Goal: Transaction & Acquisition: Purchase product/service

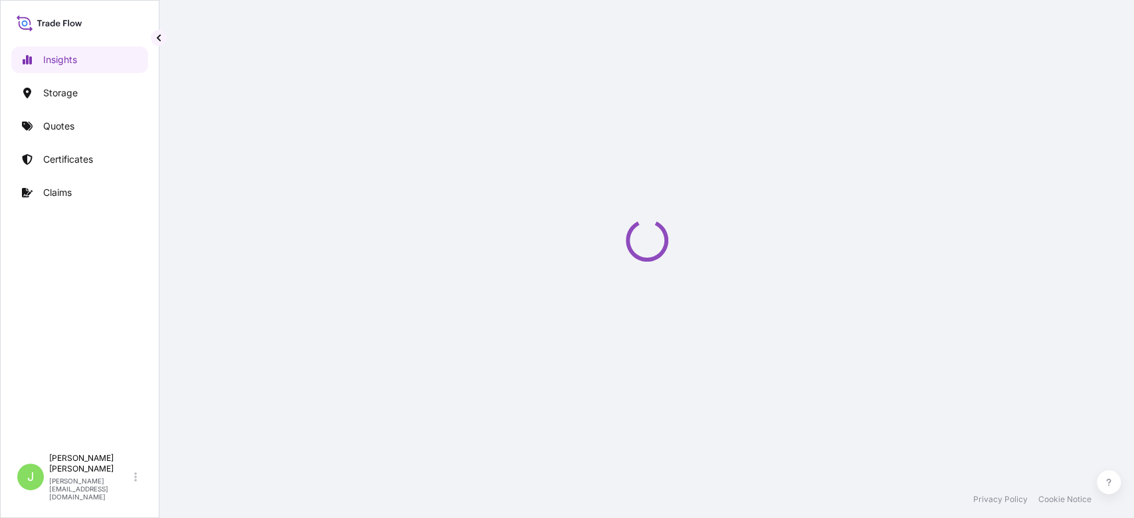
select select "2025"
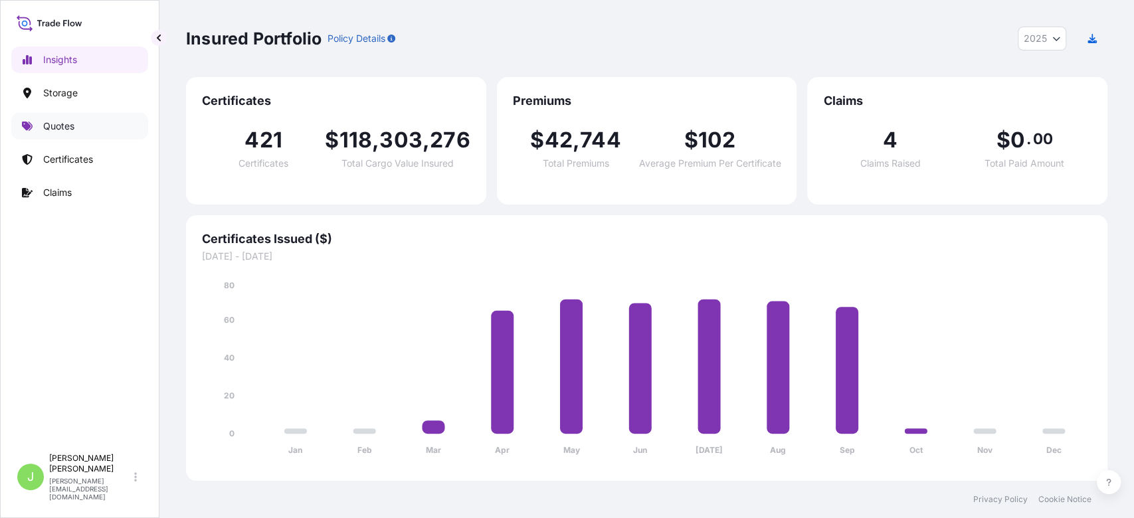
click at [95, 121] on link "Quotes" at bounding box center [79, 126] width 137 height 27
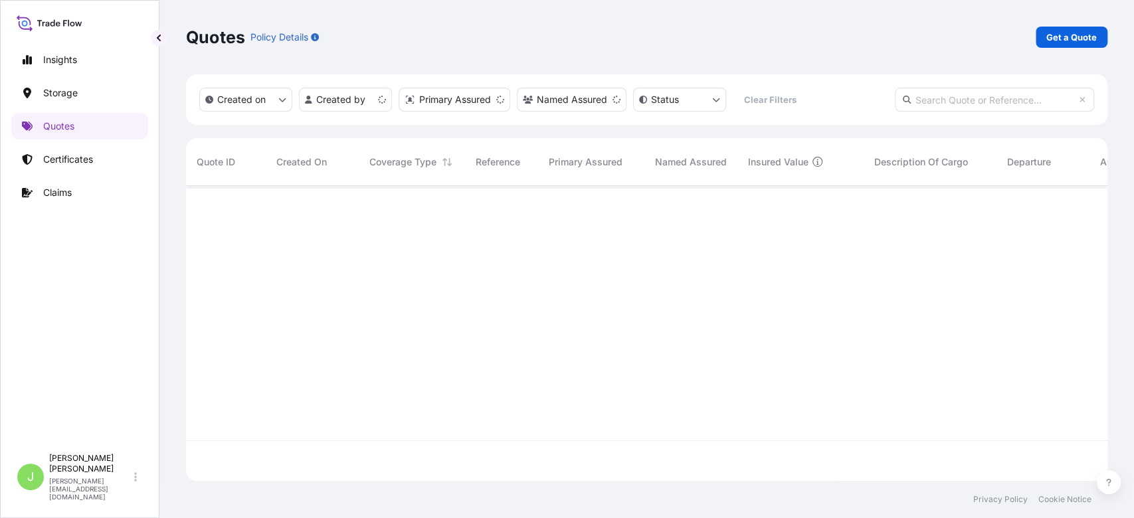
scroll to position [288, 908]
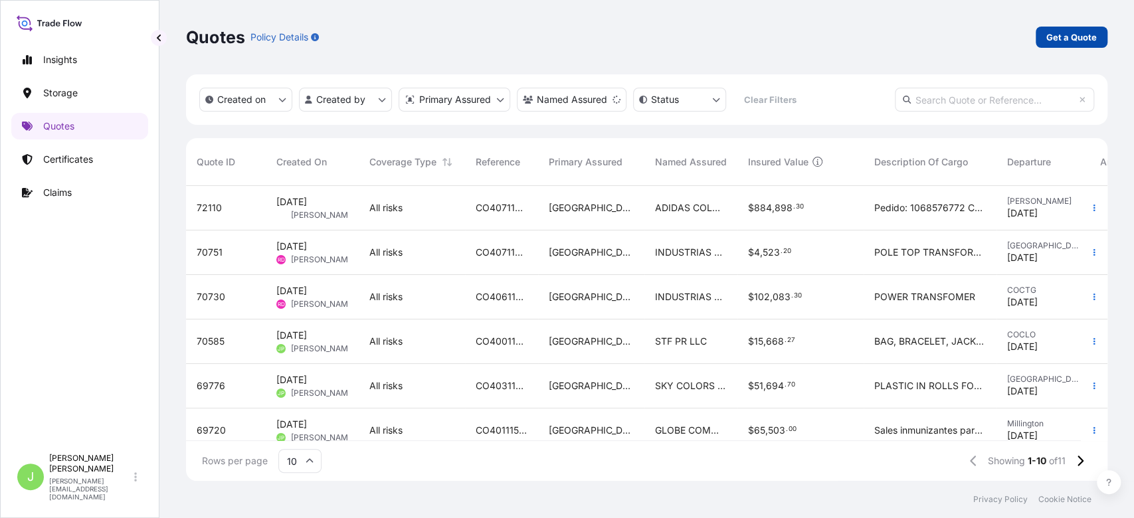
click at [1050, 32] on p "Get a Quote" at bounding box center [1071, 37] width 50 height 13
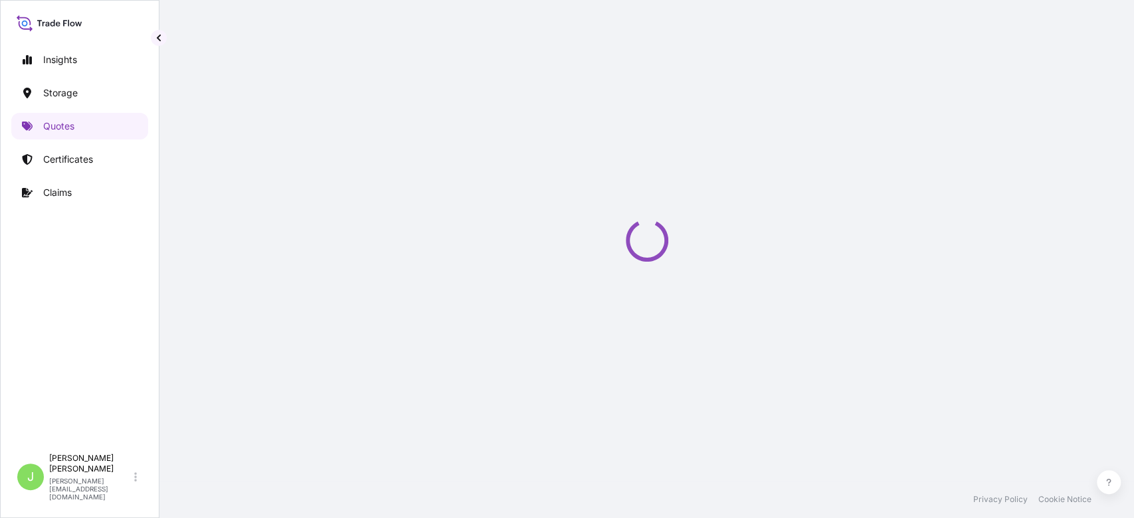
select select "Water"
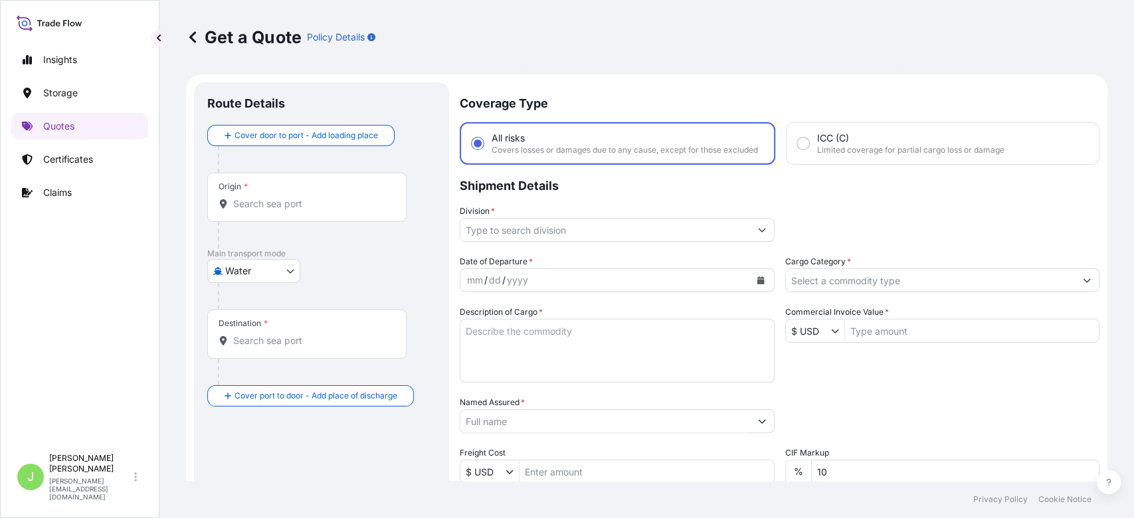
scroll to position [21, 0]
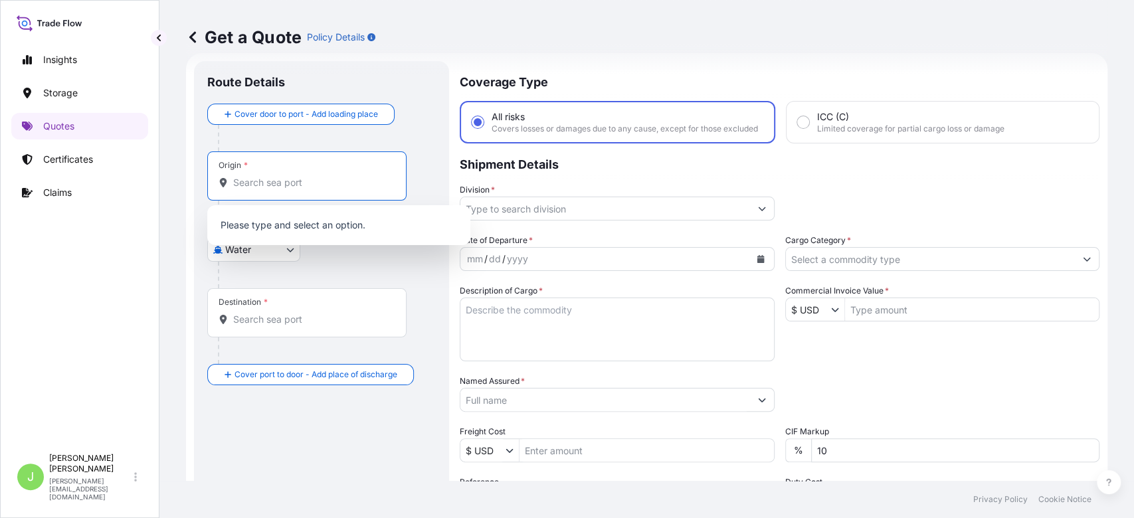
click at [359, 187] on input "Origin *" at bounding box center [311, 182] width 157 height 13
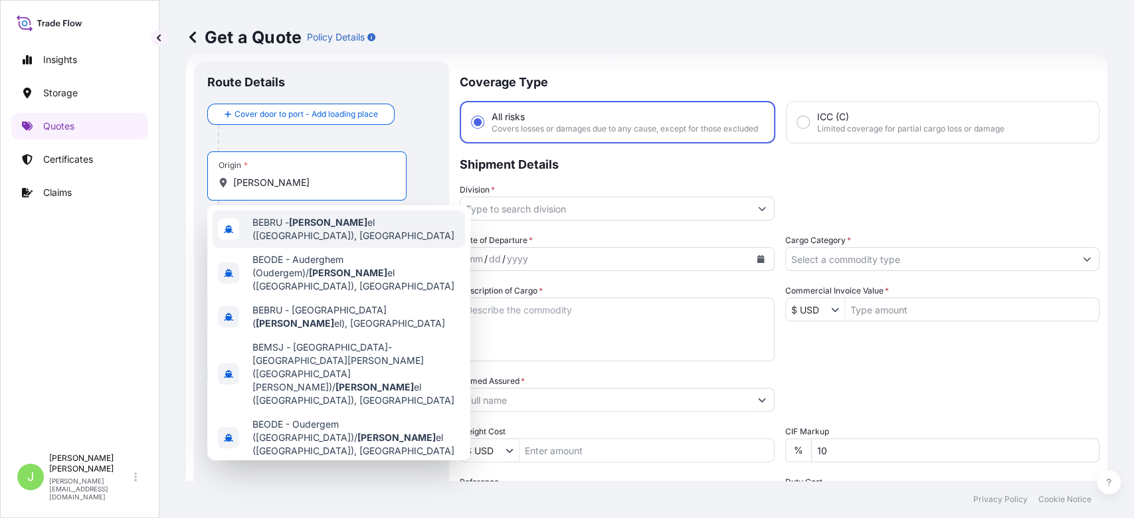
click at [363, 221] on span "BEBRU - Bruss el (Bruxelles), Belgium" at bounding box center [355, 229] width 207 height 27
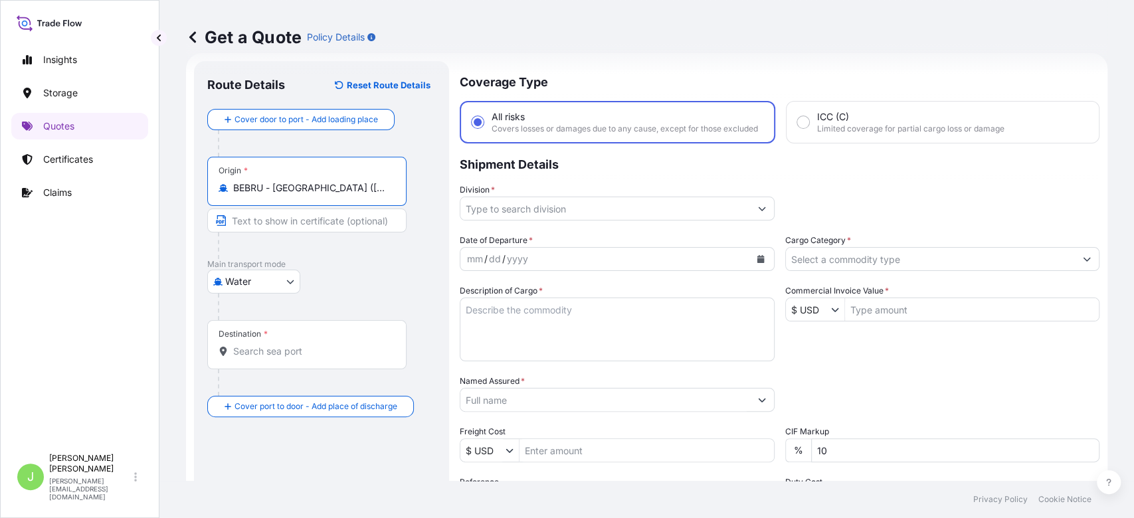
type input "BEBRU - Brussel (Bruxelles), Belgium"
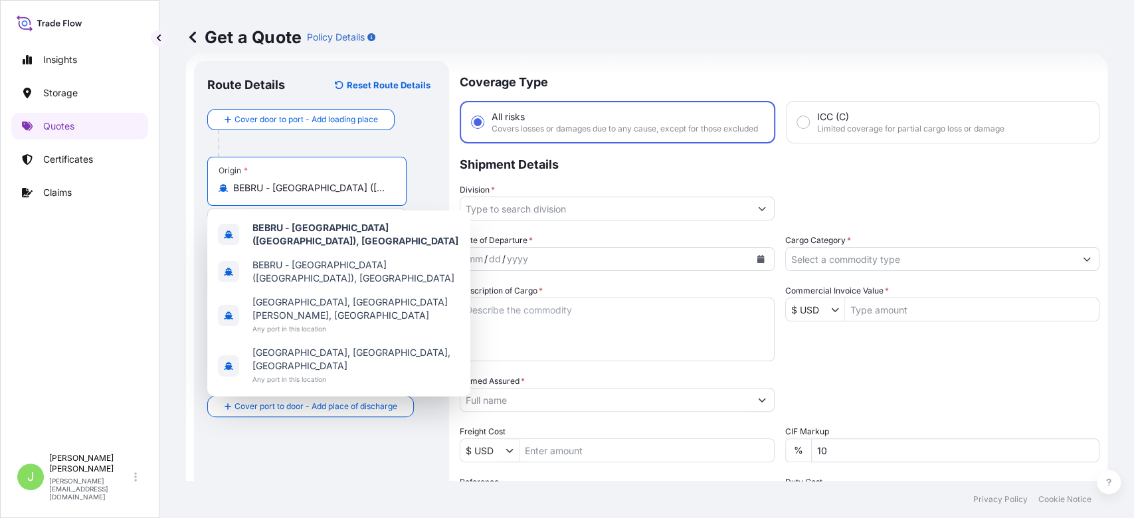
click at [425, 114] on div "Cover door to port - Add loading place" at bounding box center [321, 133] width 229 height 48
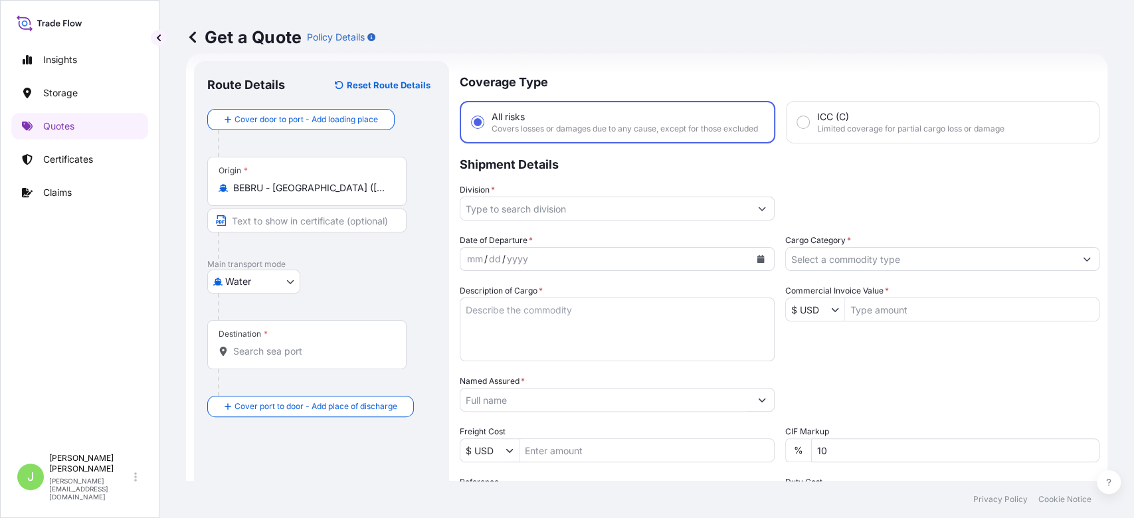
click at [276, 289] on body "4 options available. Insights Storage Quotes Certificates Claims J Juan Pallare…" at bounding box center [567, 259] width 1134 height 518
click at [251, 314] on div "Air" at bounding box center [254, 316] width 82 height 24
select select "Air"
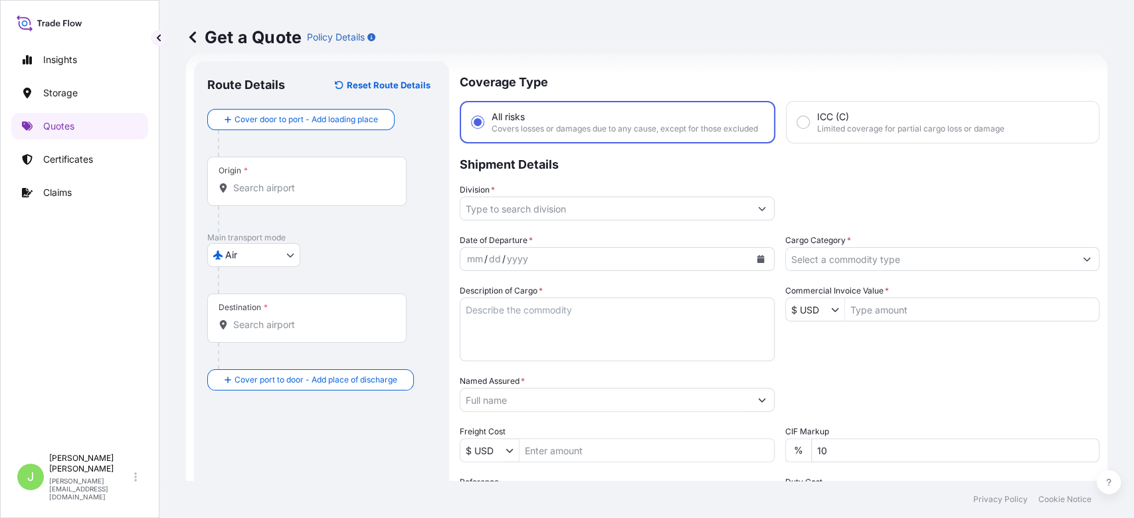
click at [290, 197] on div "Origin *" at bounding box center [306, 181] width 199 height 49
click at [290, 195] on input "Origin *" at bounding box center [311, 187] width 157 height 13
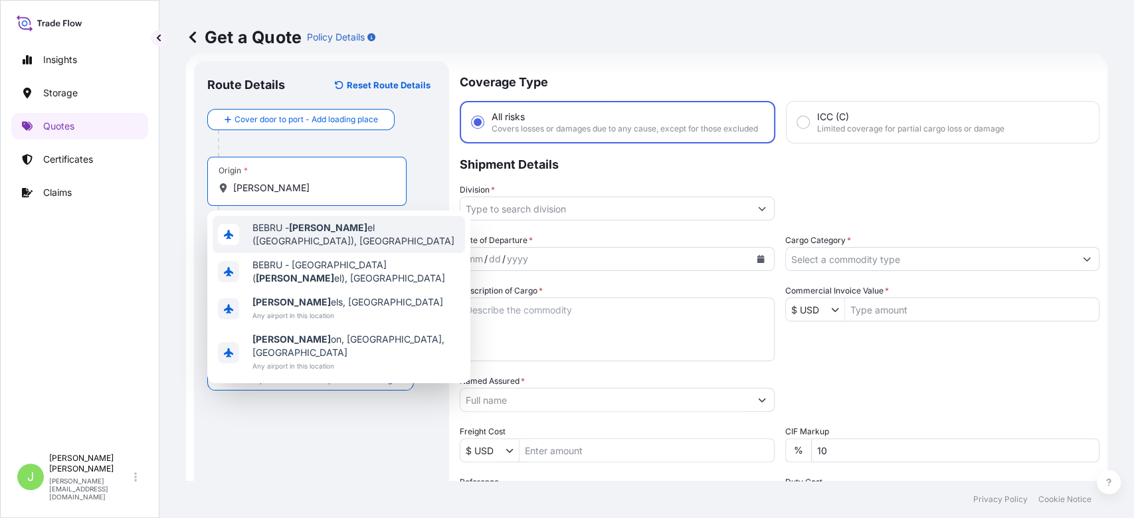
click at [316, 221] on div "BEBRU - Bruss el (Bruxelles), Belgium" at bounding box center [339, 234] width 252 height 37
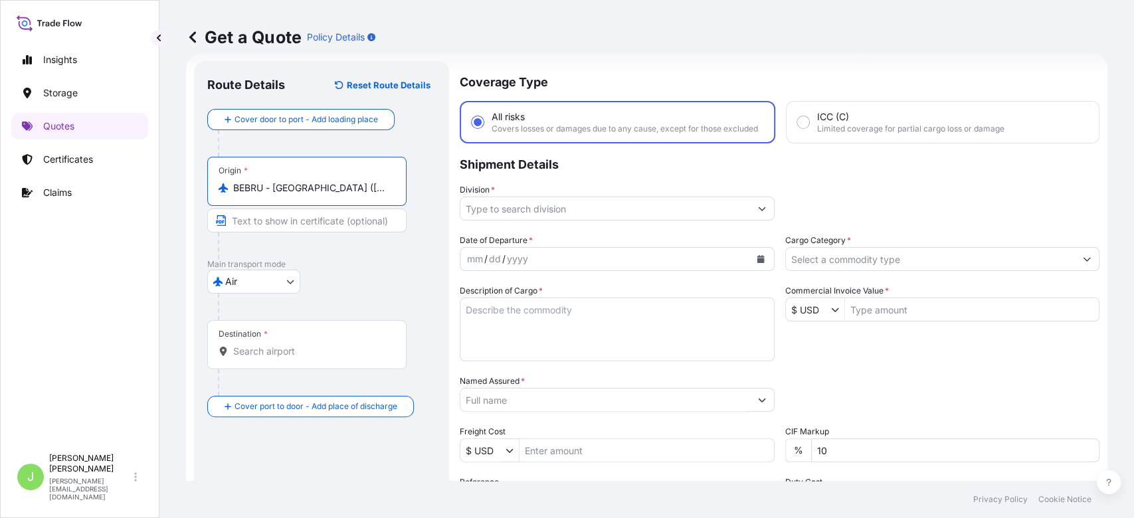
type input "BEBRU - Brussel (Bruxelles), Belgium"
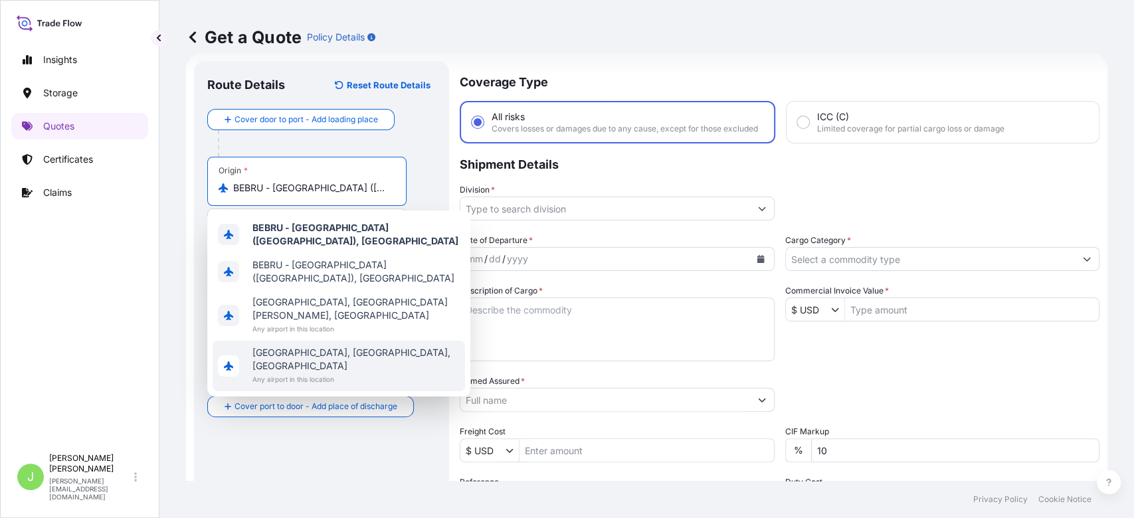
click at [367, 496] on footer "Privacy Policy Cookie Notice" at bounding box center [646, 499] width 975 height 37
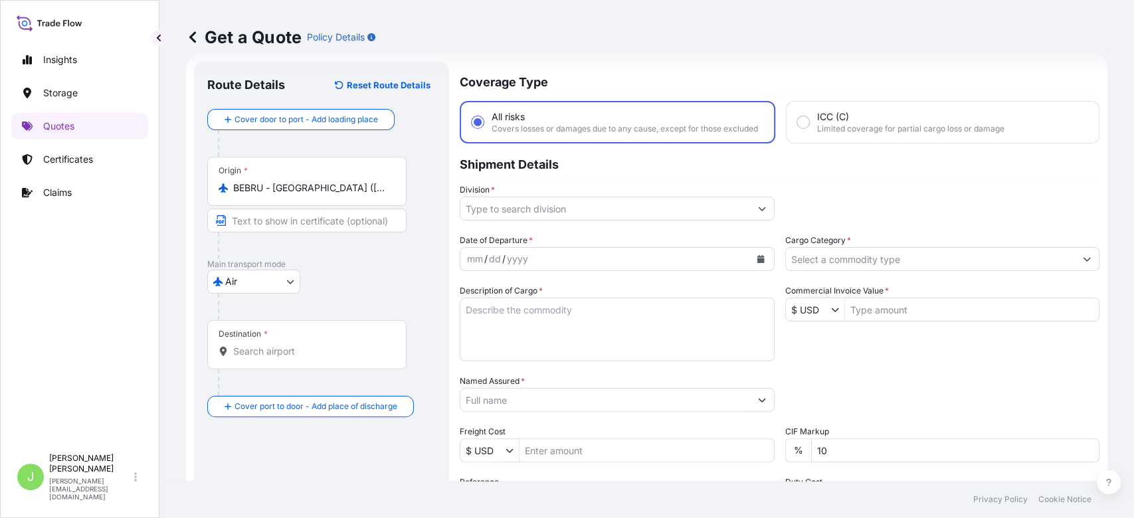
click at [292, 338] on div "Destination *" at bounding box center [306, 344] width 199 height 49
click at [292, 345] on input "Destination *" at bounding box center [311, 351] width 157 height 13
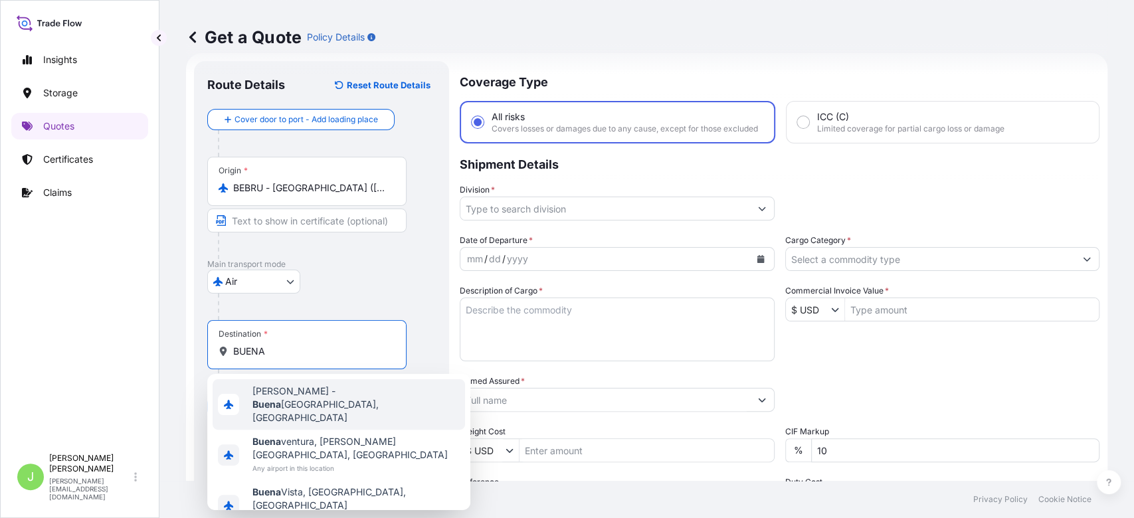
click at [292, 395] on span "COBUN - Buena ventura, Colombia" at bounding box center [355, 405] width 207 height 40
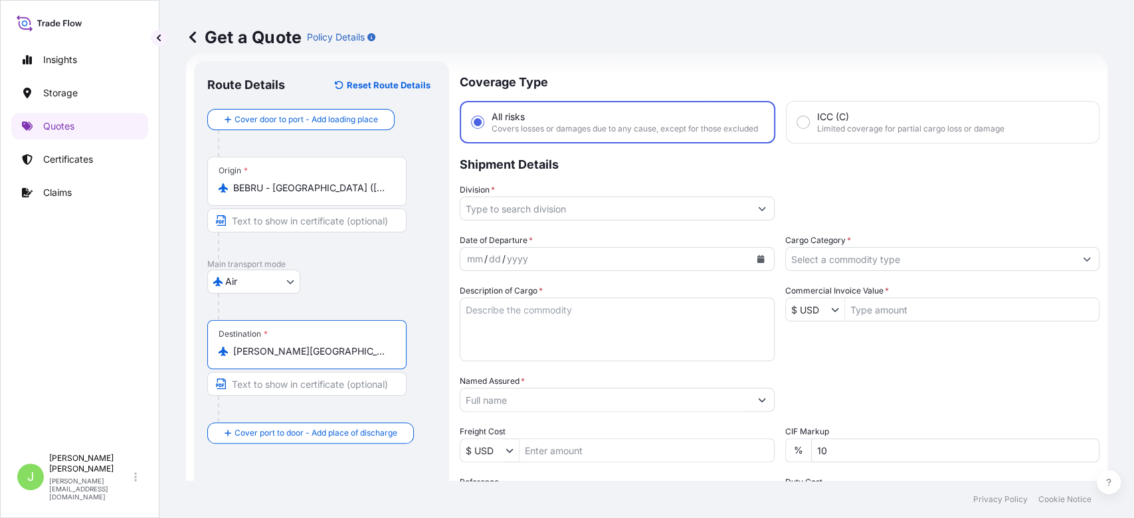
type input "COBUN - Buenaventura, Colombia"
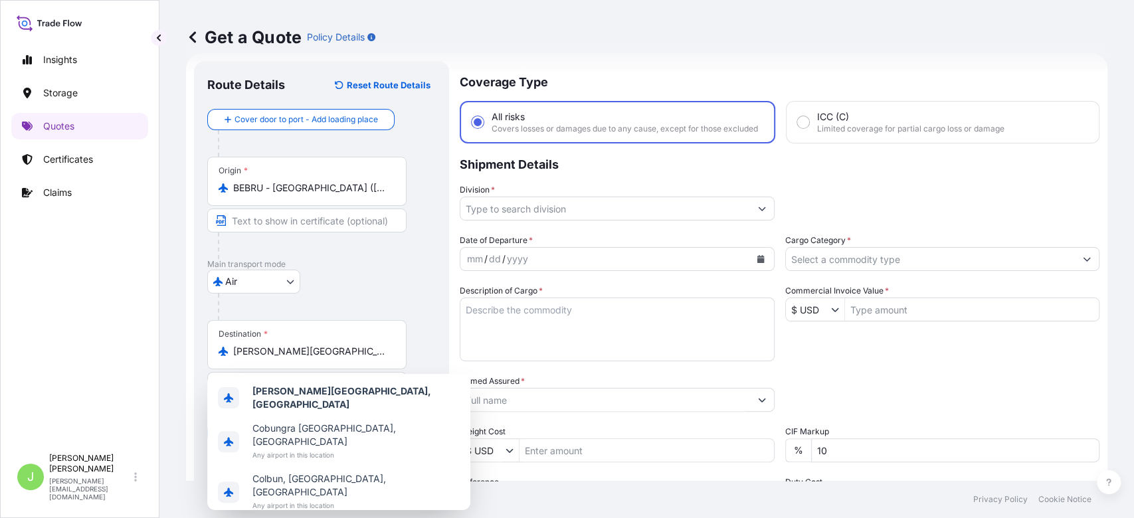
click at [383, 510] on footer "Privacy Policy Cookie Notice" at bounding box center [646, 499] width 975 height 37
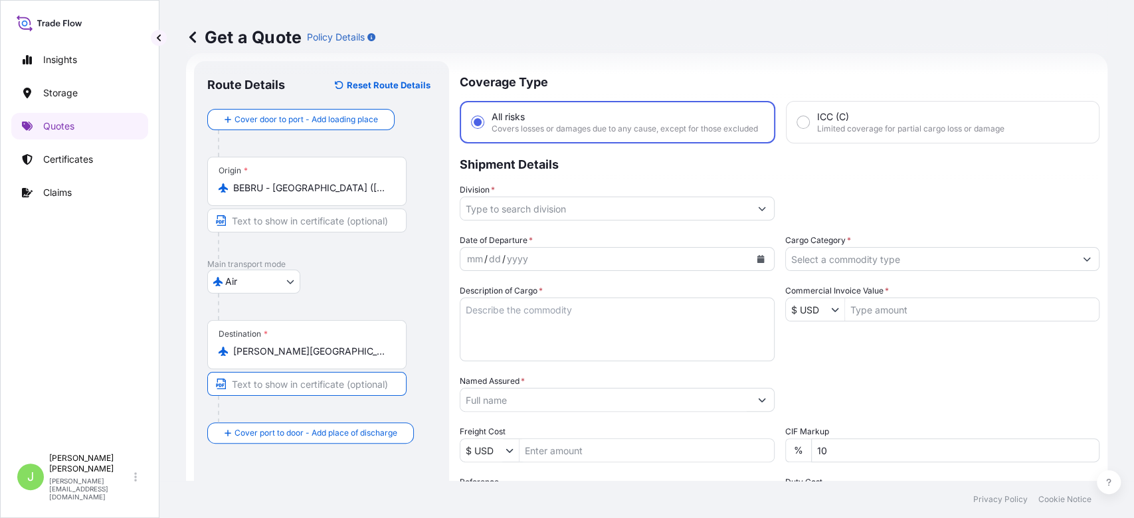
click at [330, 383] on input "Text to appear on certificate" at bounding box center [306, 384] width 199 height 24
paste input "ZONA FRANCA AGUADULCE, BUENAVENTURA"
type input "ZONA FRANCA AGUADULCE, BUENAVENTURA"
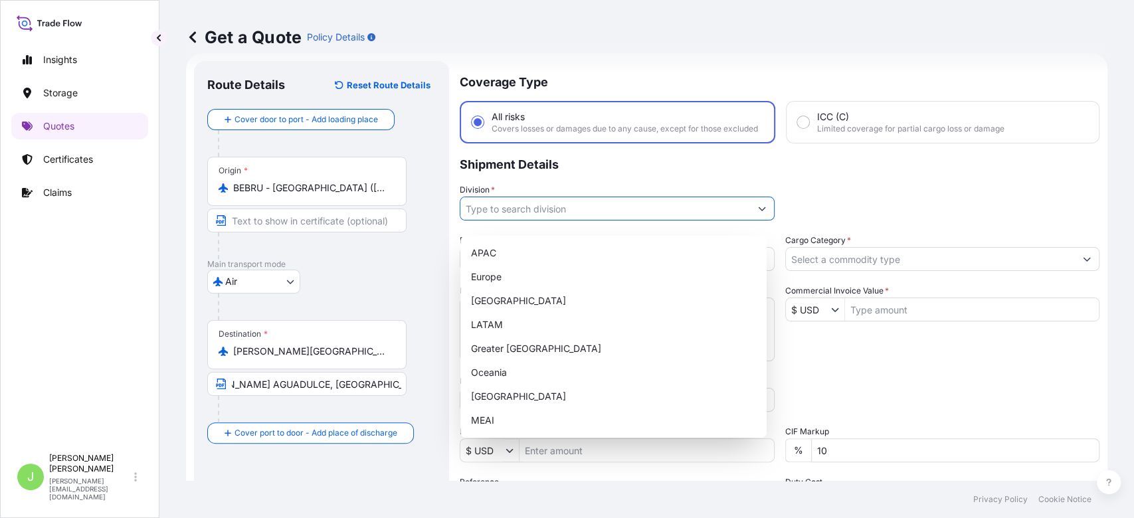
scroll to position [0, 0]
click at [537, 213] on input "Division *" at bounding box center [605, 209] width 290 height 24
click at [516, 328] on div "LATAM" at bounding box center [614, 325] width 296 height 24
type input "LATAM"
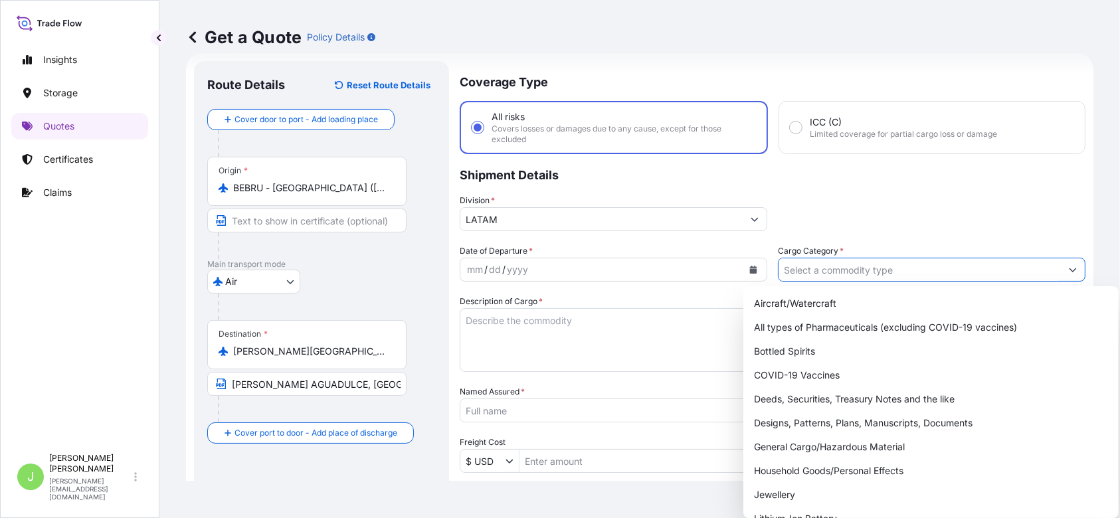
click at [807, 270] on input "Cargo Category *" at bounding box center [920, 270] width 282 height 24
click at [806, 448] on div "General Cargo/Hazardous Material" at bounding box center [931, 447] width 365 height 24
type input "General Cargo/Hazardous Material"
click at [629, 343] on textarea "Description of Cargo *" at bounding box center [614, 340] width 308 height 64
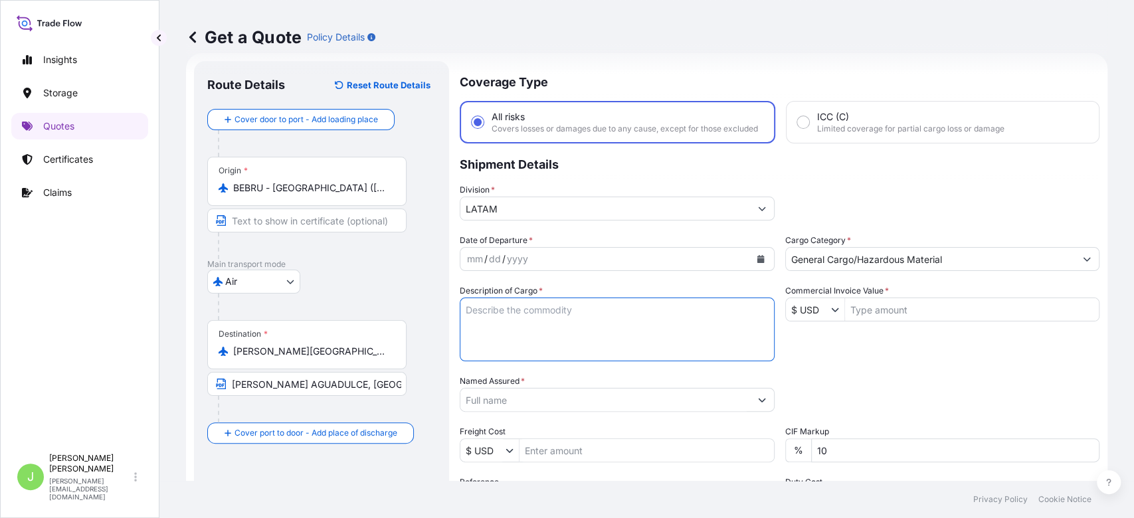
paste textarea "SPARE PARTS"
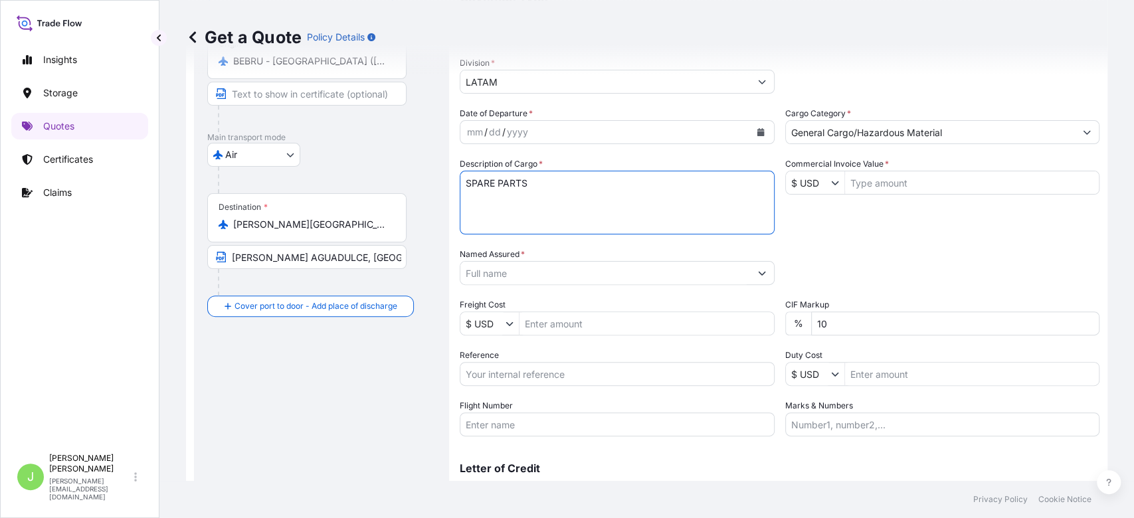
type textarea "SPARE PARTS"
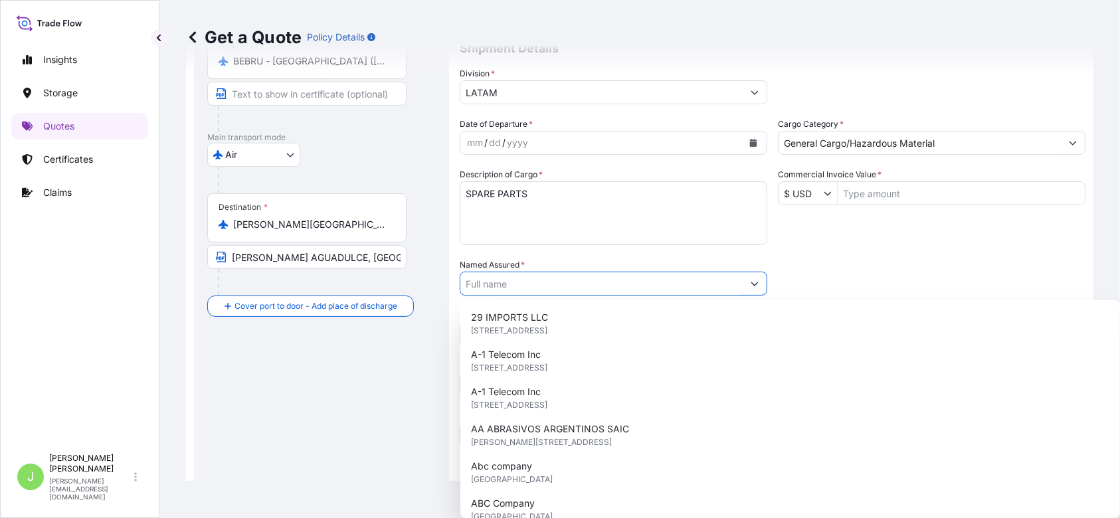
click at [555, 288] on input "Named Assured *" at bounding box center [601, 284] width 282 height 24
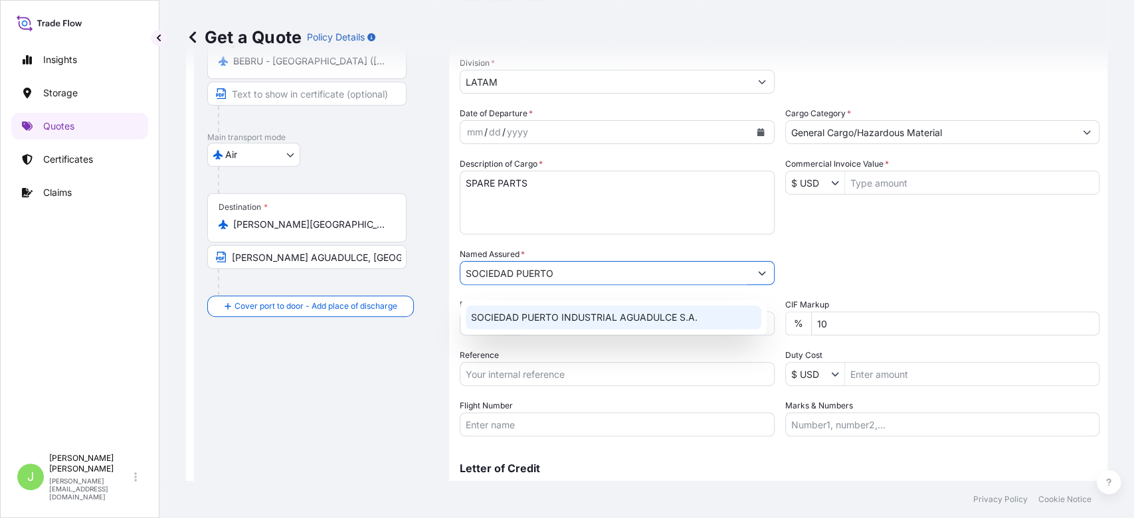
click at [585, 312] on span "SOCIEDAD PUERTO INDUSTRIAL AGUADULCE S.A." at bounding box center [584, 317] width 227 height 13
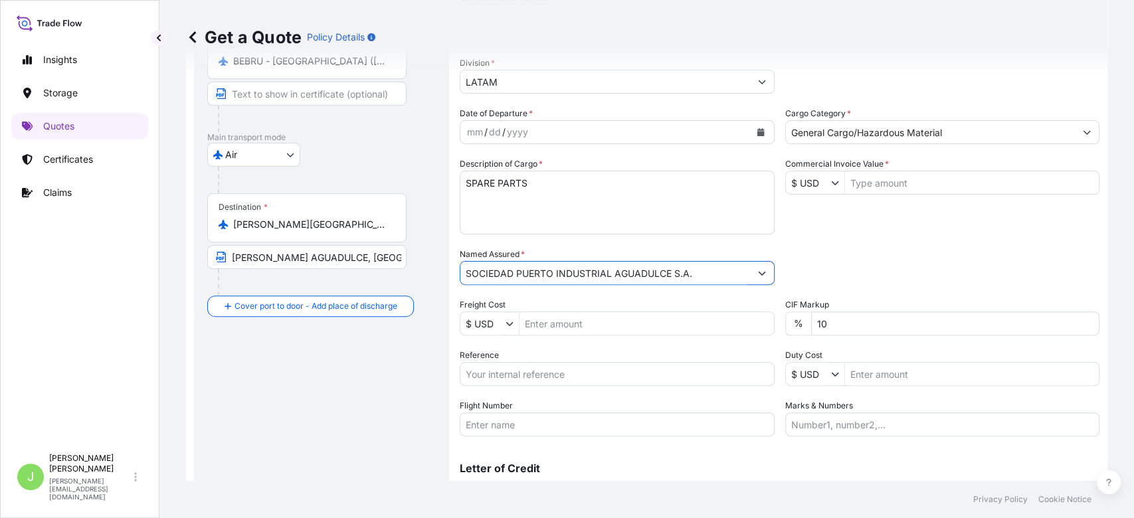
type input "SOCIEDAD PUERTO INDUSTRIAL AGUADULCE S.A."
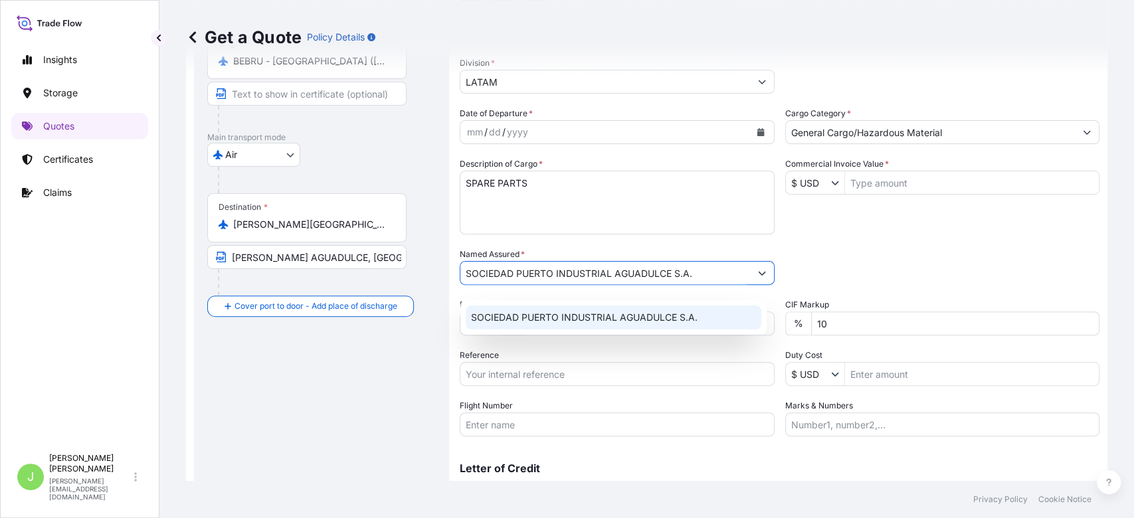
click at [546, 347] on div "Date of Departure * mm / dd / yyyy Cargo Category * General Cargo/Hazardous Mat…" at bounding box center [780, 272] width 640 height 330
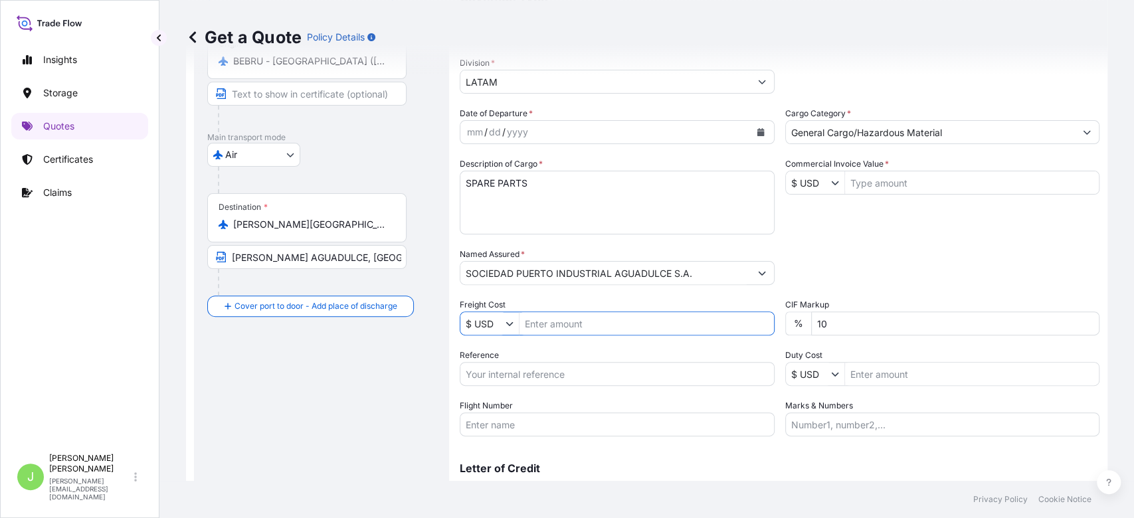
click at [547, 336] on input "Freight Cost" at bounding box center [647, 324] width 254 height 24
paste input "450"
type input "450"
click at [543, 386] on input "Reference" at bounding box center [617, 374] width 315 height 24
paste input "CO4011155232"
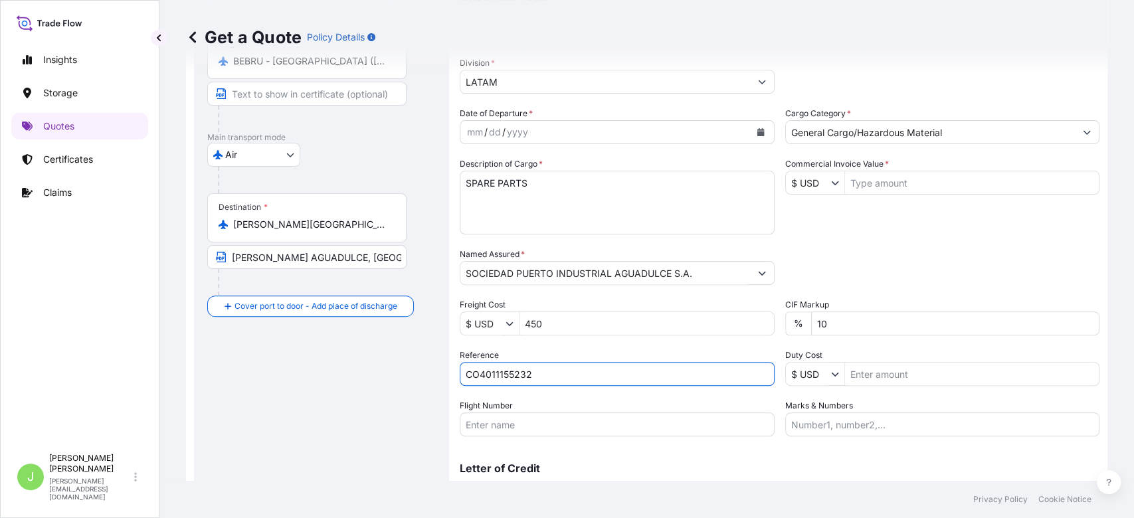
type input "CO4011155232"
click at [553, 432] on input "Flight Number" at bounding box center [617, 425] width 315 height 24
paste input "AV3206"
type input "AV3206"
click at [308, 427] on div "Route Details Reset Route Details Cover door to port - Add loading place Place …" at bounding box center [321, 235] width 229 height 575
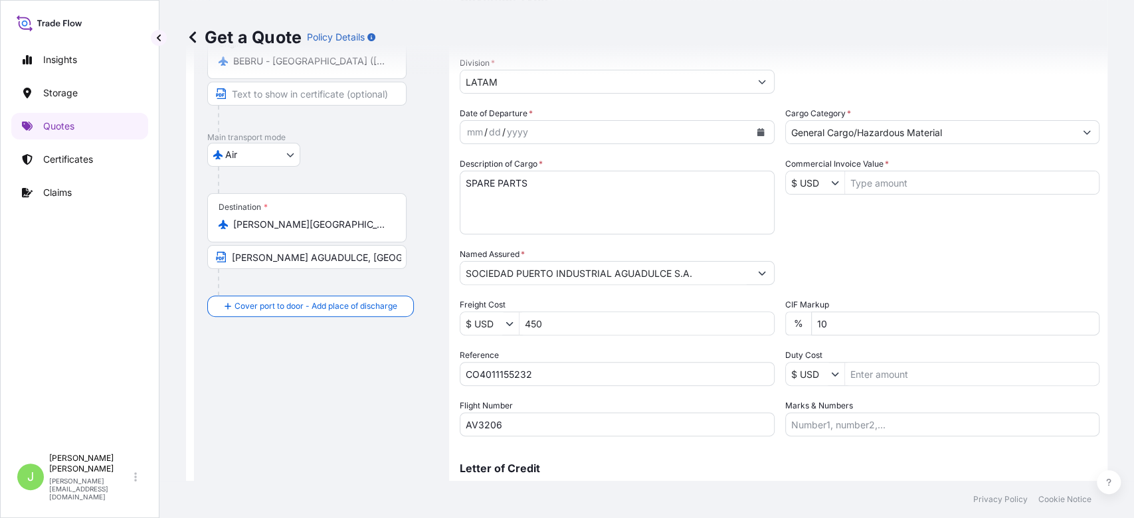
scroll to position [221, 0]
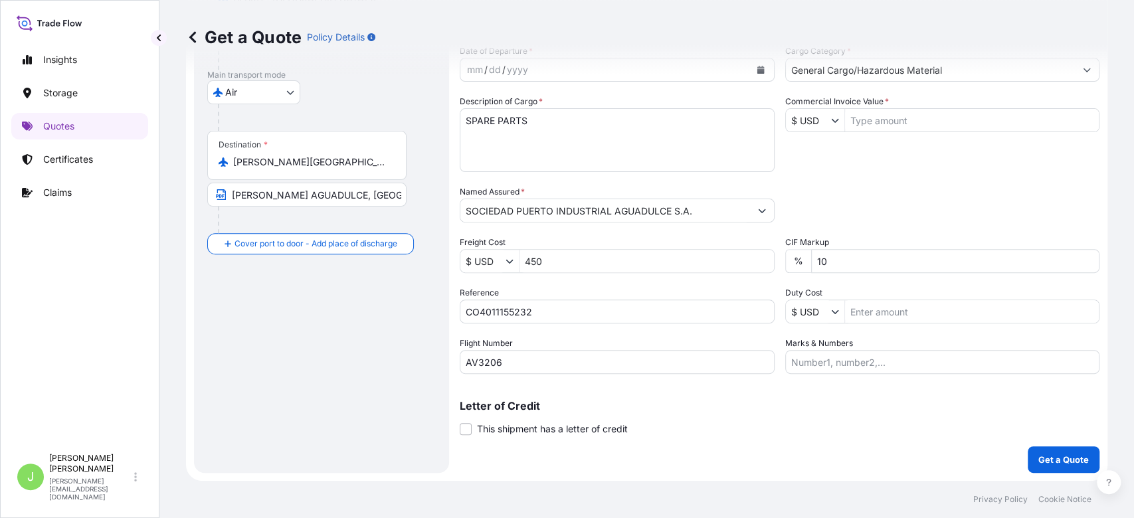
click at [867, 111] on input "Commercial Invoice Value *" at bounding box center [972, 120] width 254 height 24
type input "393,619"
click at [824, 363] on input "Marks & Numbers" at bounding box center [942, 362] width 315 height 24
paste input "729-47747420"
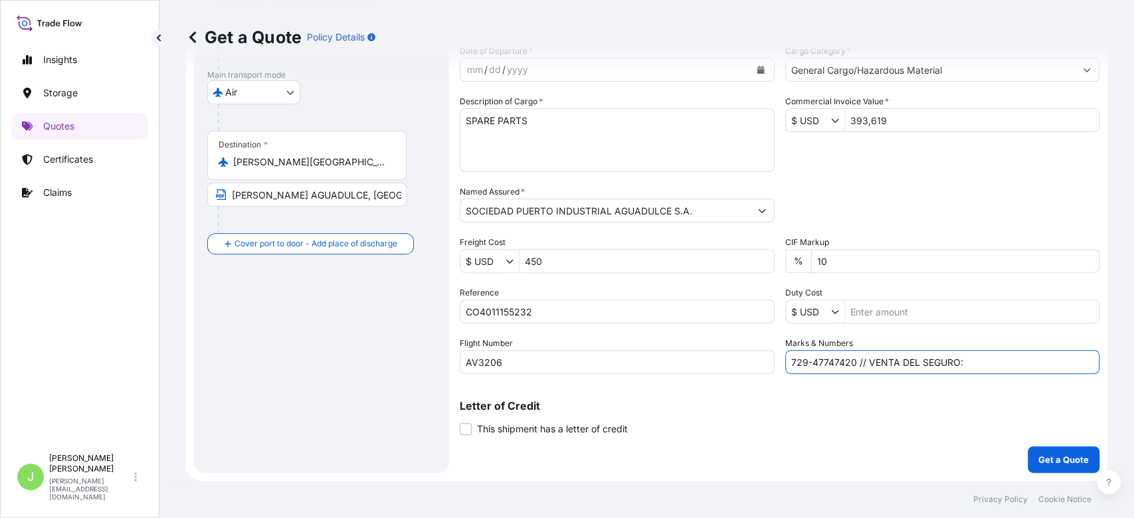
paste input "0.25"
type input "729-47747420 // VENTA DEL SEGURO: 0.25%"
click at [1013, 456] on div "Coverage Type All risks Covers losses or damages due to any cause, except for t…" at bounding box center [780, 172] width 640 height 601
click at [1038, 464] on p "Get a Quote" at bounding box center [1063, 459] width 50 height 13
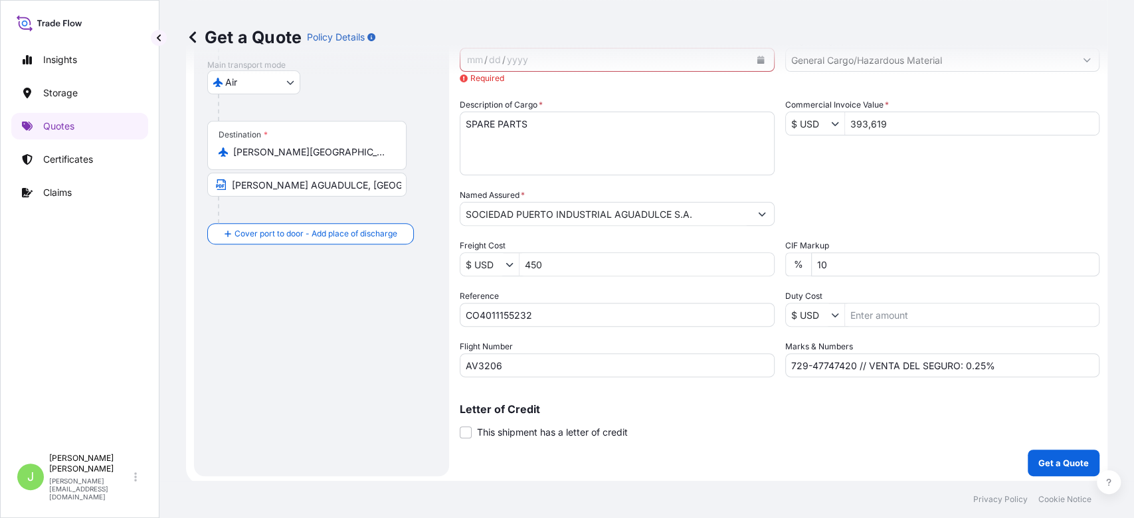
click at [684, 72] on div "Get a Quote Policy Details" at bounding box center [647, 37] width 922 height 74
click at [751, 72] on div "Get a Quote Policy Details" at bounding box center [647, 37] width 922 height 74
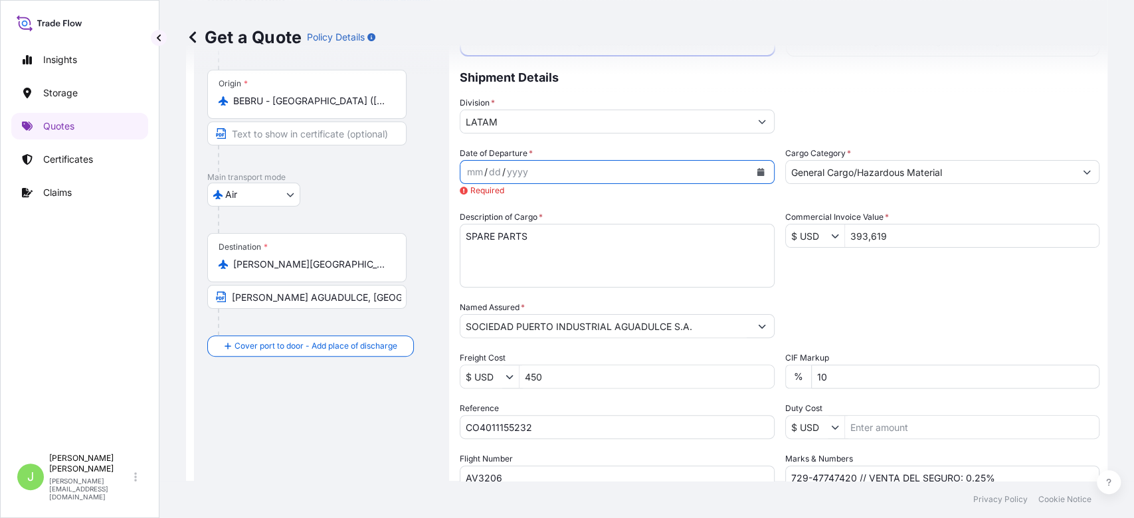
click at [760, 177] on button "Calendar" at bounding box center [760, 171] width 21 height 21
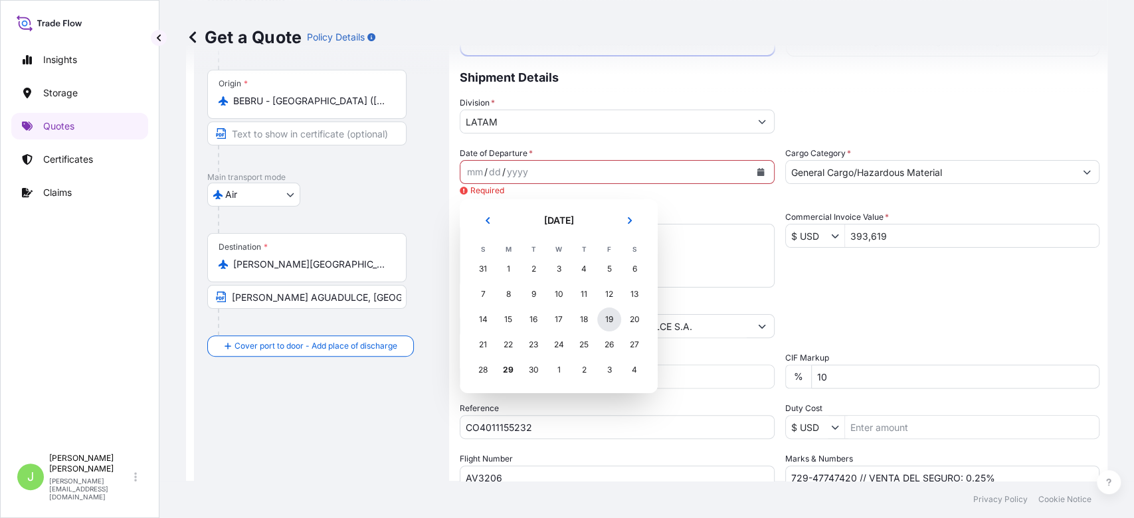
click at [599, 322] on div "19" at bounding box center [609, 320] width 24 height 24
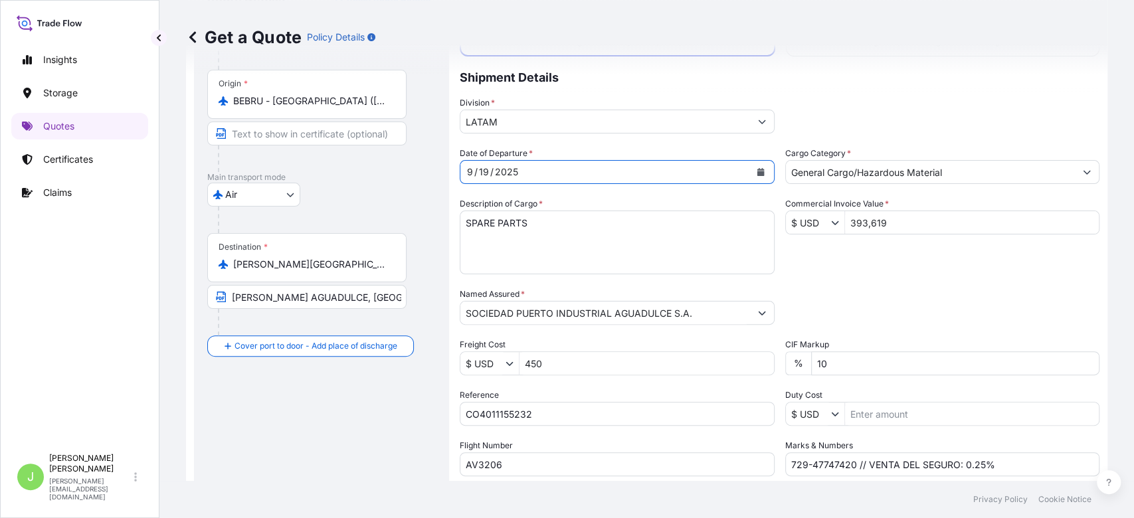
scroll to position [221, 0]
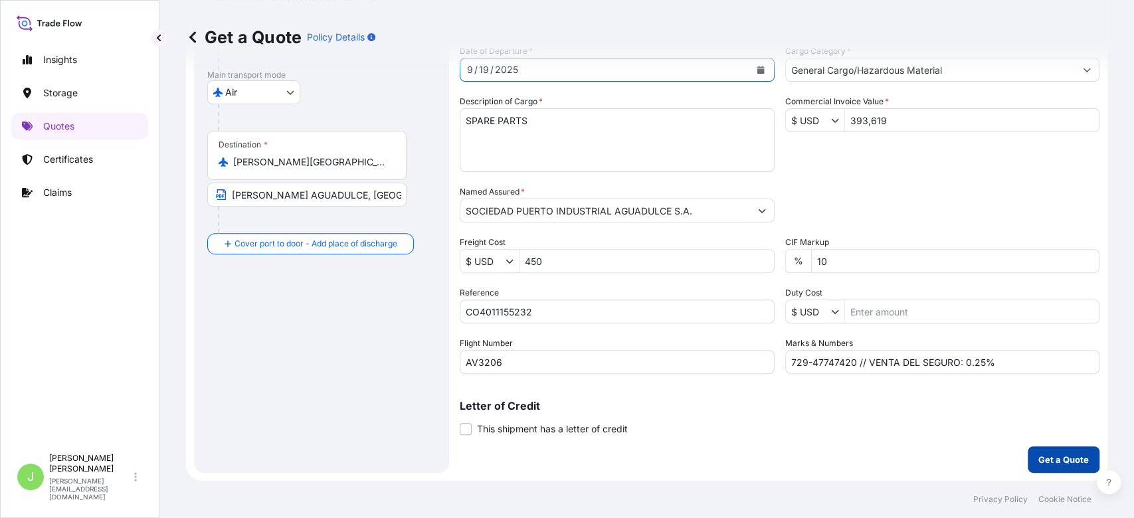
click at [1040, 461] on p "Get a Quote" at bounding box center [1063, 459] width 50 height 13
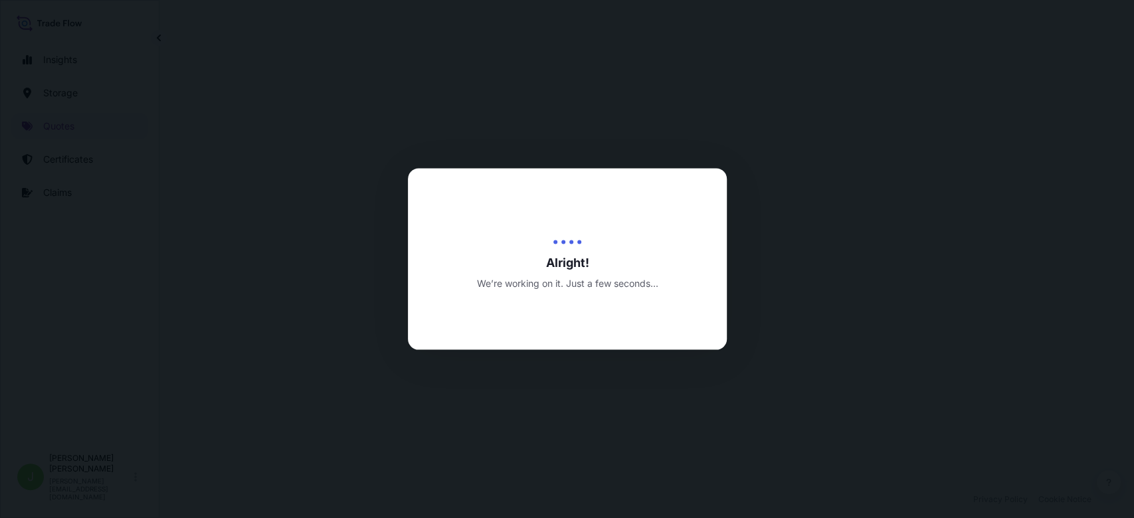
select select "Air"
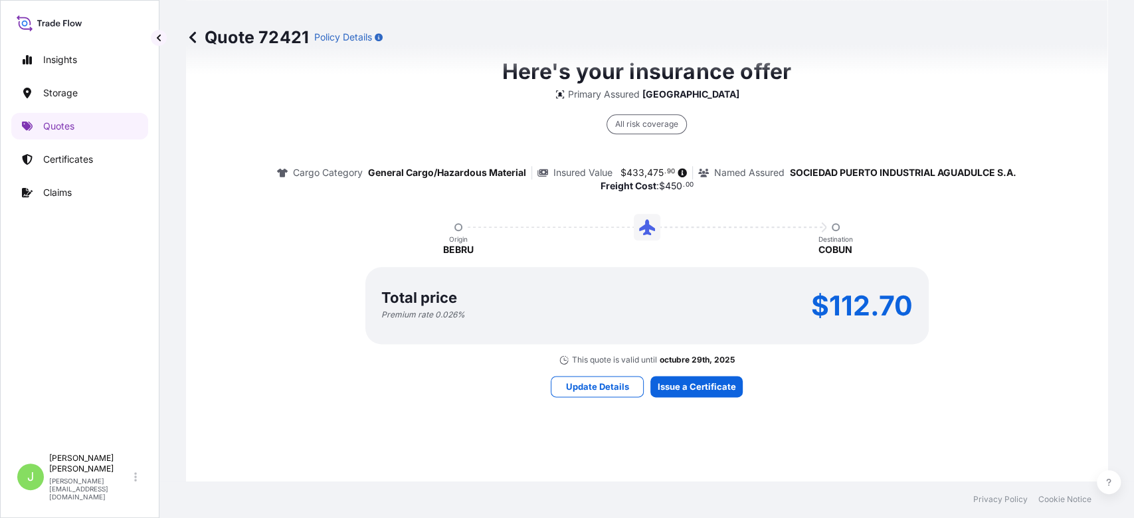
scroll to position [985, 0]
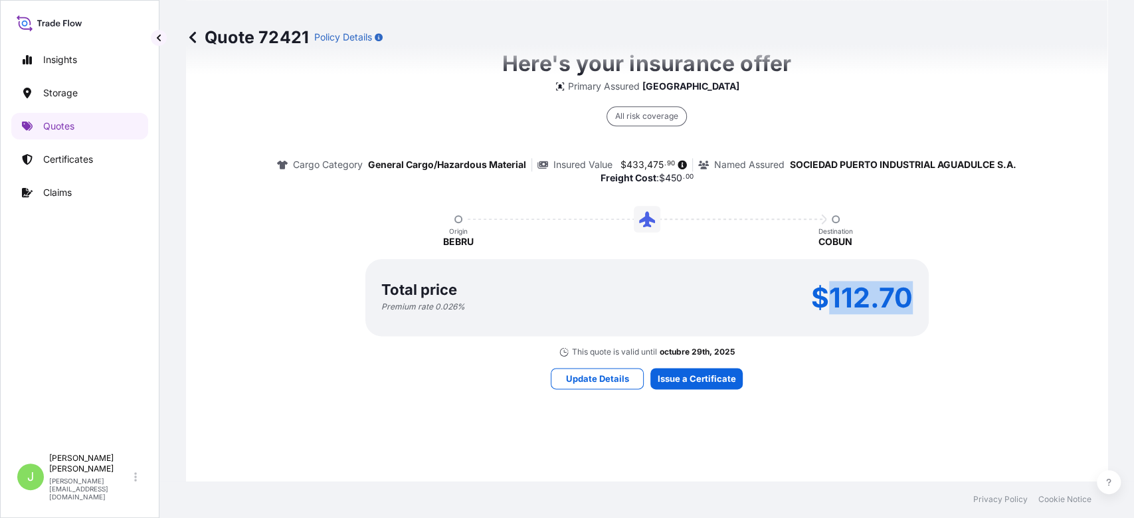
drag, startPoint x: 827, startPoint y: 318, endPoint x: 935, endPoint y: 315, distance: 109.0
click at [935, 315] on div "Here's your insurance offer Primary Assured Colombia All risk coverage Cargo Ca…" at bounding box center [647, 203] width 884 height 310
copy p "112.70"
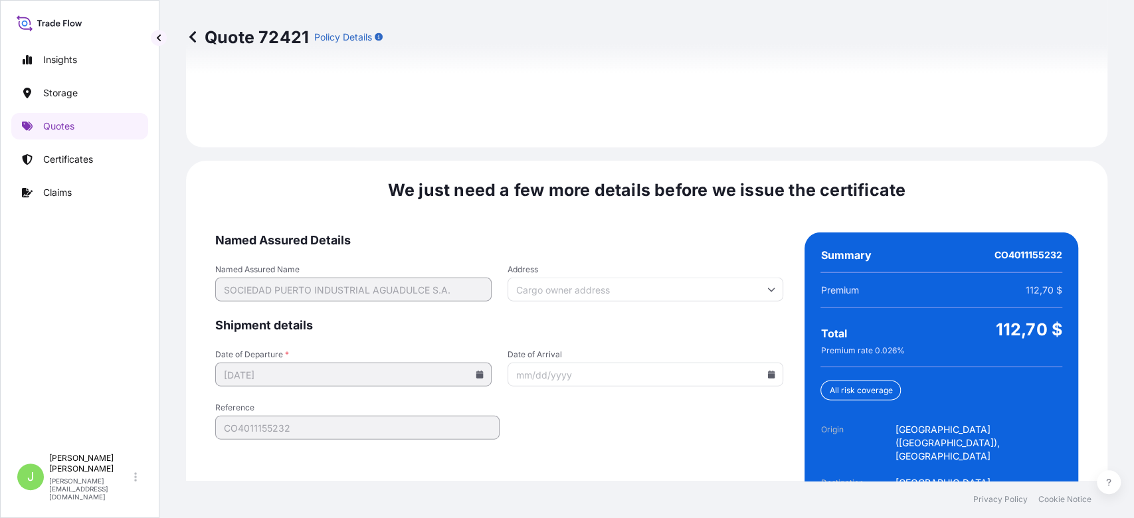
scroll to position [2019, 0]
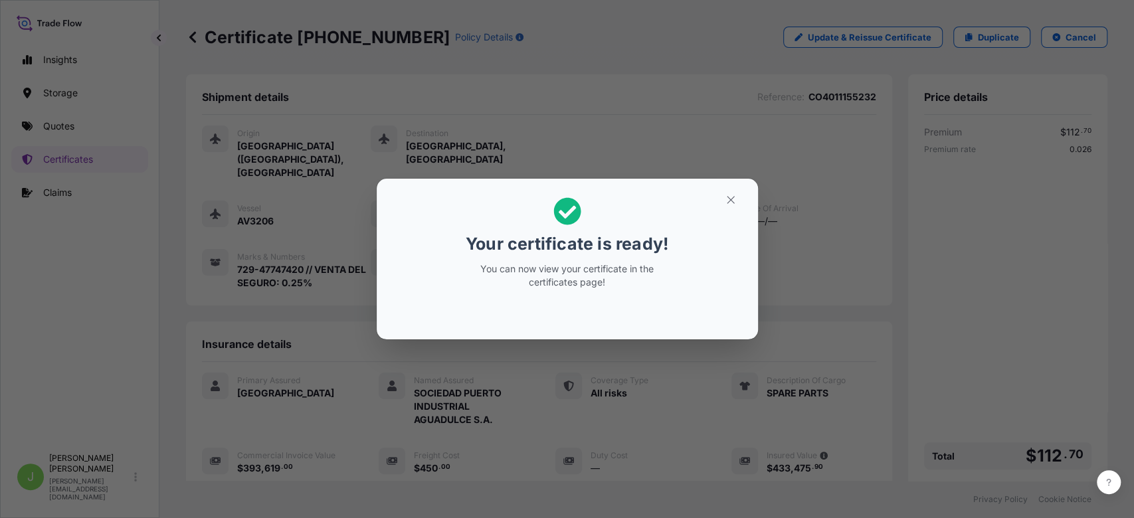
click at [735, 213] on h2 "Your certificate is ready! You can now view your certificate in the certificate…" at bounding box center [567, 243] width 360 height 108
click at [735, 208] on button "button" at bounding box center [730, 199] width 33 height 21
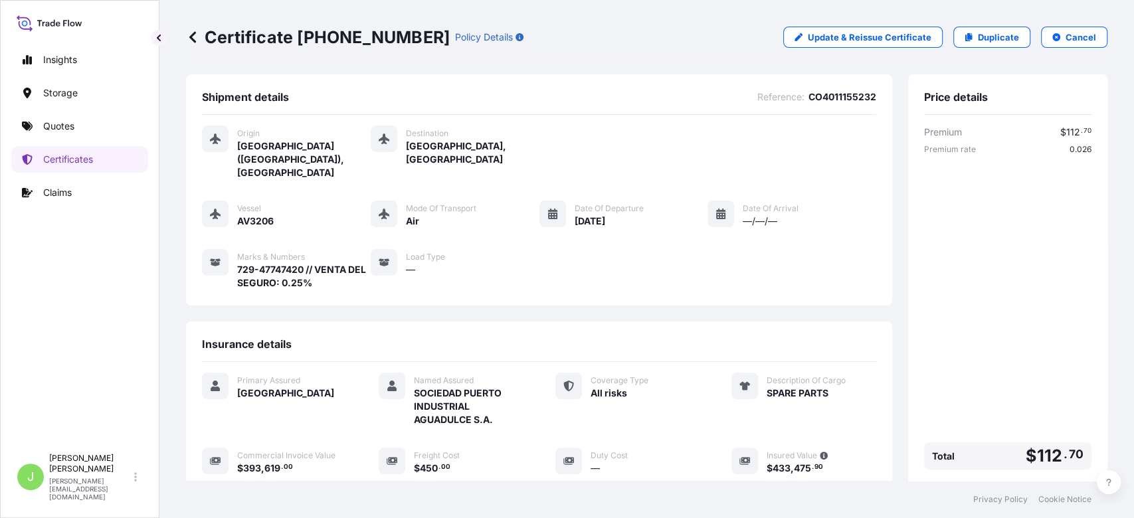
click at [353, 45] on p "Certificate 31619-443-1" at bounding box center [318, 37] width 264 height 21
copy p "Certificate 31619-443-1"
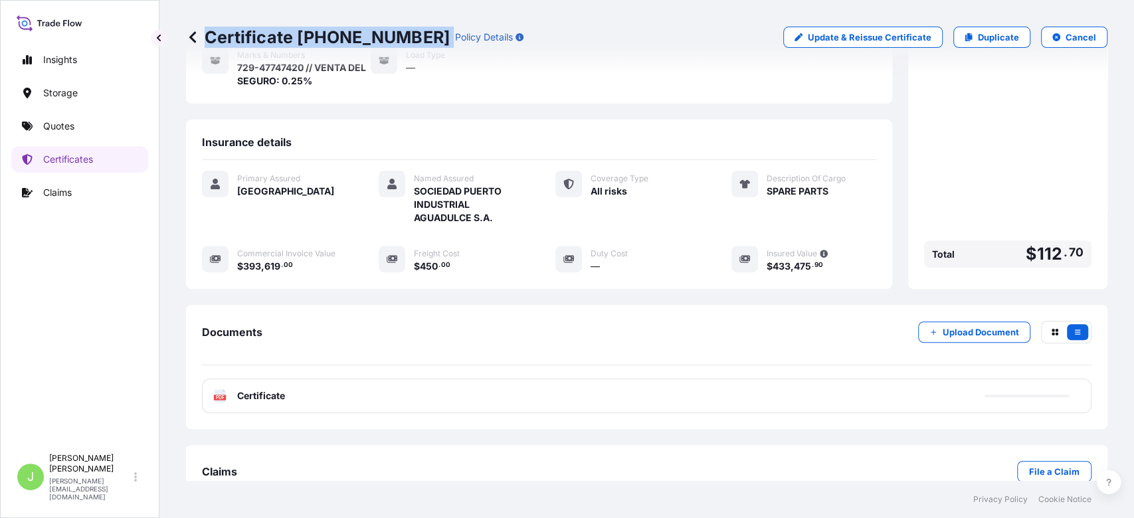
scroll to position [205, 0]
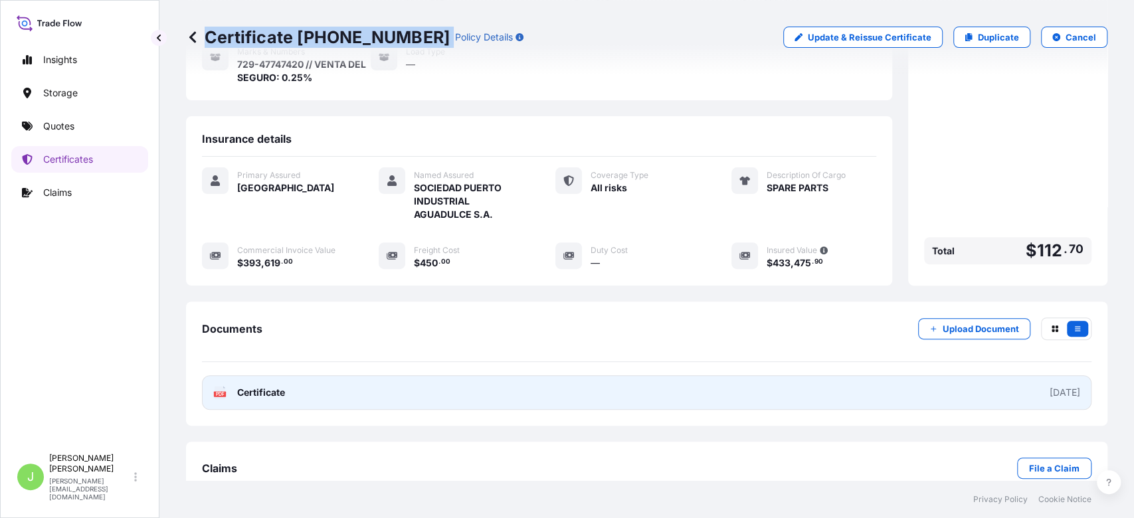
click at [853, 375] on link "PDF Certificate 2025-09-29" at bounding box center [647, 392] width 890 height 35
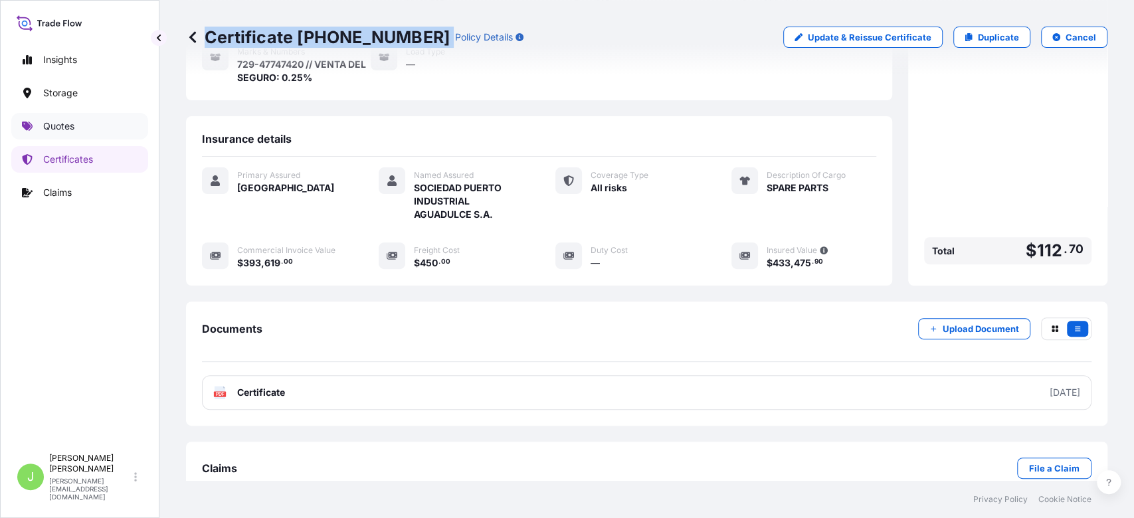
click at [98, 130] on link "Quotes" at bounding box center [79, 126] width 137 height 27
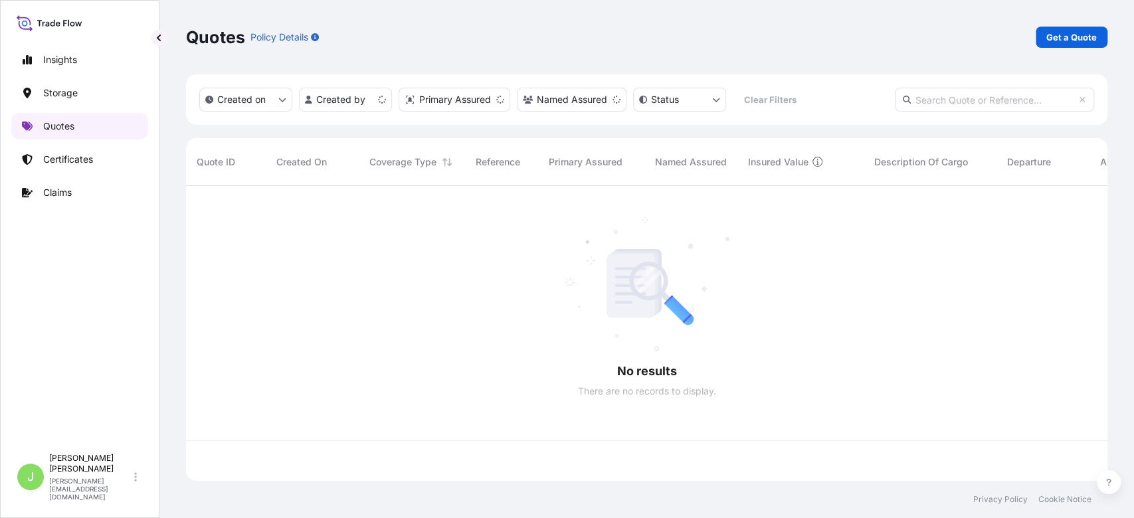
scroll to position [288, 908]
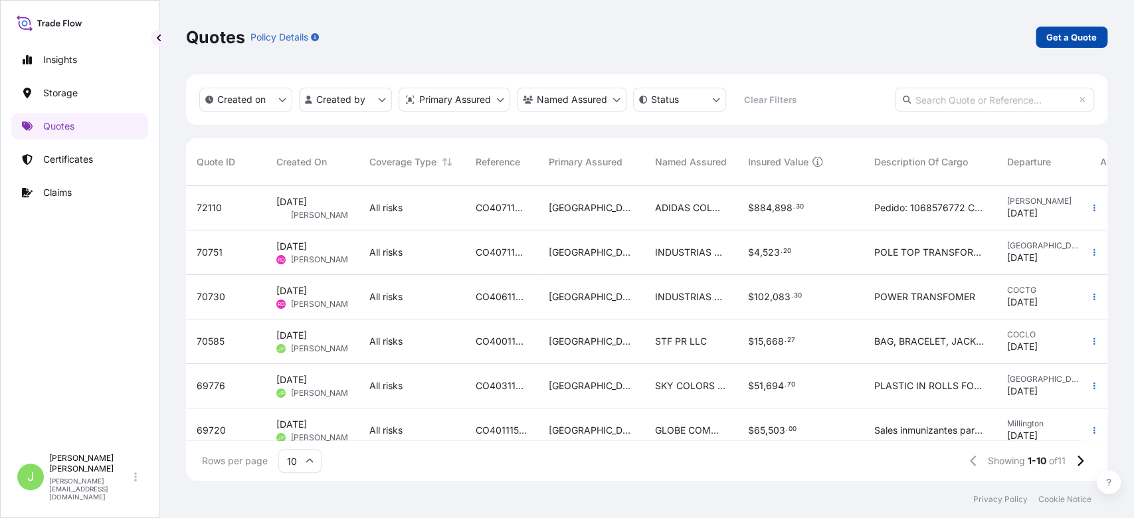
click at [1056, 33] on p "Get a Quote" at bounding box center [1071, 37] width 50 height 13
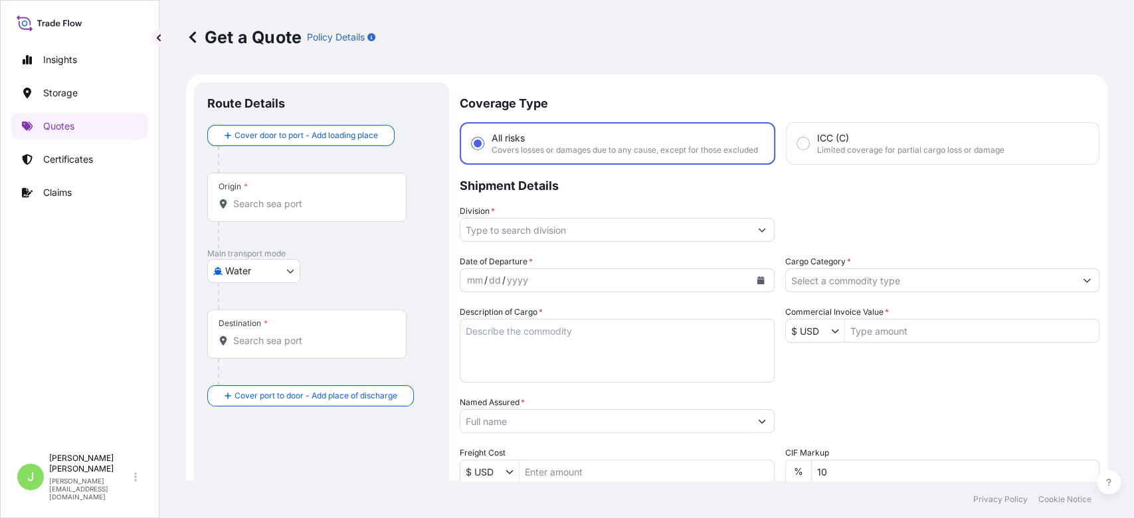
scroll to position [21, 0]
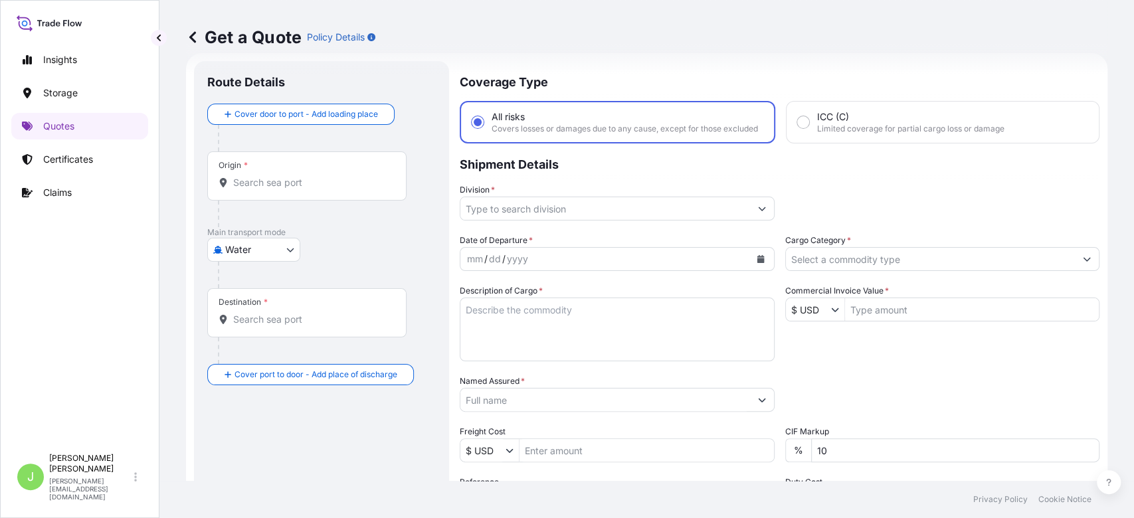
click at [269, 252] on body "Insights Storage Quotes Certificates Claims J Juan Pallares juan.pallaresm@bdpi…" at bounding box center [567, 259] width 1134 height 518
click at [258, 275] on div "Air" at bounding box center [254, 284] width 82 height 24
select select "Air"
click at [276, 195] on div "Origin *" at bounding box center [306, 181] width 199 height 49
click at [276, 195] on input "Origin *" at bounding box center [311, 187] width 157 height 13
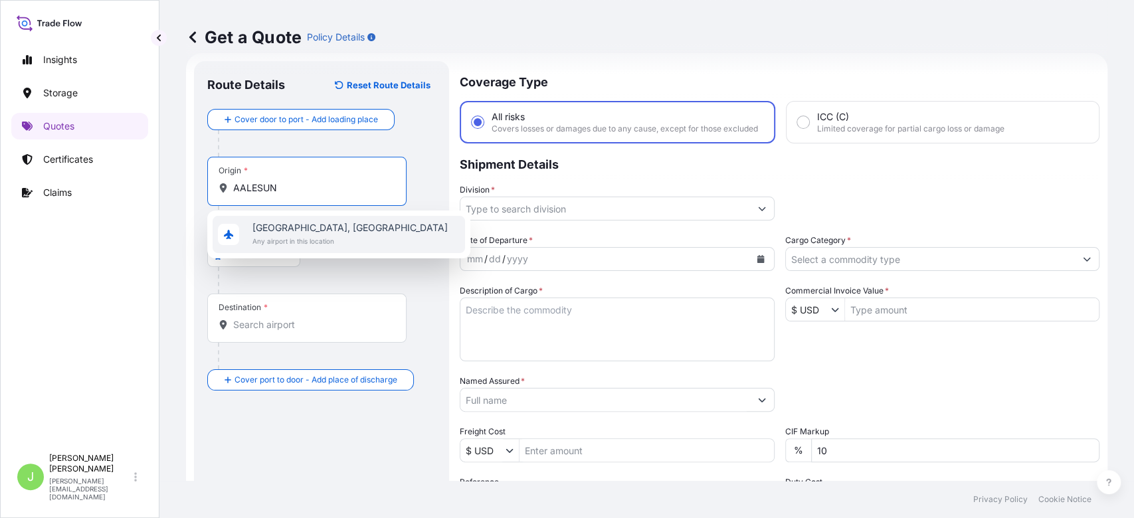
click at [305, 235] on span "Any airport in this location" at bounding box center [349, 241] width 195 height 13
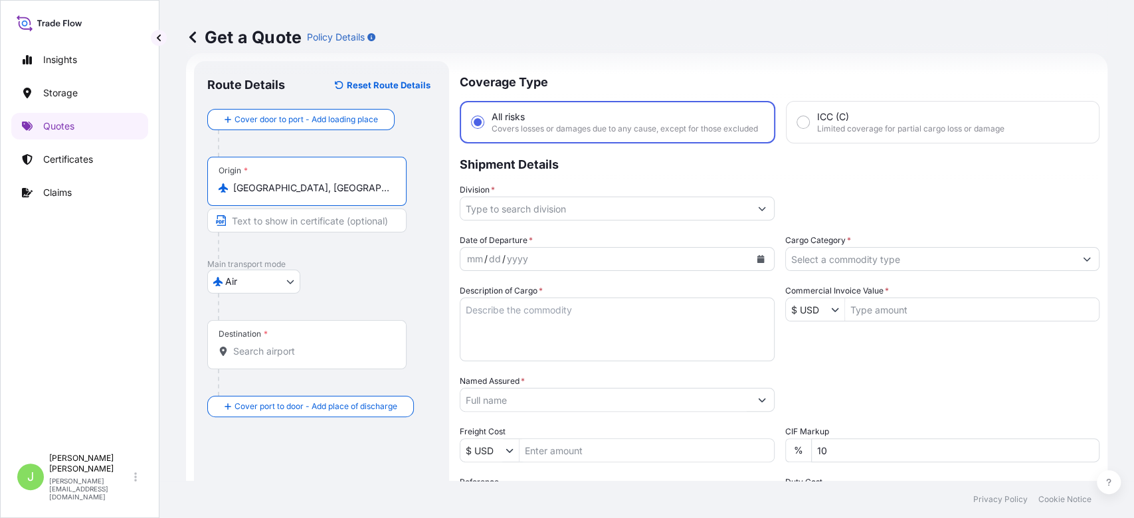
type input "Ålesund, Norway"
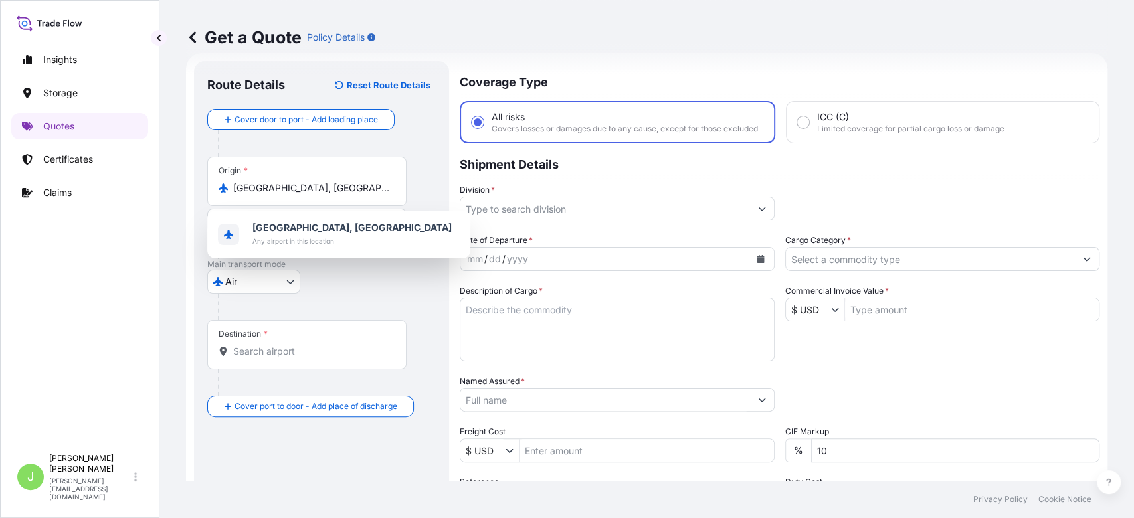
click at [376, 314] on div at bounding box center [327, 307] width 218 height 27
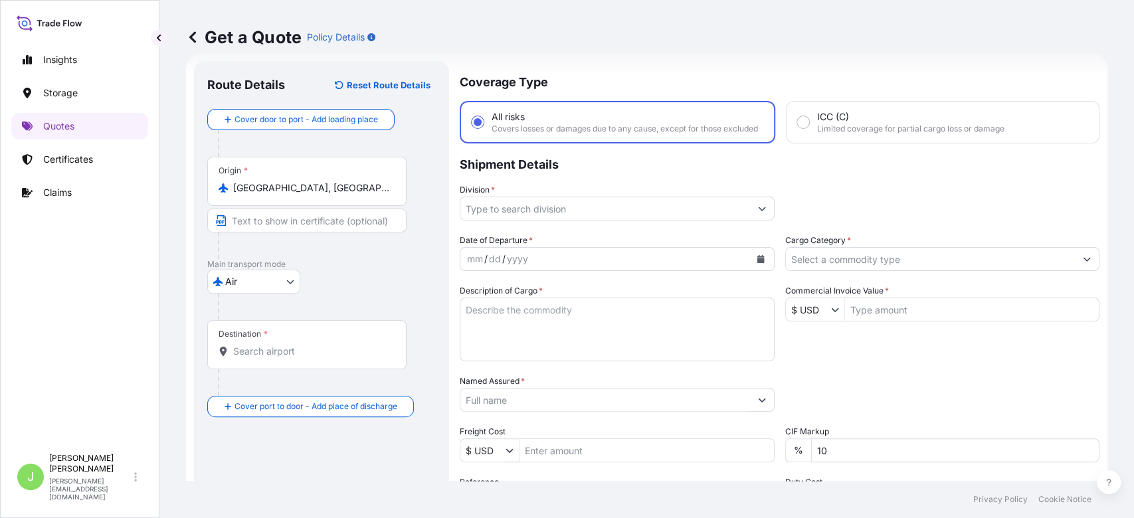
click at [343, 345] on input "Destination *" at bounding box center [311, 351] width 157 height 13
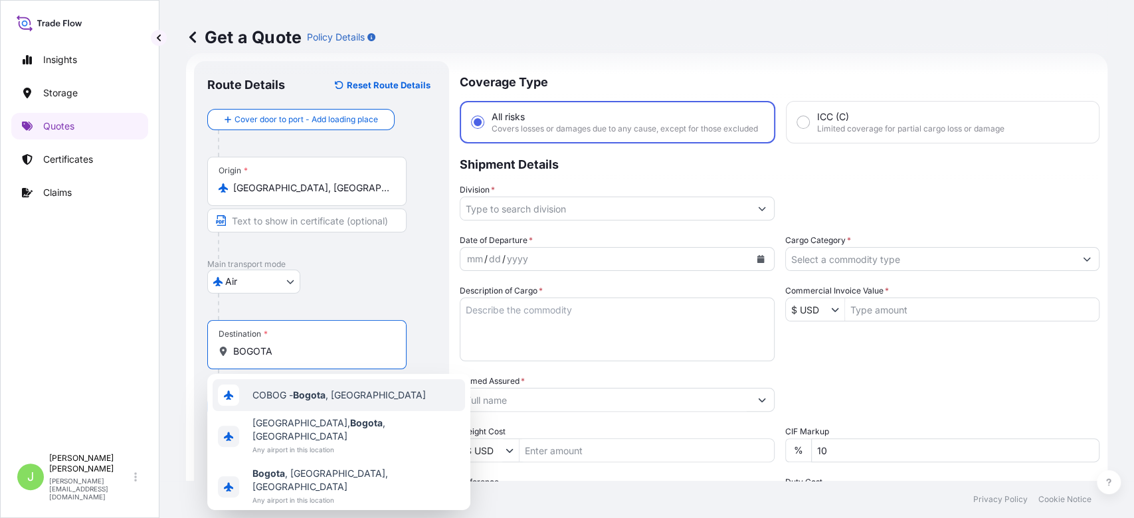
click at [328, 387] on div "COBOG - Bogota , Colombia" at bounding box center [339, 395] width 252 height 32
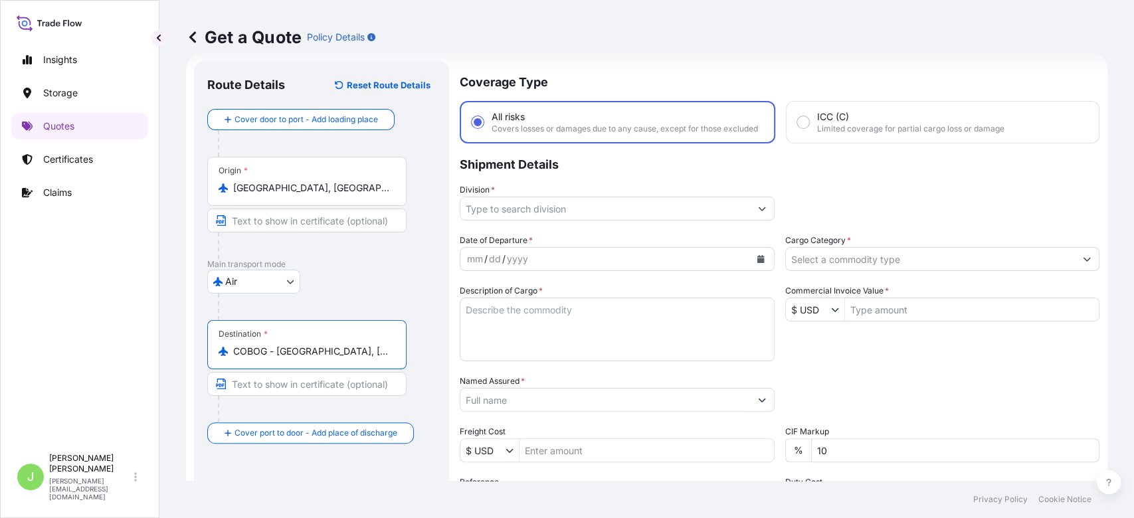
type input "COBOG - Bogota, Colombia"
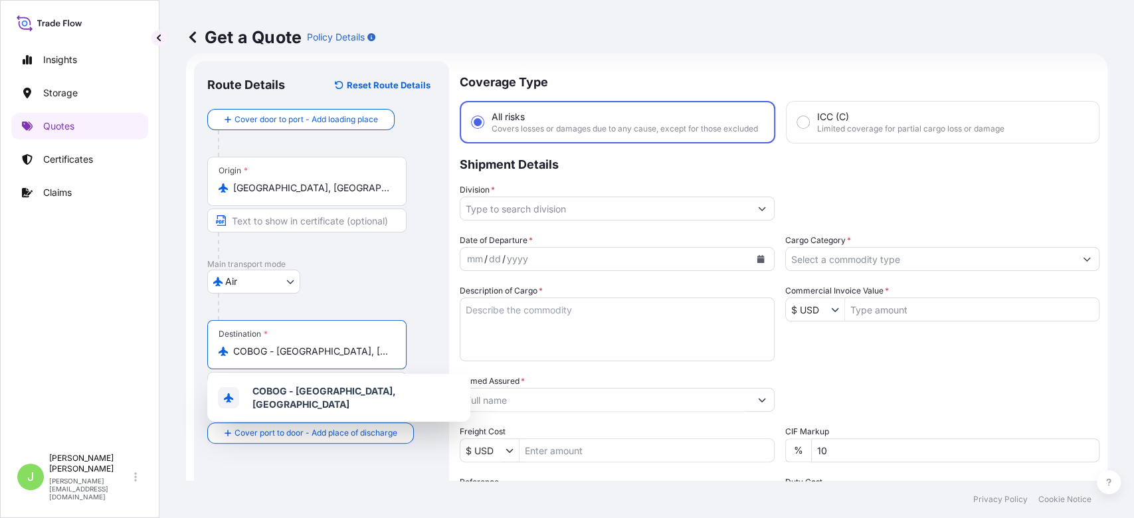
click at [379, 262] on p "Main transport mode" at bounding box center [321, 264] width 229 height 11
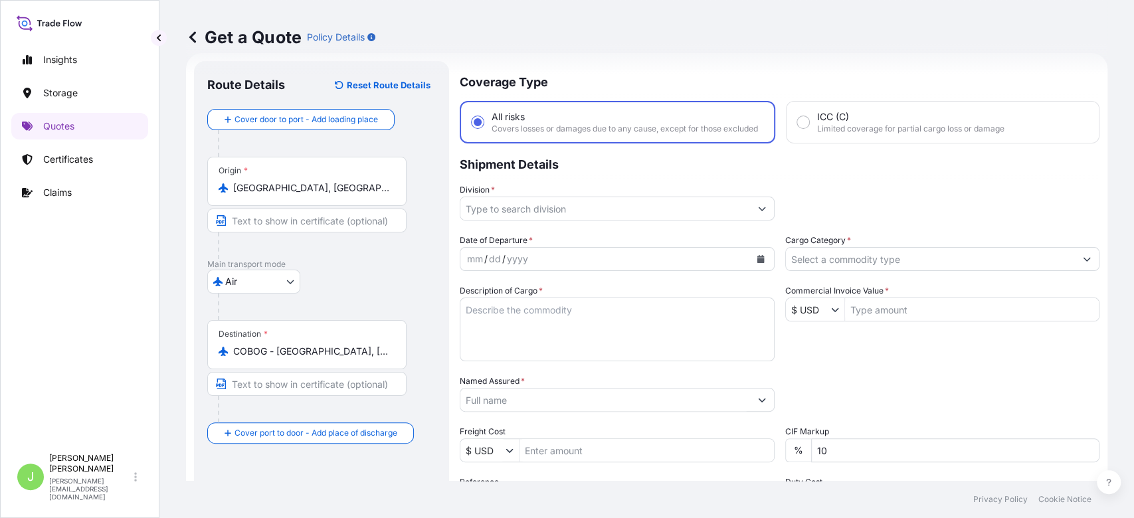
click at [537, 218] on input "Division *" at bounding box center [605, 209] width 290 height 24
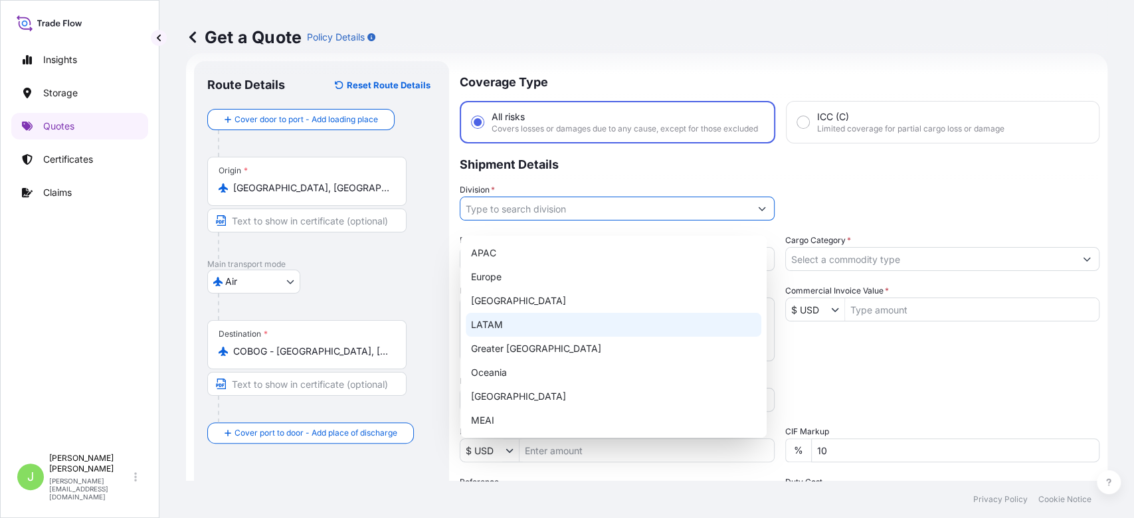
click at [506, 322] on div "LATAM" at bounding box center [614, 325] width 296 height 24
type input "LATAM"
click at [680, 64] on div "Get a Quote Policy Details" at bounding box center [647, 37] width 922 height 74
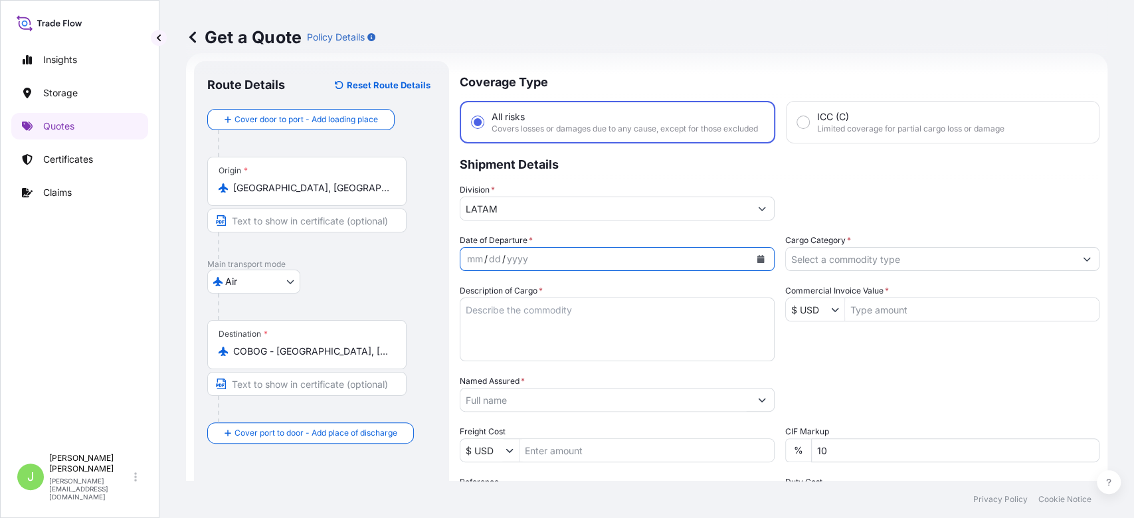
click at [750, 263] on button "Calendar" at bounding box center [760, 258] width 21 height 21
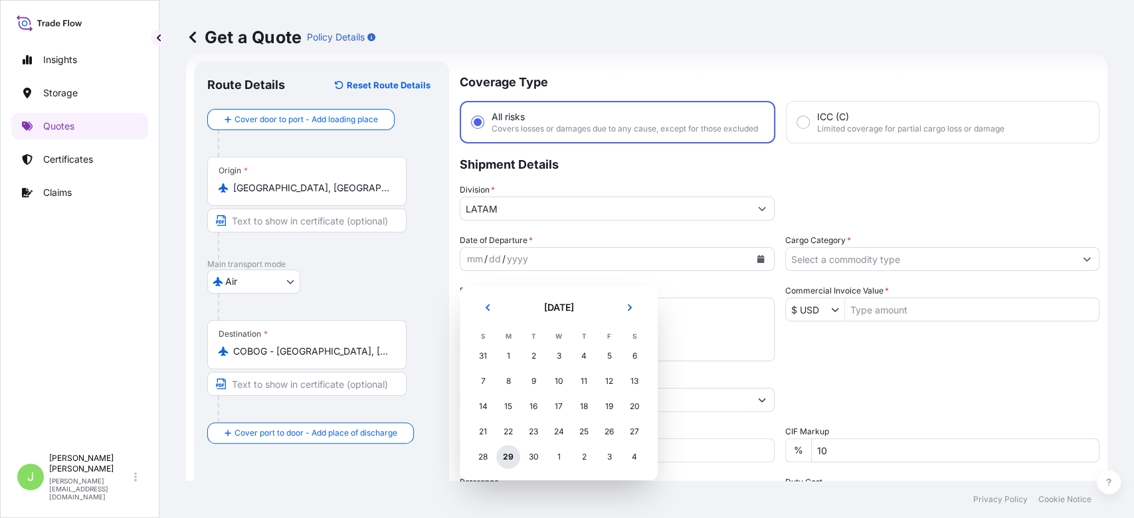
click at [512, 454] on div "29" at bounding box center [508, 457] width 24 height 24
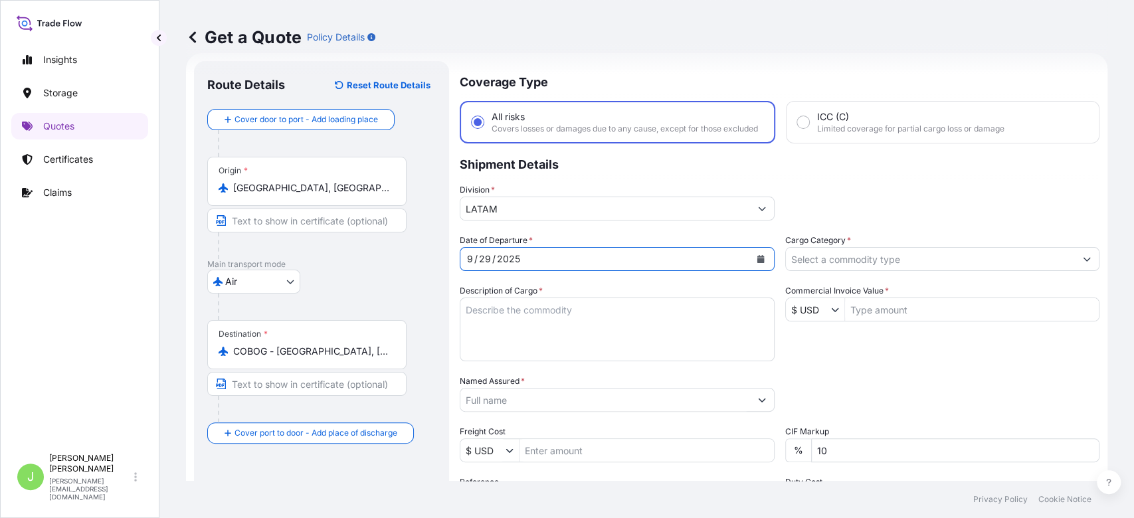
click at [574, 320] on textarea "Description of Cargo *" at bounding box center [617, 330] width 315 height 64
paste textarea "PARTES Y REPUESTOS PARA MOTOR, BOMBA Y/O PLANTA GENERADORA DE ENERGIA (Air Comp…"
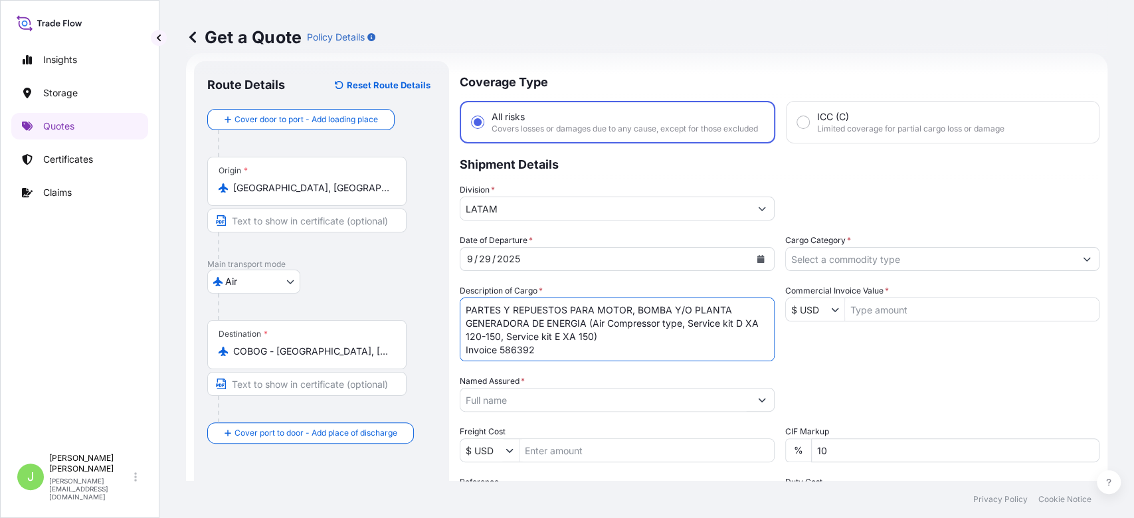
type textarea "PARTES Y REPUESTOS PARA MOTOR, BOMBA Y/O PLANTA GENERADORA DE ENERGIA (Air Comp…"
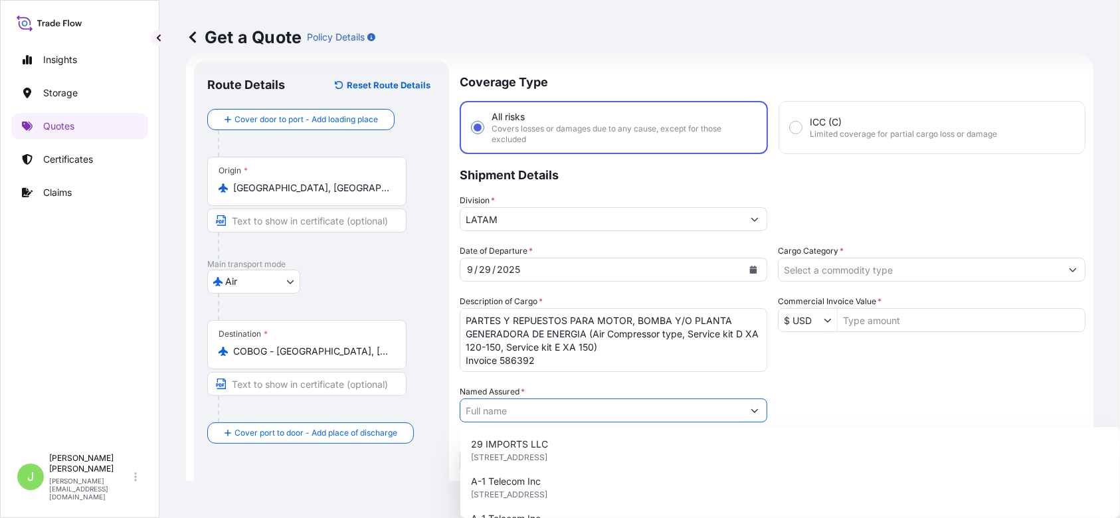
click at [547, 413] on input "Named Assured *" at bounding box center [601, 411] width 282 height 24
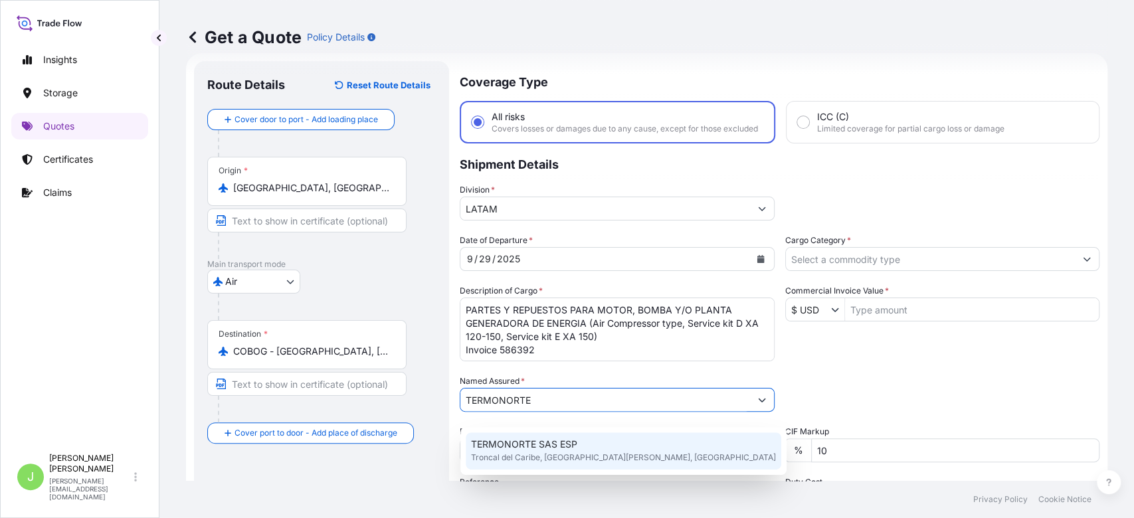
click at [573, 460] on span "Troncal del Caribe, Santa Marta, Colombia" at bounding box center [623, 457] width 305 height 13
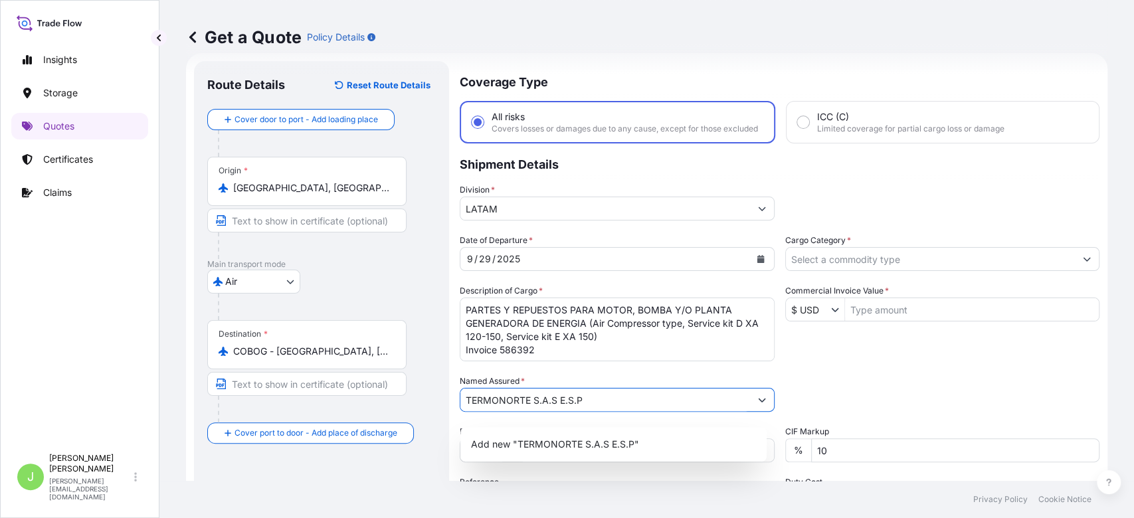
click at [691, 408] on input "TERMONORTE S.A.S E.S.P" at bounding box center [605, 400] width 290 height 24
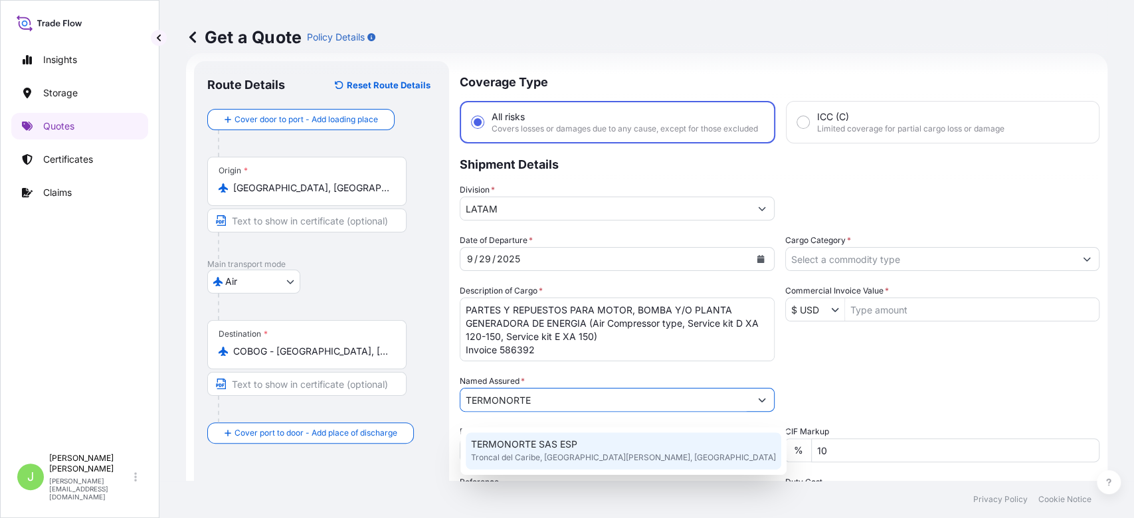
click at [625, 444] on div "TERMONORTE SAS ESP Troncal del Caribe, Santa Marta, Colombia" at bounding box center [624, 451] width 316 height 37
type input "TERMONORTE SAS ESP"
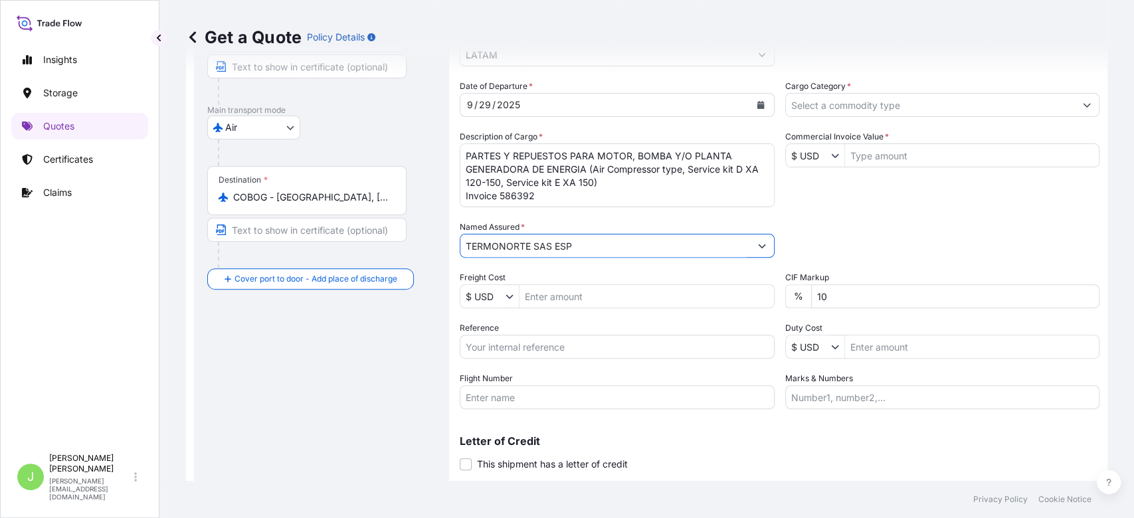
scroll to position [176, 0]
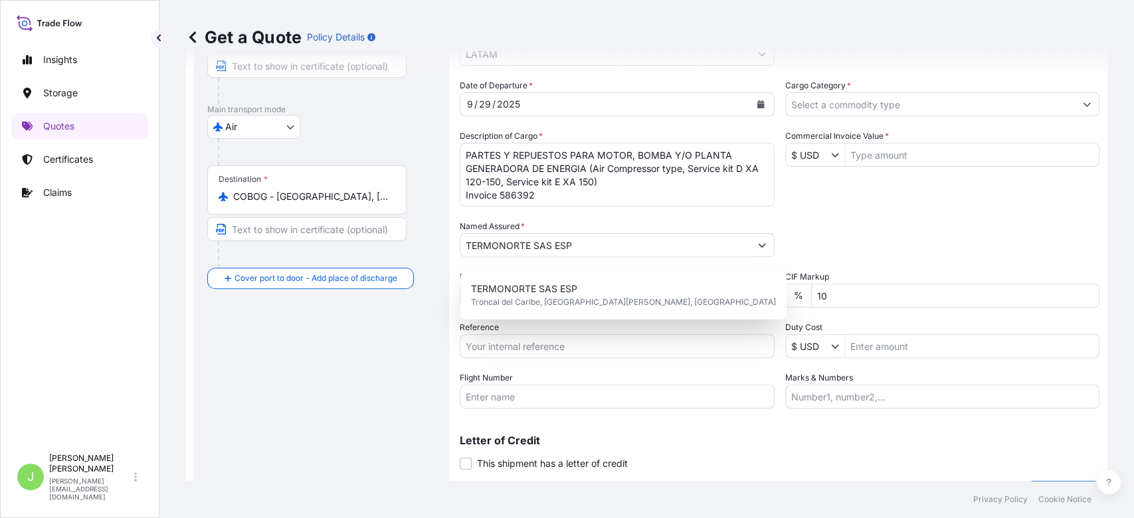
click at [377, 359] on div "Route Details Reset Route Details Cover door to port - Add loading place Place …" at bounding box center [321, 207] width 229 height 575
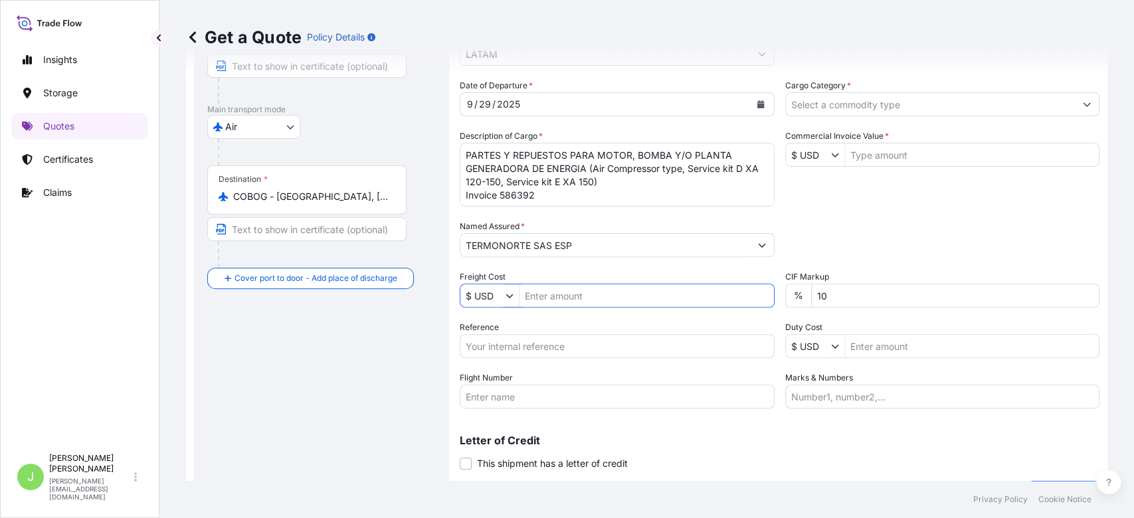
click at [571, 306] on input "Freight Cost" at bounding box center [647, 296] width 254 height 24
paste input "946"
type input "946"
click at [534, 358] on input "Reference" at bounding box center [617, 346] width 315 height 24
paste input "CO4071155915"
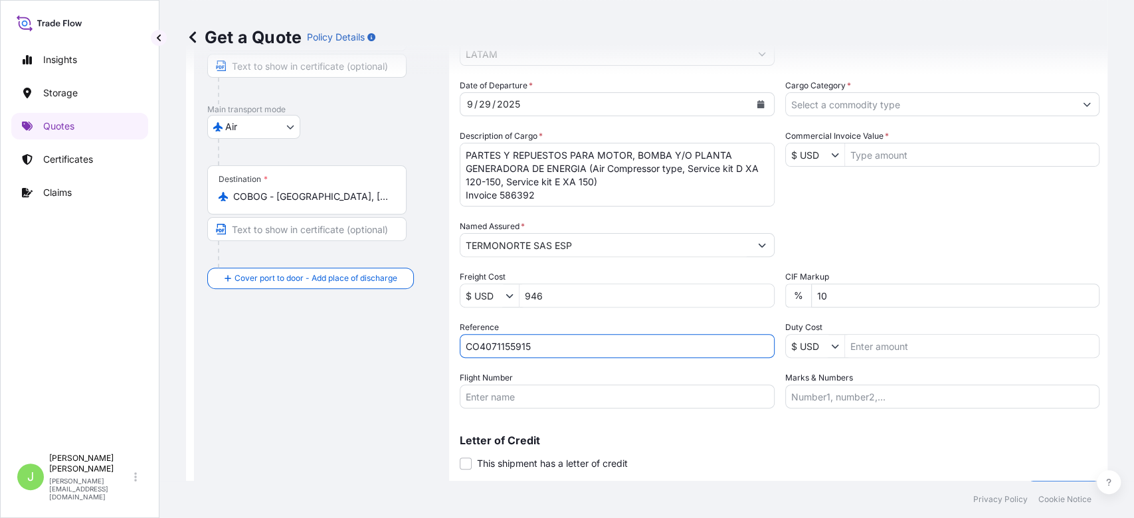
type input "CO4071155915"
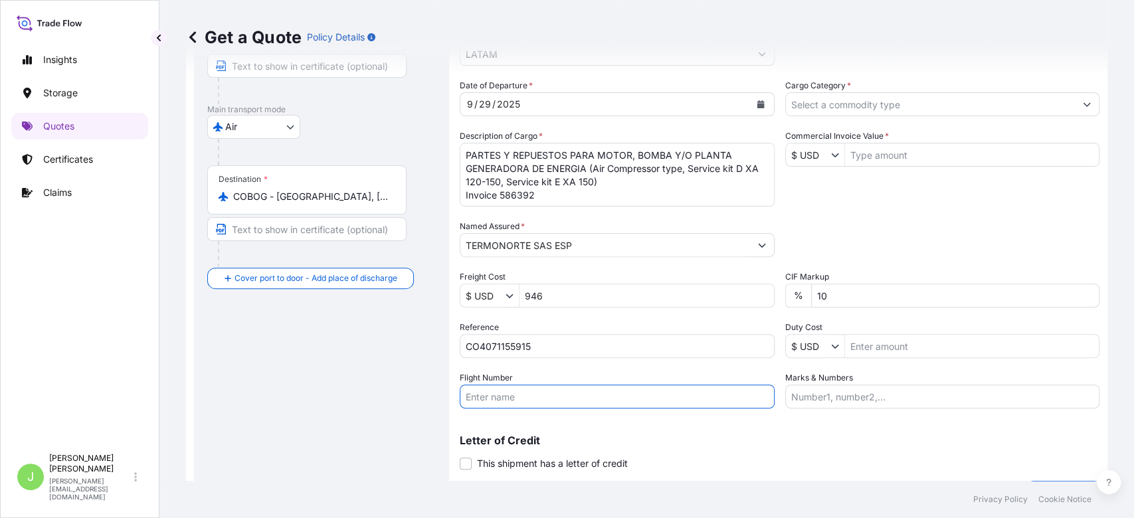
click at [505, 406] on input "Flight Number" at bounding box center [617, 397] width 315 height 24
paste input "4323824595"
type input "4323824595"
click at [856, 399] on input "Marks & Numbers" at bounding box center [942, 397] width 315 height 24
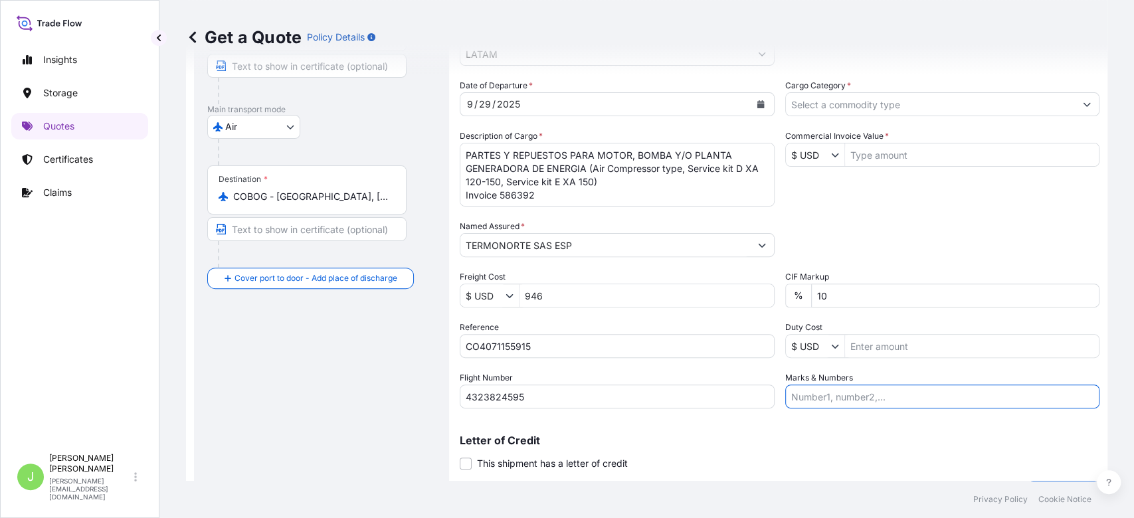
paste input "4323824595"
type input "4323824595"
click at [407, 391] on div "Route Details Reset Route Details Cover door to port - Add loading place Place …" at bounding box center [321, 207] width 229 height 575
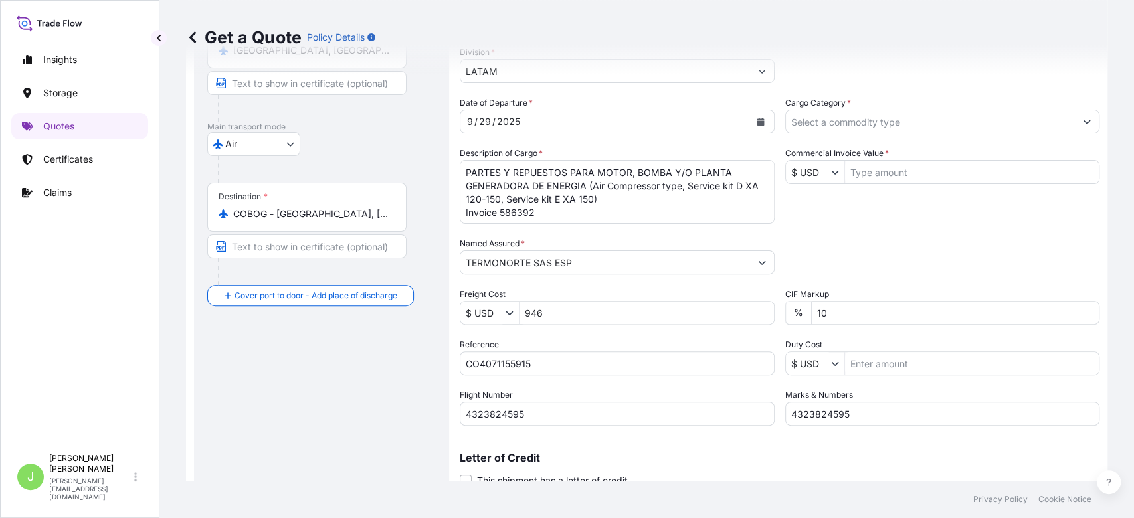
scroll to position [157, 0]
click at [886, 134] on input "Cargo Category *" at bounding box center [931, 124] width 290 height 24
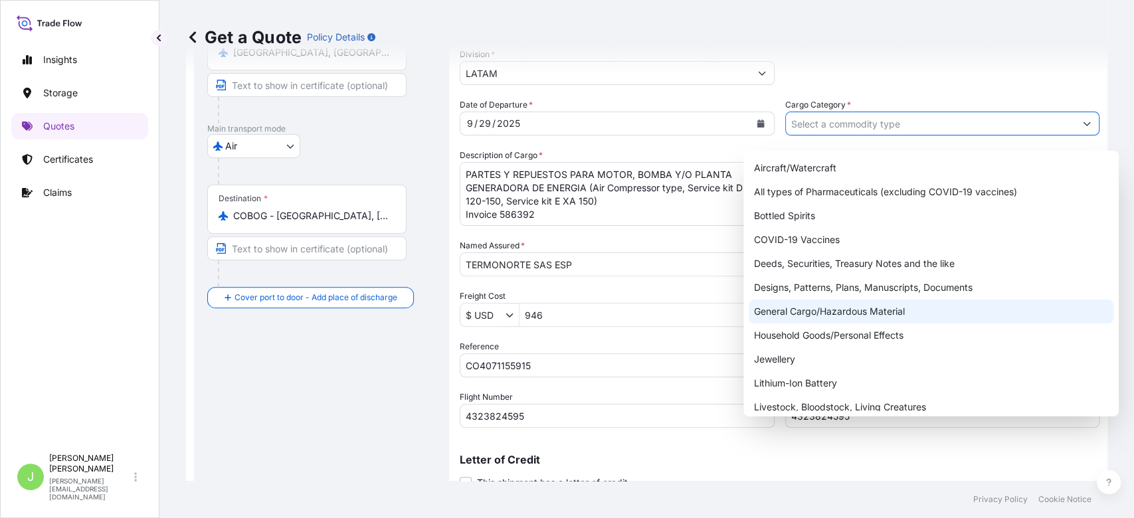
click at [823, 308] on div "General Cargo/Hazardous Material" at bounding box center [931, 312] width 365 height 24
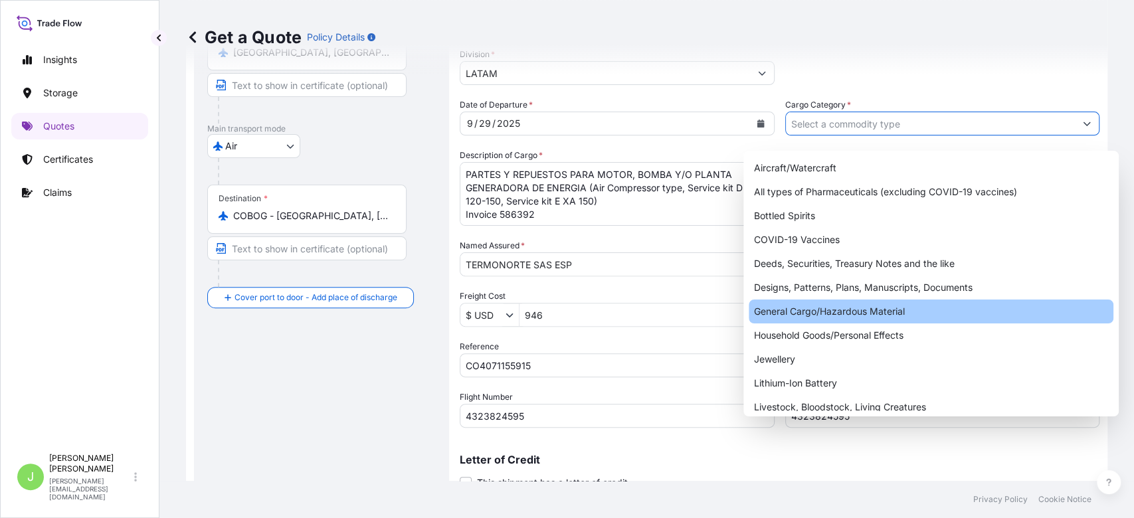
type input "General Cargo/Hazardous Material"
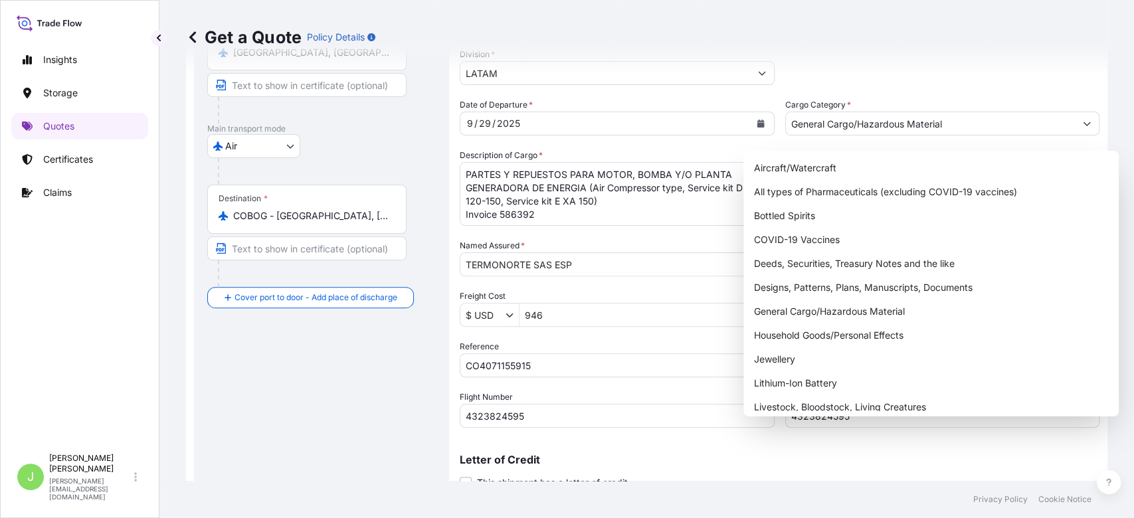
click at [918, 54] on div "Get a Quote Policy Details" at bounding box center [647, 37] width 922 height 74
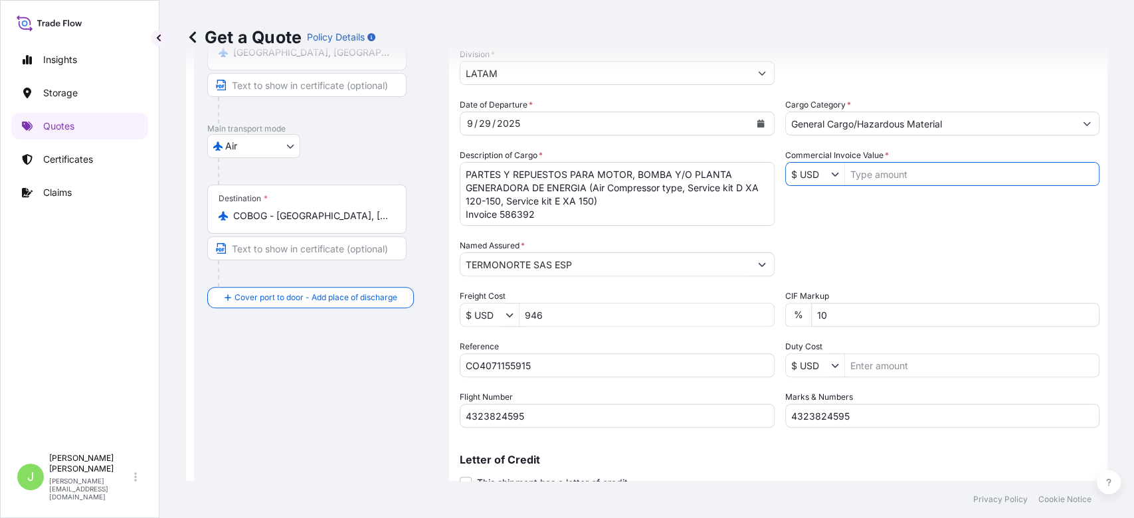
click at [883, 184] on input "Commercial Invoice Value *" at bounding box center [972, 174] width 254 height 24
type input "39,717"
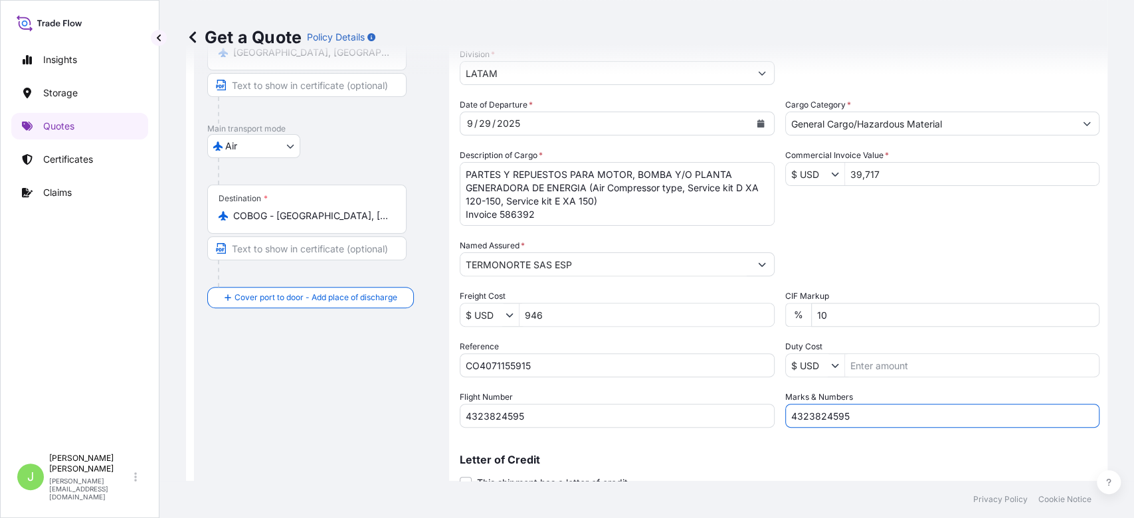
click at [868, 417] on input "4323824595" at bounding box center [942, 416] width 315 height 24
paste input "30"
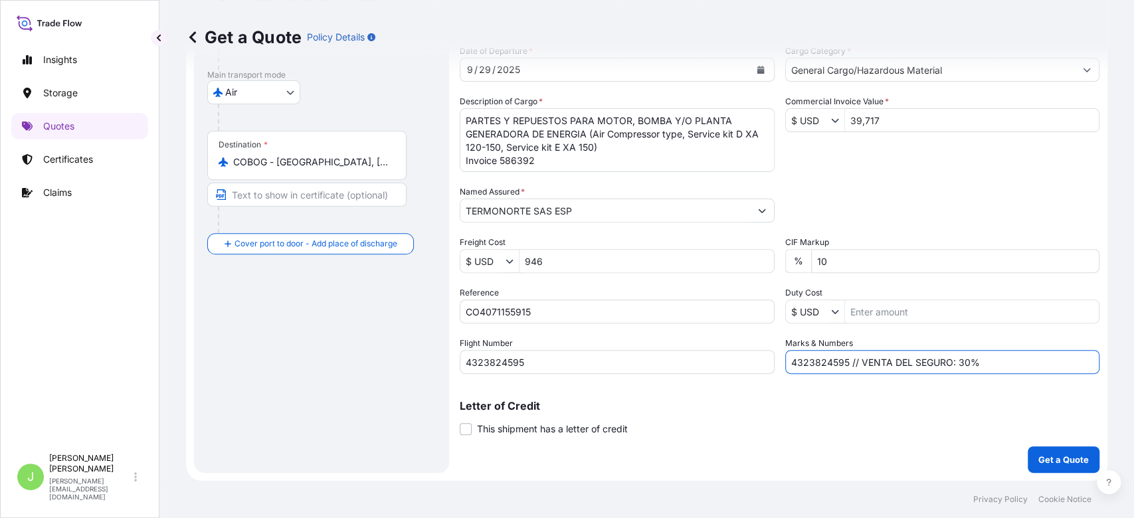
type input "4323824595 // VENTA DEL SEGURO: 30%"
click at [1038, 462] on p "Get a Quote" at bounding box center [1063, 459] width 50 height 13
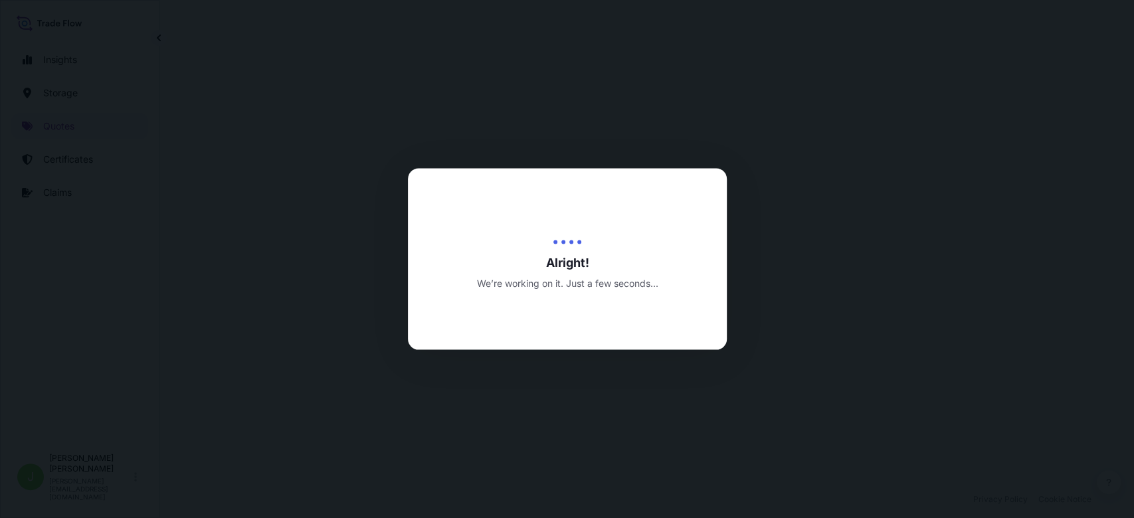
select select "Air"
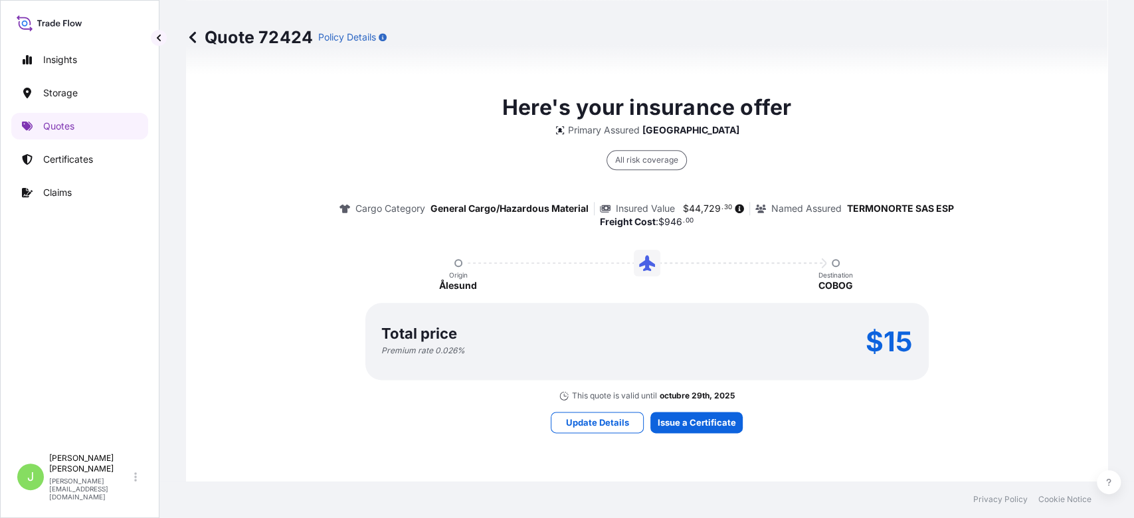
scroll to position [969, 0]
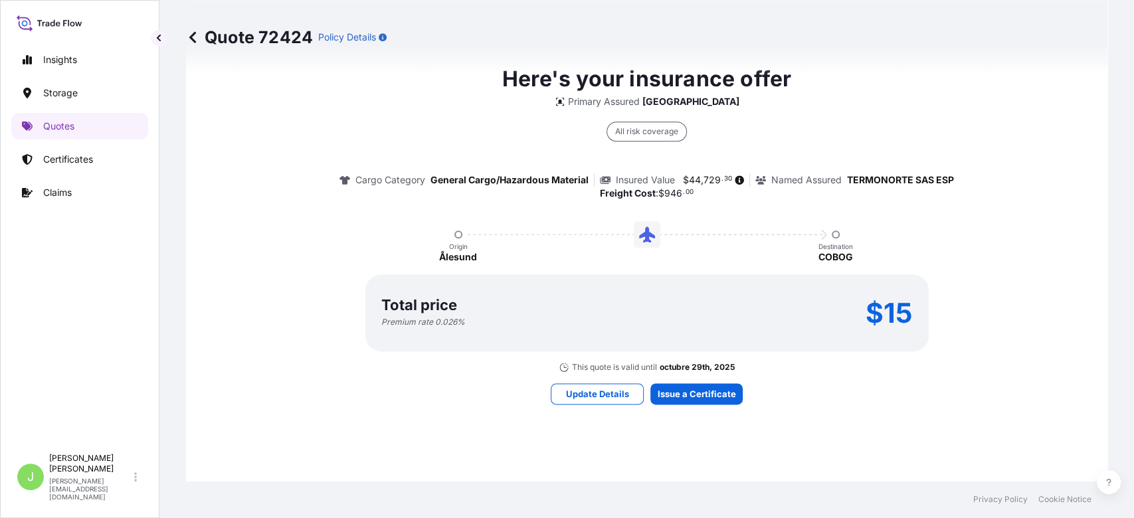
click at [884, 324] on p "$15" at bounding box center [889, 312] width 47 height 21
copy p "15"
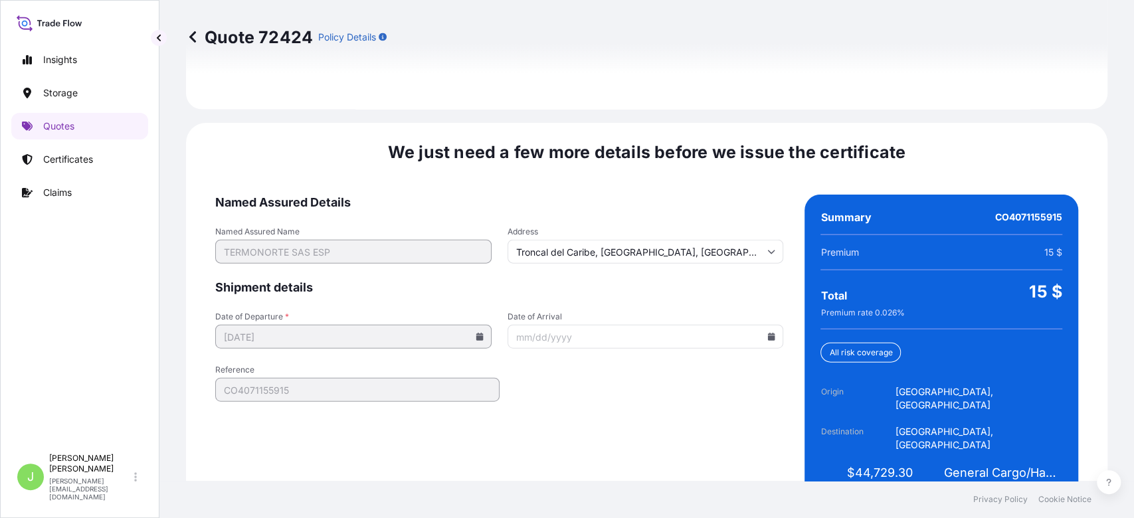
scroll to position [2019, 0]
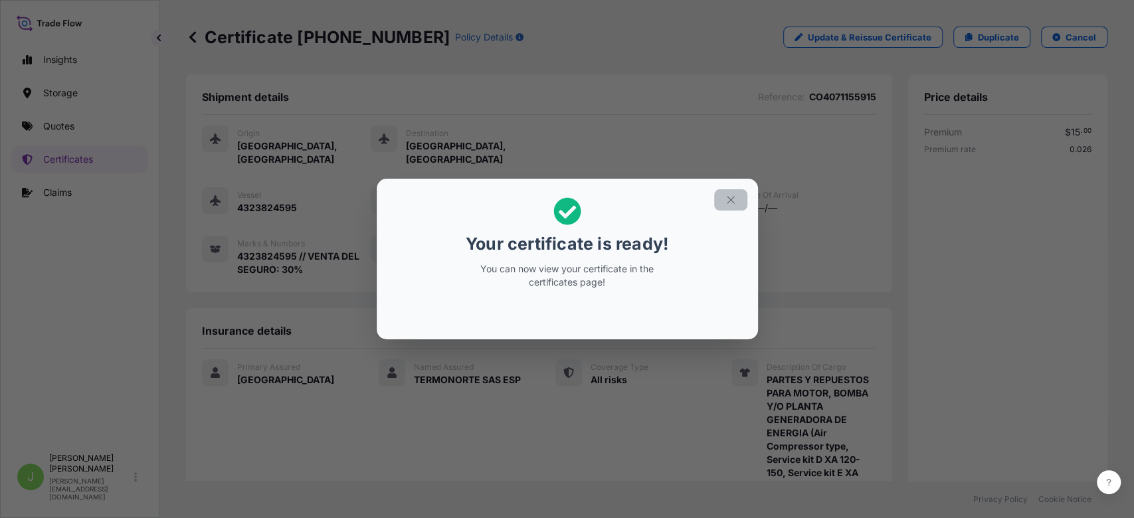
click at [735, 198] on icon "button" at bounding box center [731, 200] width 12 height 12
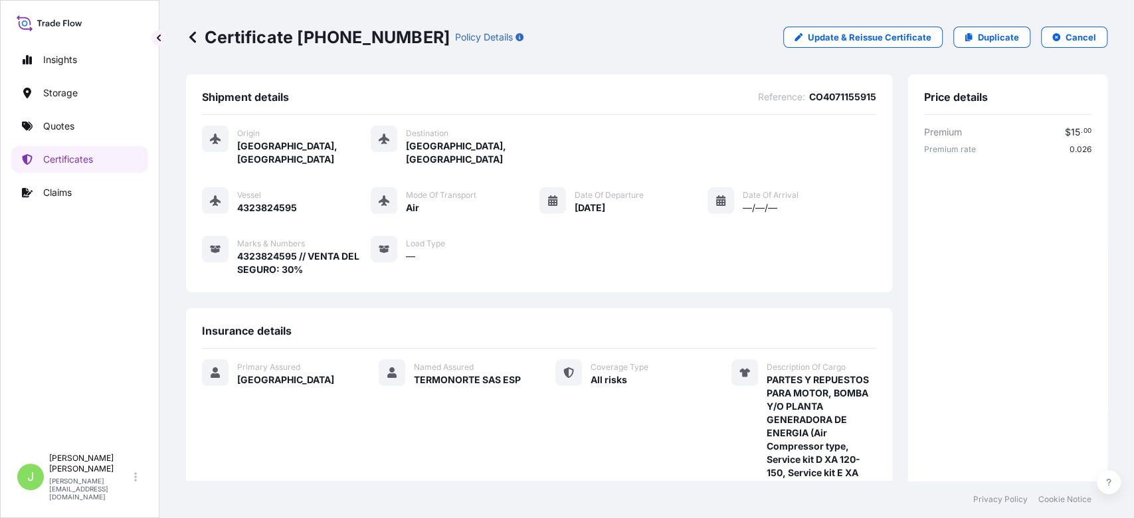
click at [375, 41] on p "Certificate 31619-444-1" at bounding box center [318, 37] width 264 height 21
copy p "Certificate 31619-444-1"
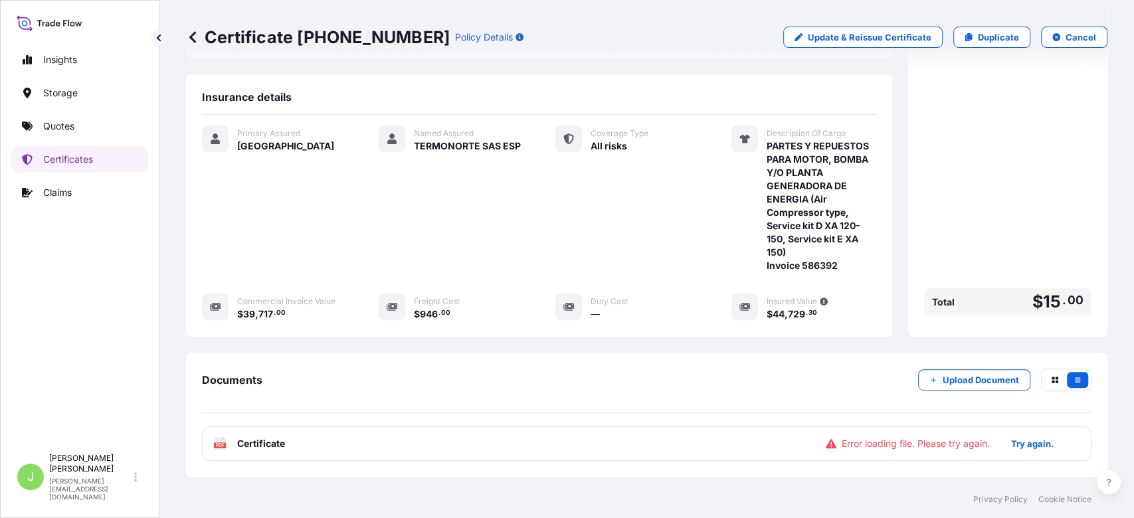
click at [479, 444] on div "PDF Certificate Error loading file. Please try again. Try again." at bounding box center [647, 444] width 890 height 35
click at [1011, 437] on p "Try again." at bounding box center [1032, 443] width 43 height 13
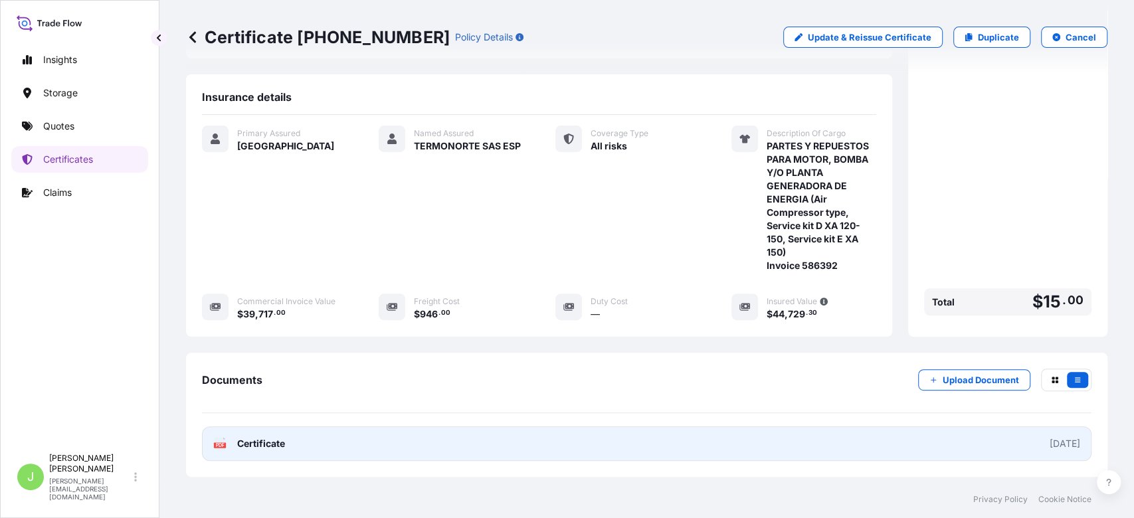
click at [567, 428] on link "PDF Certificate 2025-09-29" at bounding box center [647, 444] width 890 height 35
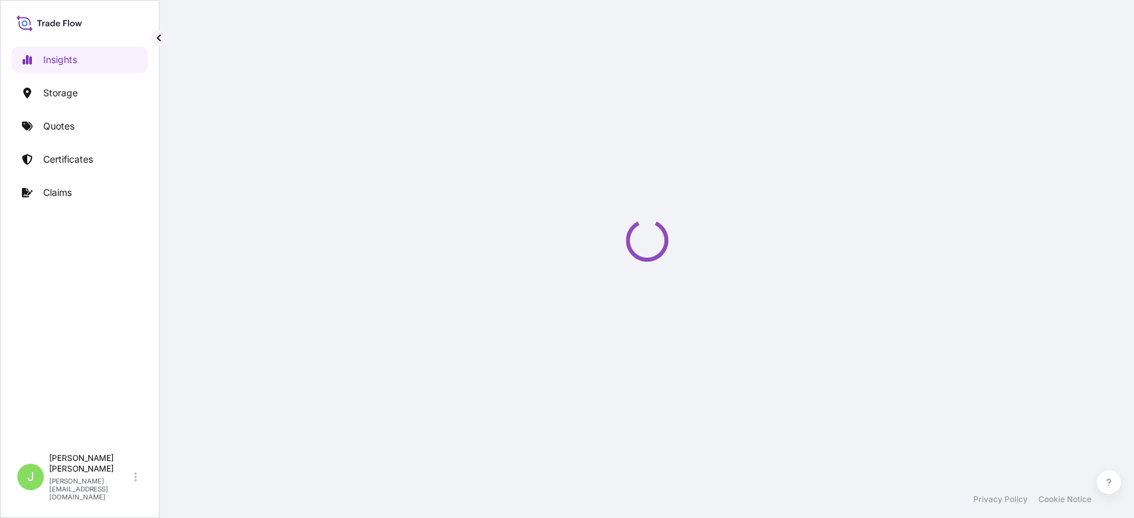
select select "2025"
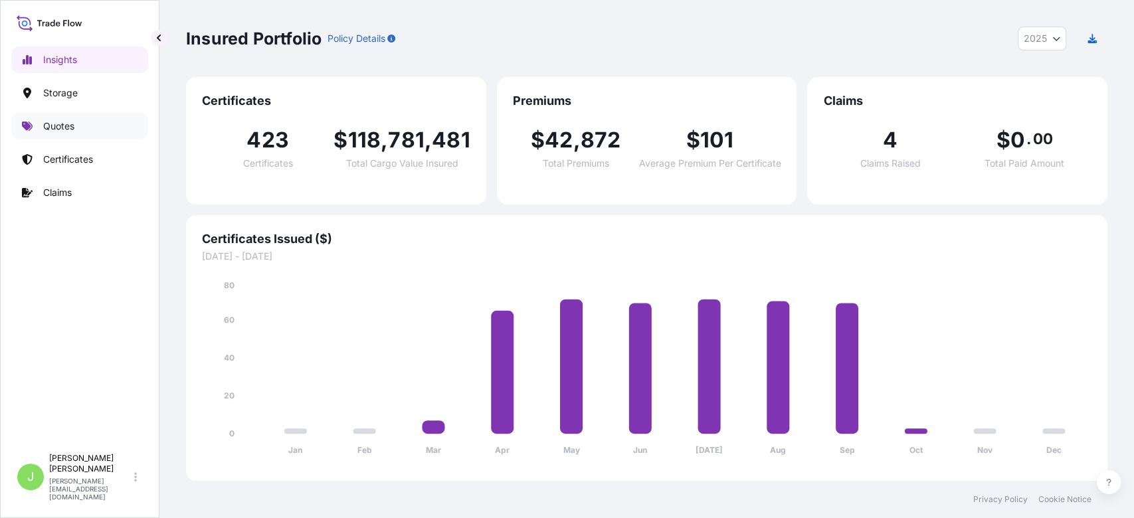
click at [108, 118] on link "Quotes" at bounding box center [79, 126] width 137 height 27
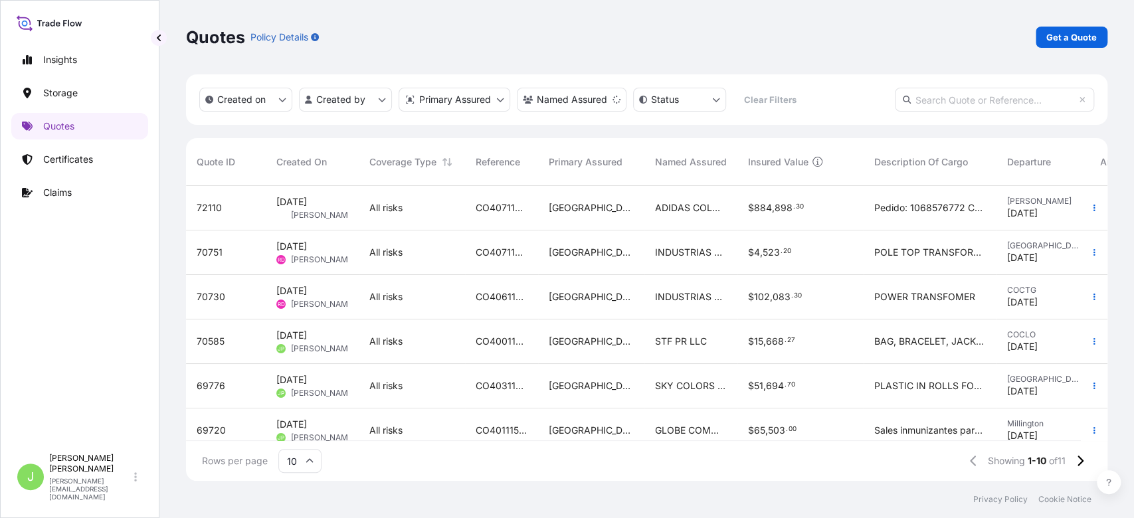
scroll to position [14, 15]
click at [1075, 42] on p "Get a Quote" at bounding box center [1071, 37] width 50 height 13
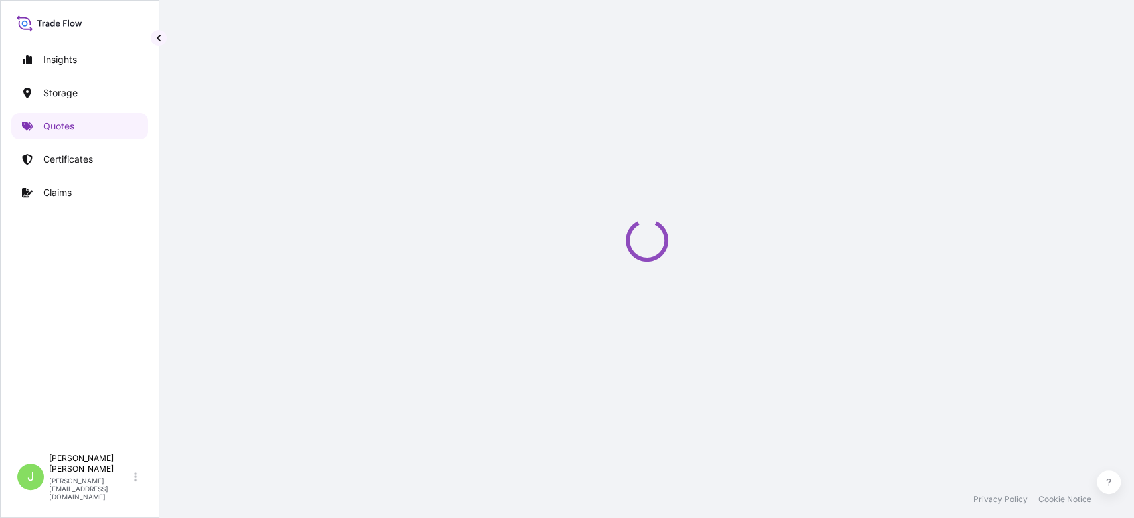
scroll to position [21, 0]
select select "Water"
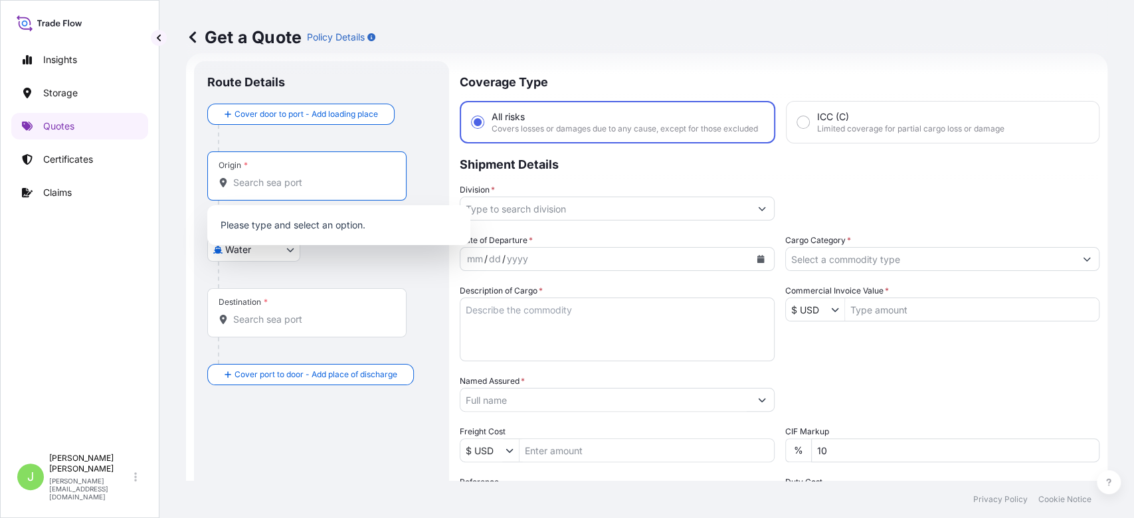
click at [322, 186] on input "Origin *" at bounding box center [311, 182] width 157 height 13
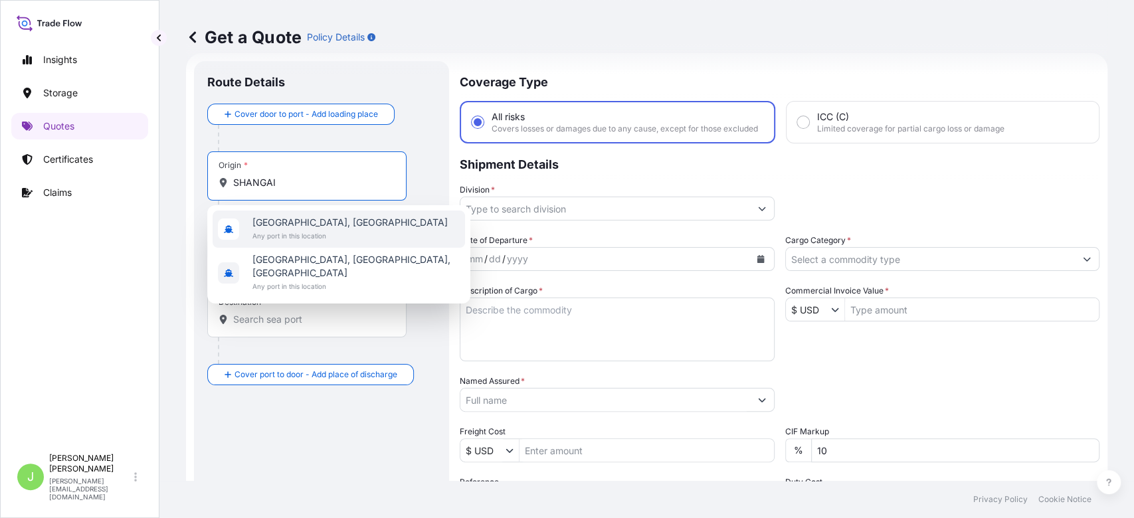
click at [307, 236] on span "Any port in this location" at bounding box center [349, 235] width 195 height 13
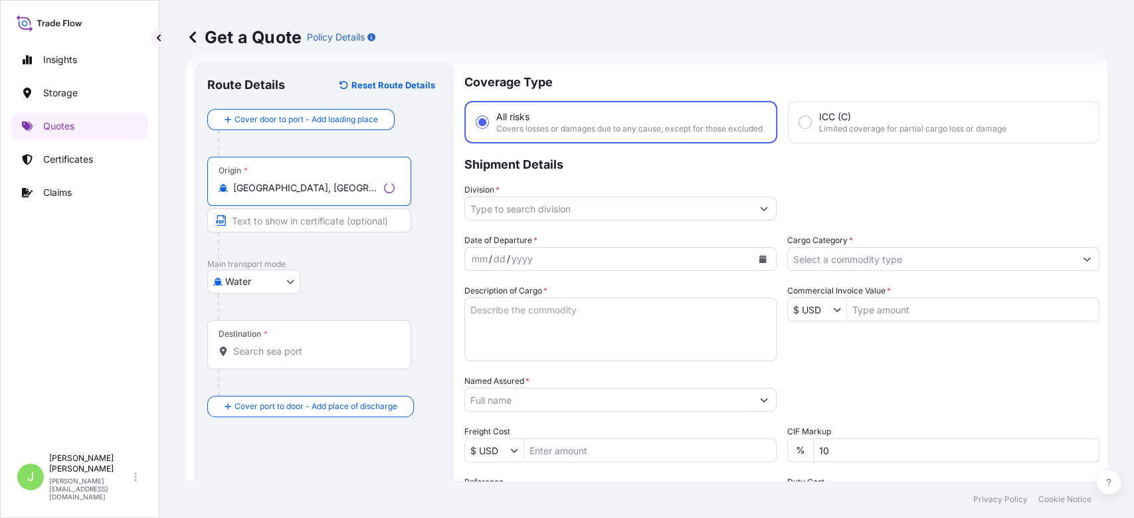
type input "Shanghai, China"
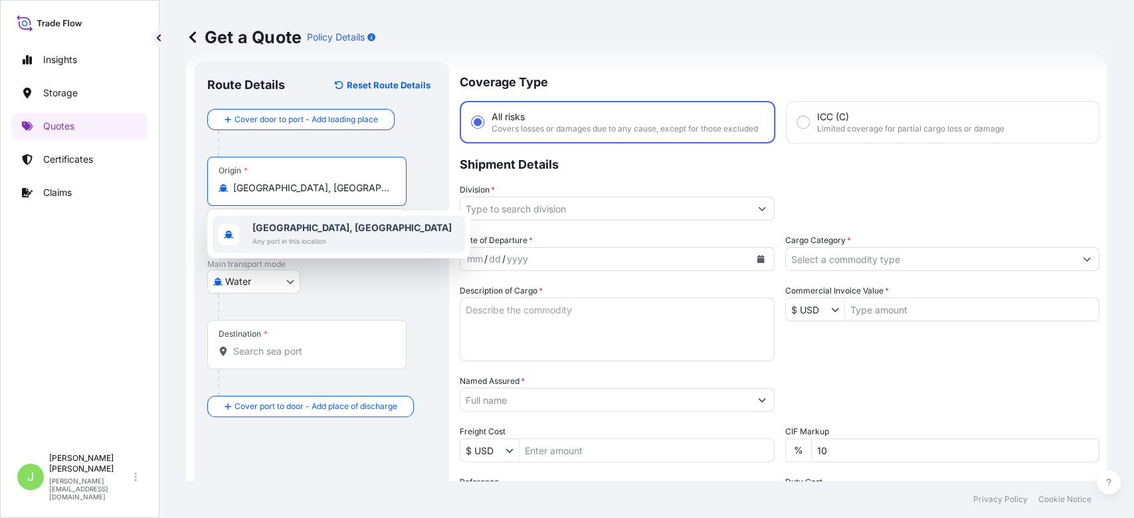
click at [310, 352] on input "Destination *" at bounding box center [311, 351] width 157 height 13
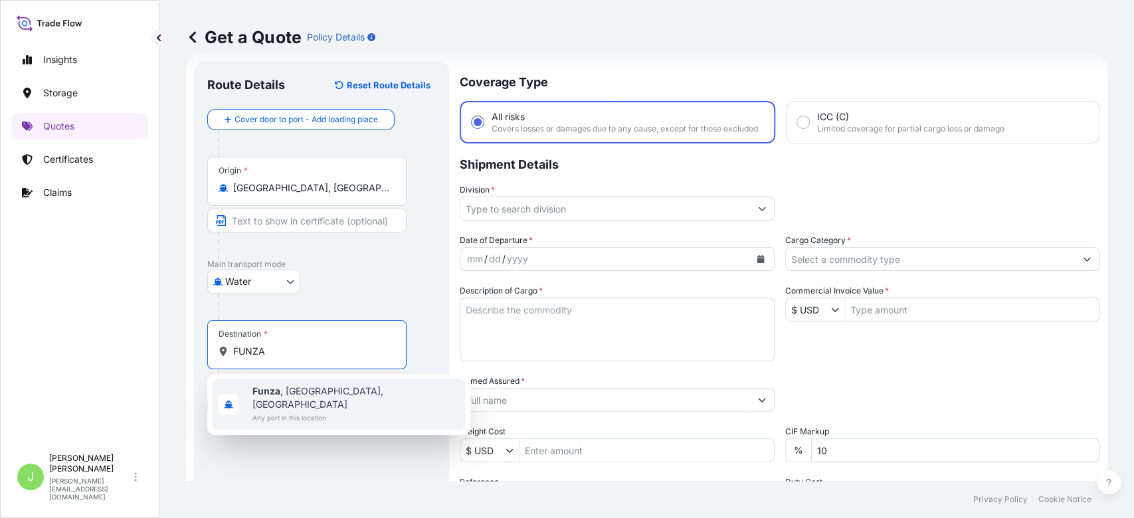
click at [291, 411] on span "Any port in this location" at bounding box center [355, 417] width 207 height 13
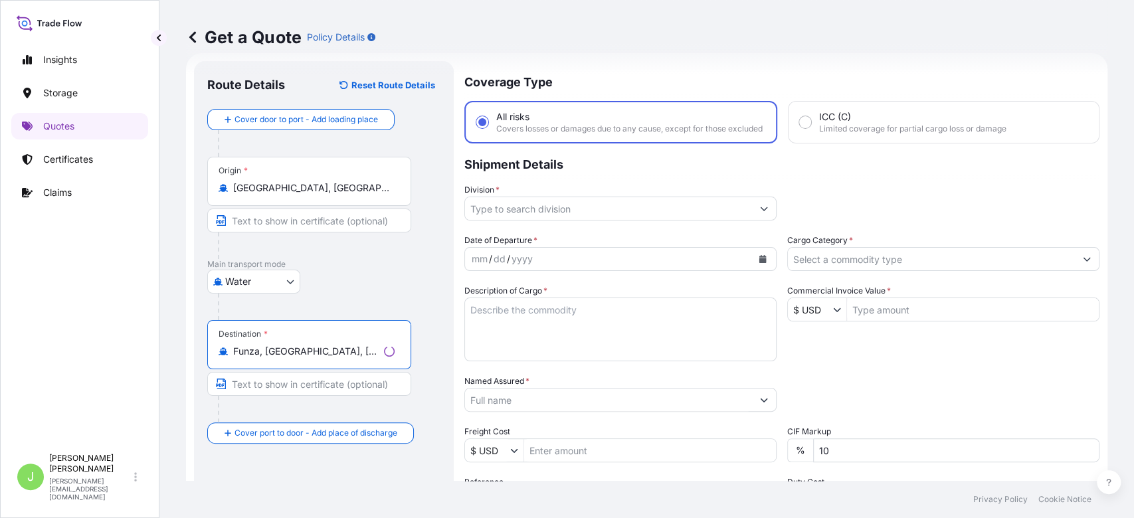
type input "Funza, Cundinamarca, Colombia"
click at [523, 216] on input "Division *" at bounding box center [608, 209] width 287 height 24
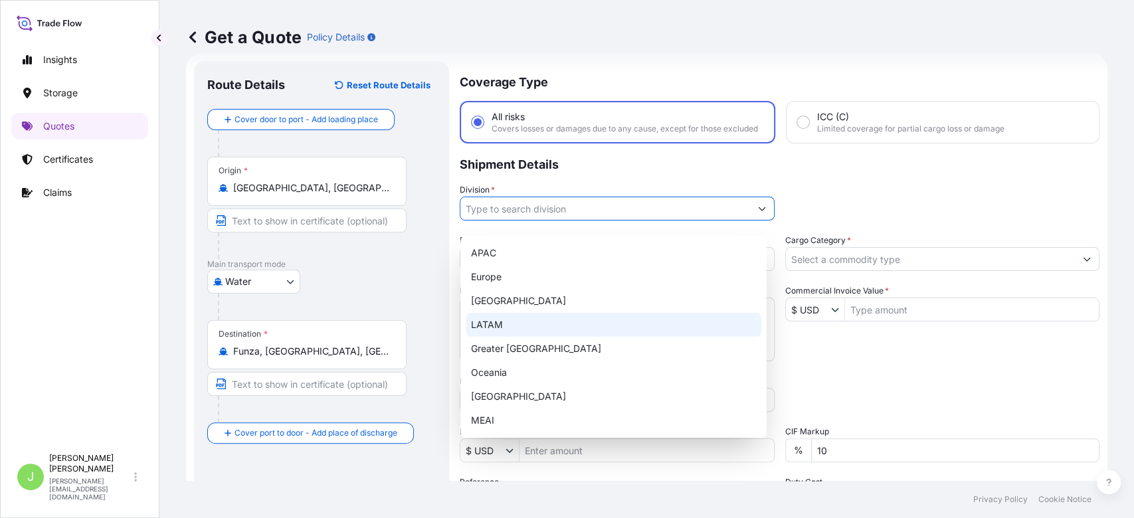
click at [502, 330] on div "LATAM" at bounding box center [614, 325] width 296 height 24
type input "LATAM"
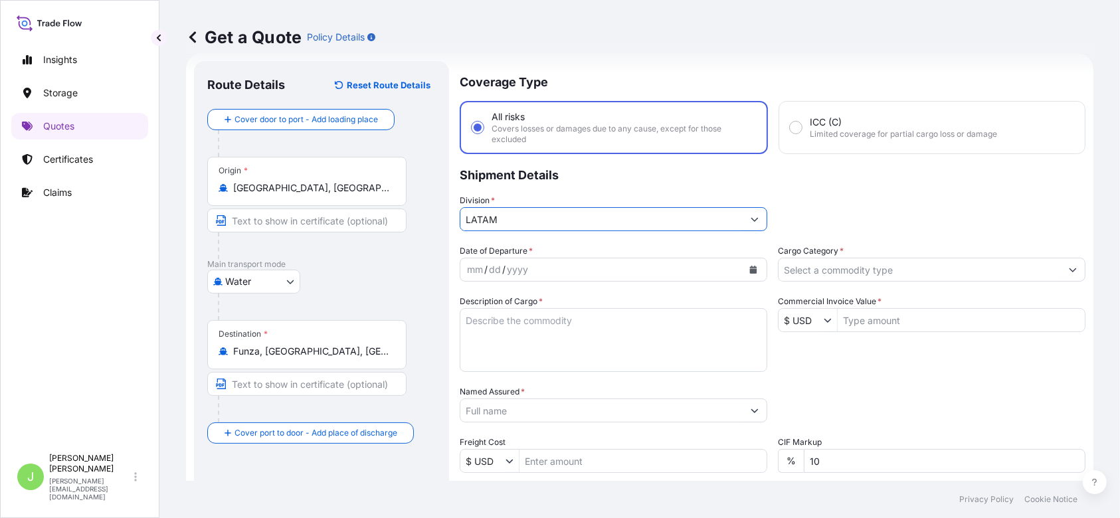
click at [820, 262] on input "Cargo Category *" at bounding box center [920, 270] width 282 height 24
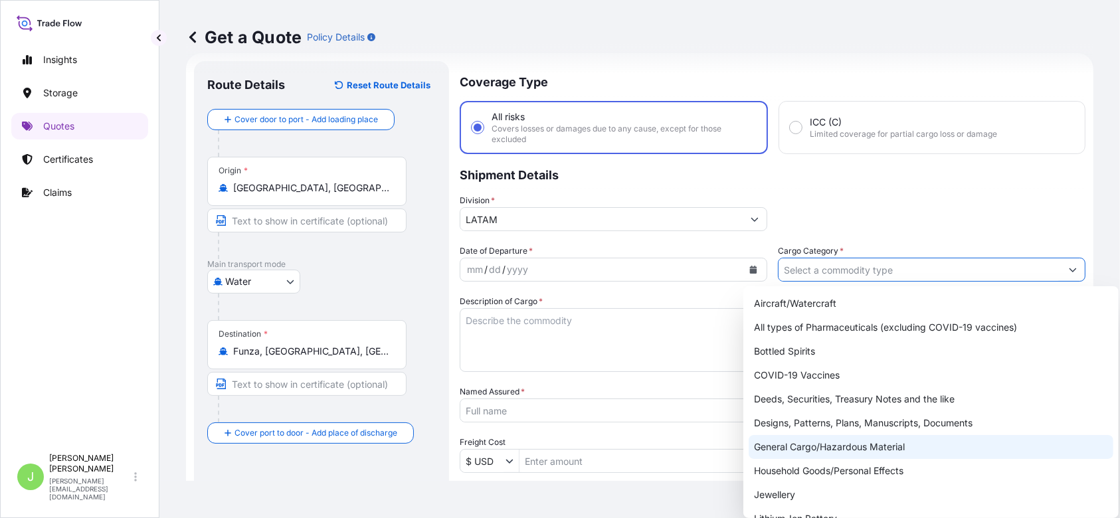
click at [793, 439] on div "General Cargo/Hazardous Material" at bounding box center [931, 447] width 365 height 24
type input "General Cargo/Hazardous Material"
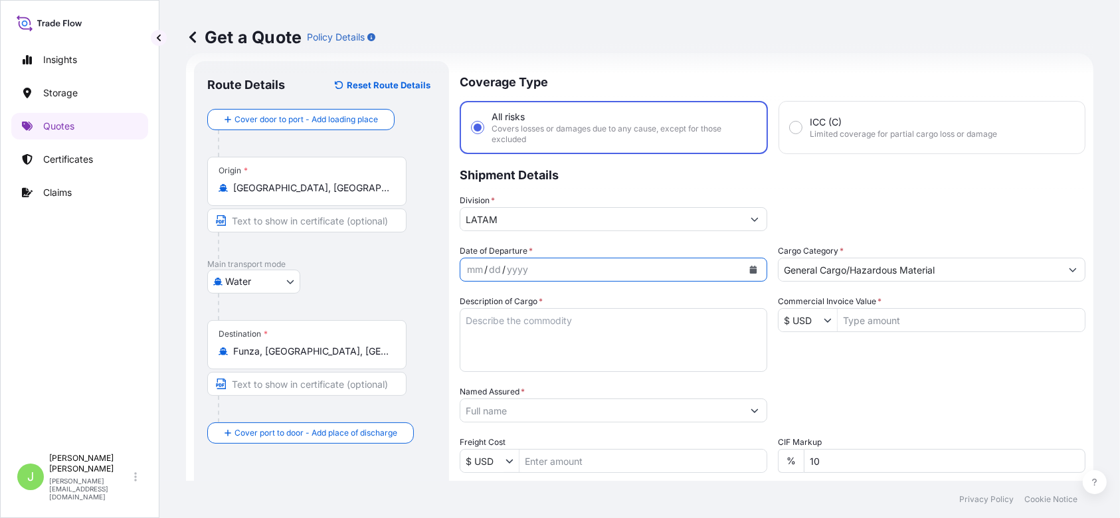
click at [756, 270] on button "Calendar" at bounding box center [753, 269] width 21 height 21
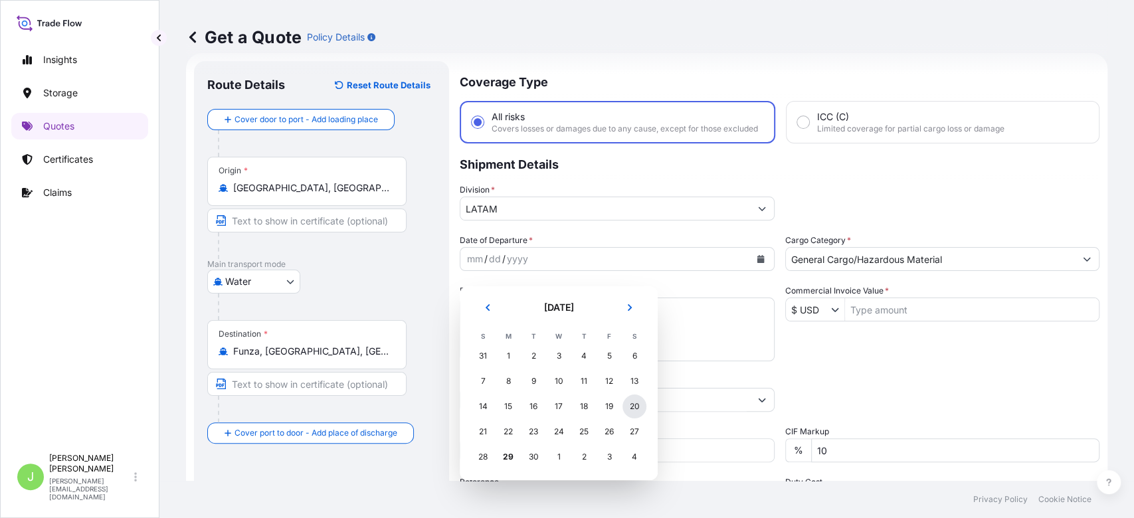
click at [625, 407] on div "20" at bounding box center [635, 407] width 24 height 24
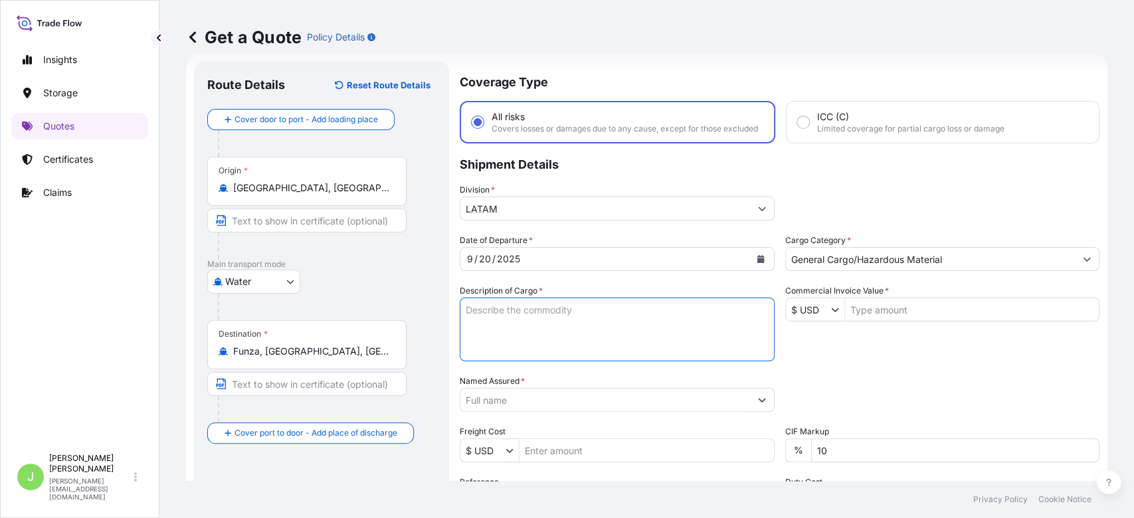
click at [529, 330] on textarea "Description of Cargo *" at bounding box center [617, 330] width 315 height 64
paste textarea "plastic in rolls for digital printing"
type textarea "plastic in rolls for digital printing"
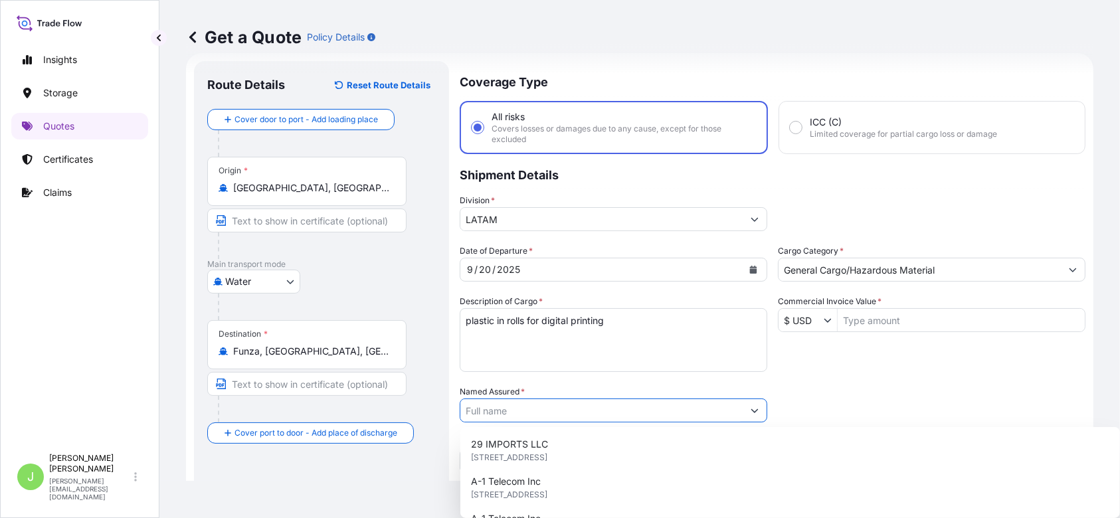
click at [516, 407] on input "Named Assured *" at bounding box center [601, 411] width 282 height 24
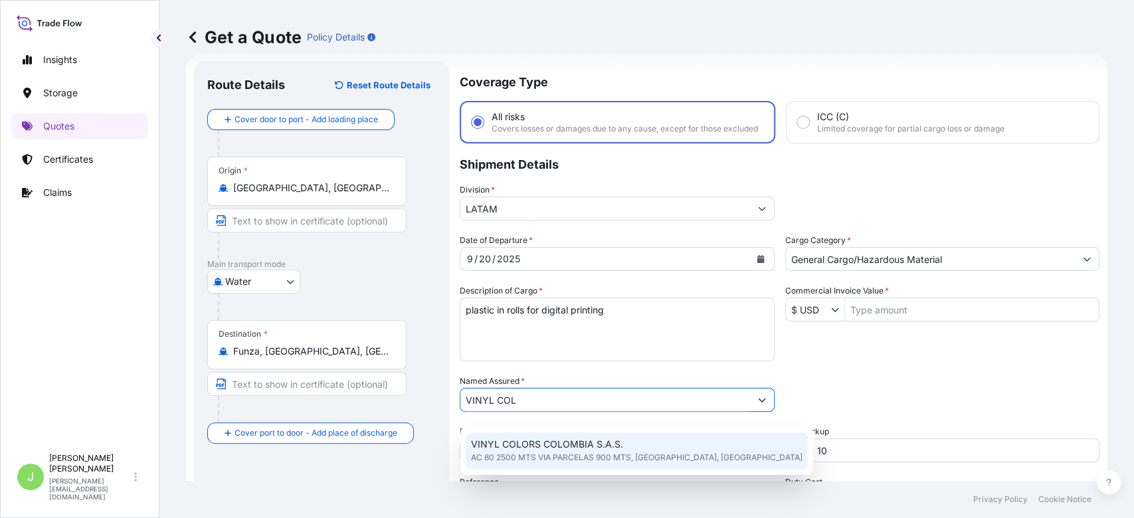
click at [532, 445] on span "VINYL COLORS COLOMBIA S.A.S." at bounding box center [547, 444] width 152 height 13
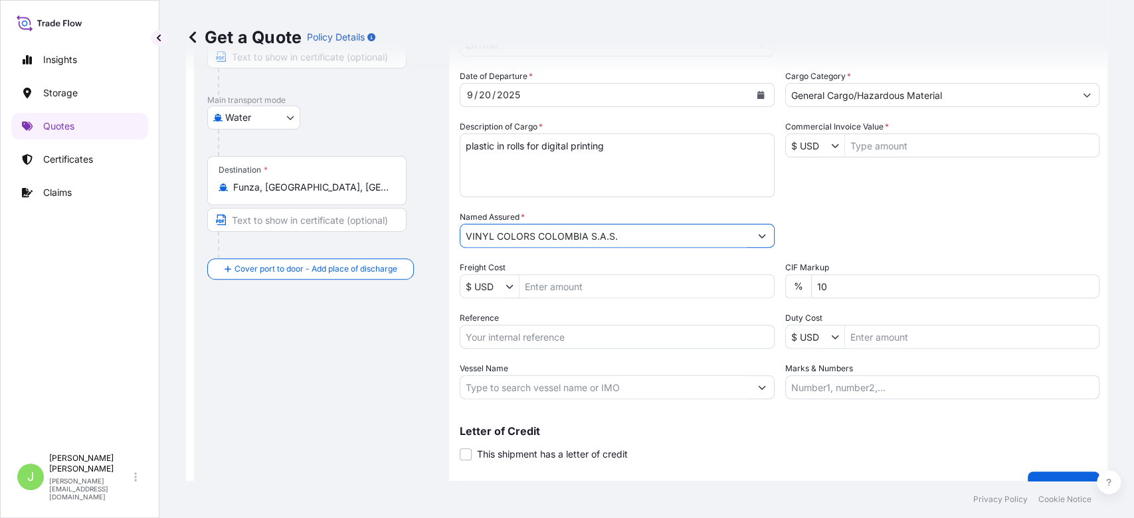
scroll to position [187, 0]
type input "VINYL COLORS COLOMBIA S.A.S."
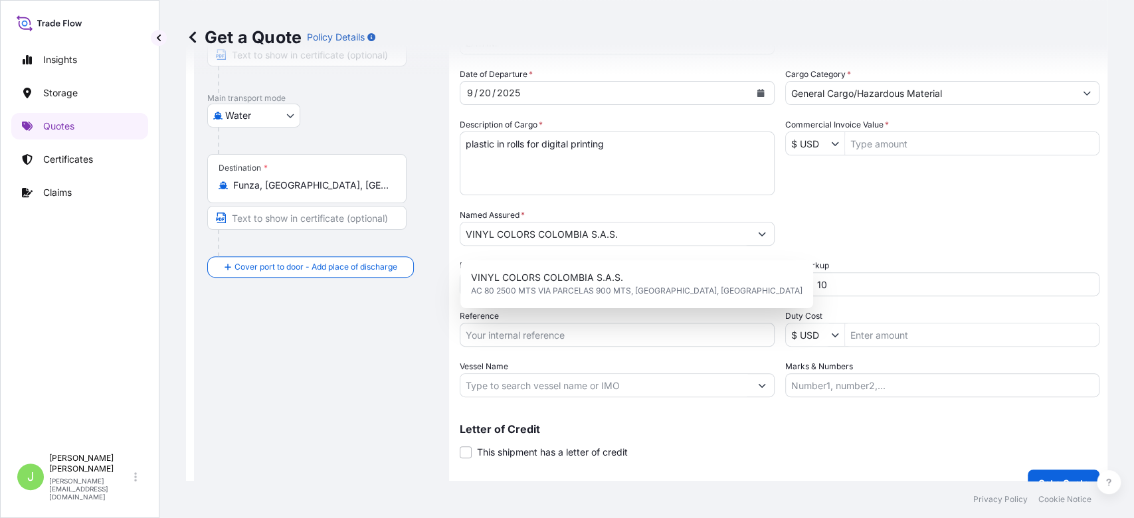
click at [536, 324] on div "Reference" at bounding box center [617, 328] width 315 height 37
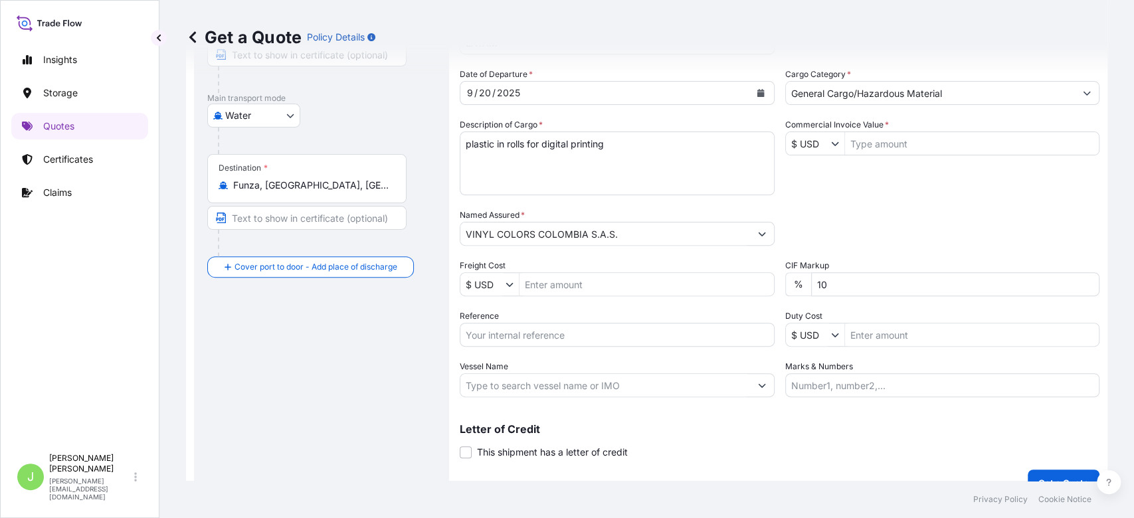
click at [545, 306] on div "Date of Departure * 9 / 20 / 2025 Cargo Category * General Cargo/Hazardous Mate…" at bounding box center [780, 233] width 640 height 330
click at [546, 296] on input "Freight Cost" at bounding box center [647, 284] width 254 height 24
type input "2,250"
click at [537, 347] on input "Reference" at bounding box center [617, 335] width 315 height 24
paste input "CO4031154967"
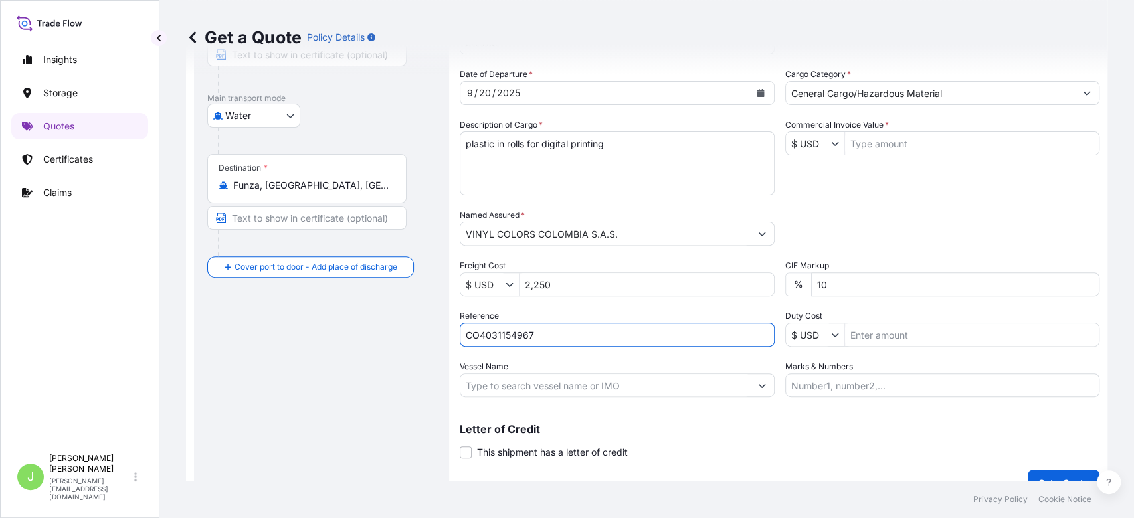
type input "CO4031154967"
click at [555, 397] on input "Vessel Name" at bounding box center [605, 385] width 290 height 24
paste input "EVER LAMBENT /0748-072E"
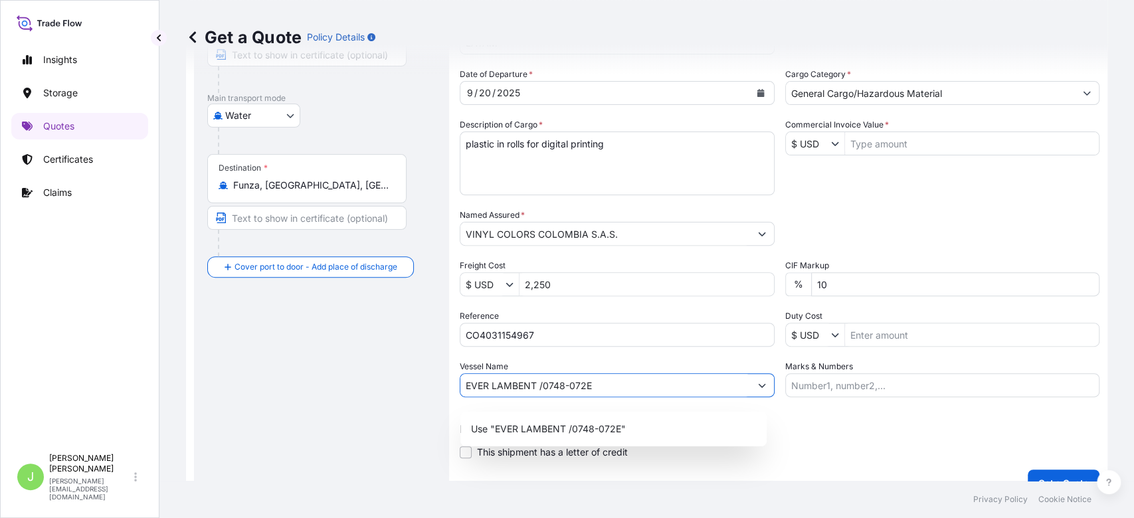
click at [542, 395] on input "EVER LAMBENT /0748-072E" at bounding box center [605, 385] width 290 height 24
type input "EVER LAMBENT // 0748-072E"
click at [378, 379] on div "Route Details Reset Route Details Cover door to port - Add loading place Place …" at bounding box center [321, 195] width 229 height 575
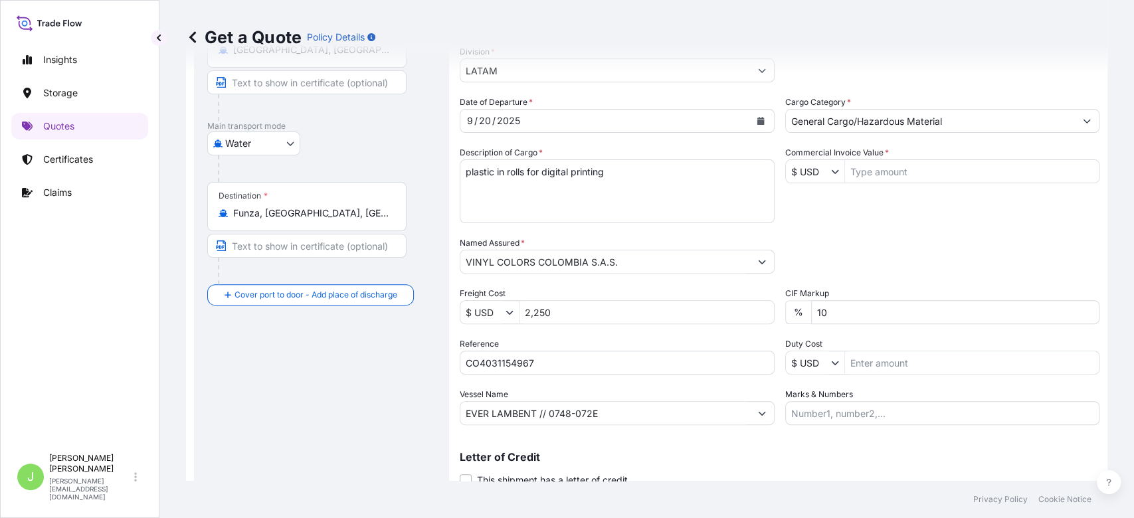
scroll to position [159, 0]
click at [948, 184] on input "Commercial Invoice Value *" at bounding box center [972, 172] width 254 height 24
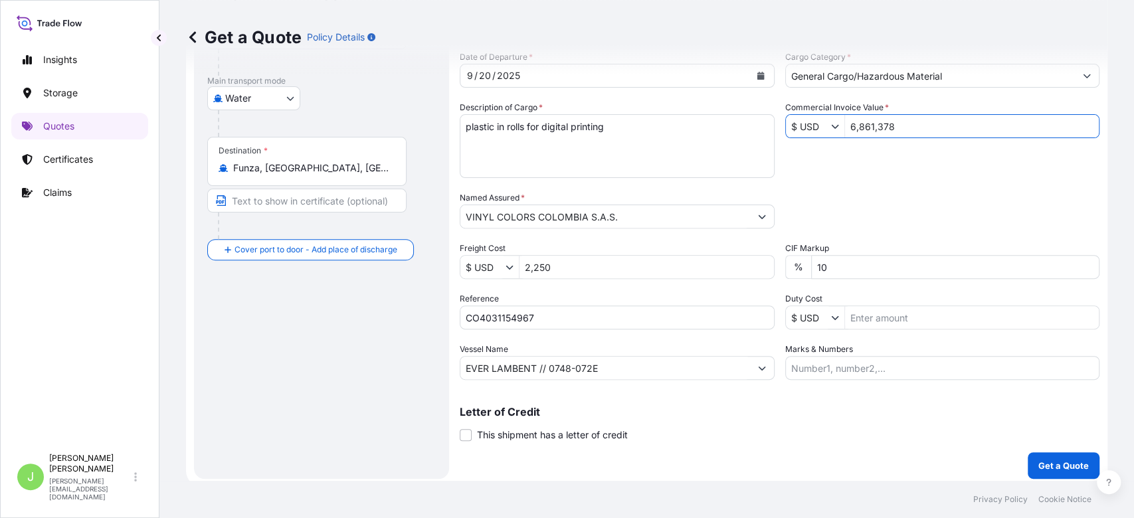
scroll to position [221, 0]
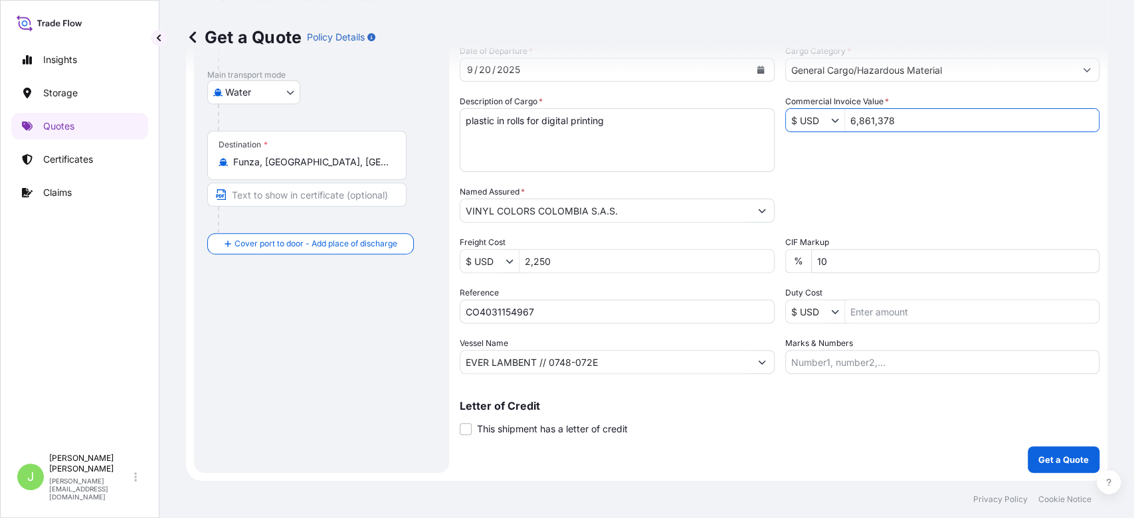
click at [850, 121] on input "6,861,378" at bounding box center [972, 120] width 254 height 24
click at [882, 118] on input "6861,378" at bounding box center [972, 120] width 254 height 24
type input "6,861,378"
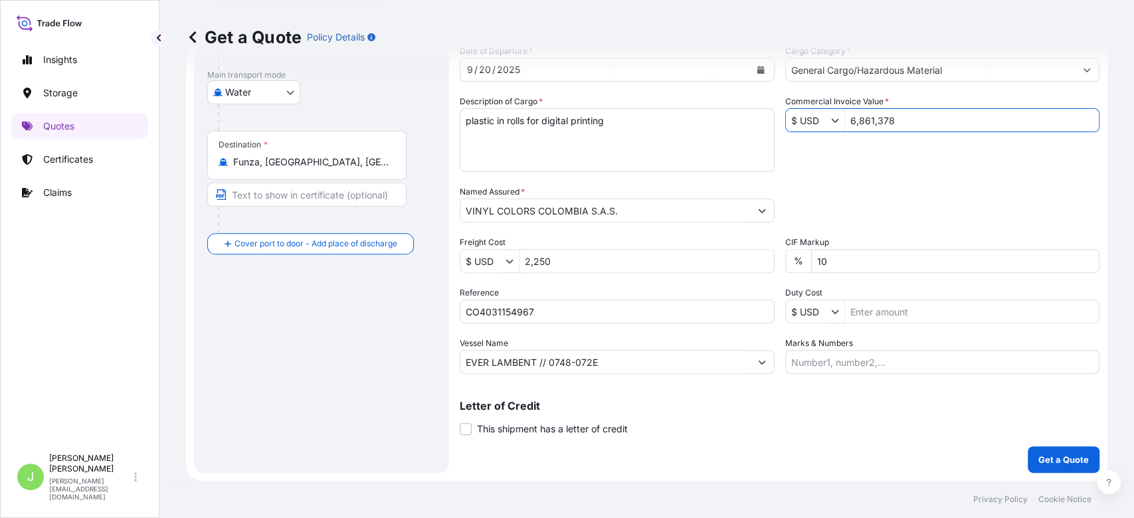
click at [882, 159] on div "Date of Departure * 9 / 20 / 2025 Cargo Category * General Cargo/Hazardous Mate…" at bounding box center [780, 210] width 640 height 330
click at [885, 114] on input "6,861,378" at bounding box center [972, 120] width 254 height 24
type input "6,861,378"
click at [886, 157] on div "Date of Departure * 9 / 20 / 2025 Cargo Category * General Cargo/Hazardous Mate…" at bounding box center [780, 210] width 640 height 330
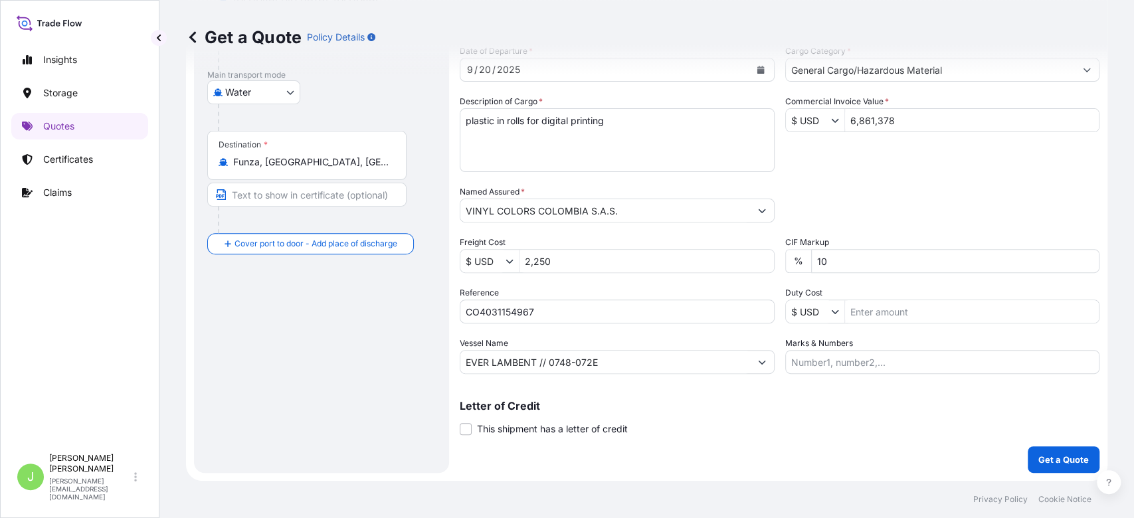
click at [746, 428] on div "Letter of Credit This shipment has a letter of credit Letter of credit * Letter…" at bounding box center [780, 418] width 640 height 35
click at [808, 350] on input "Marks & Numbers" at bounding box center [942, 362] width 315 height 24
paste input "CSHSE0433243"
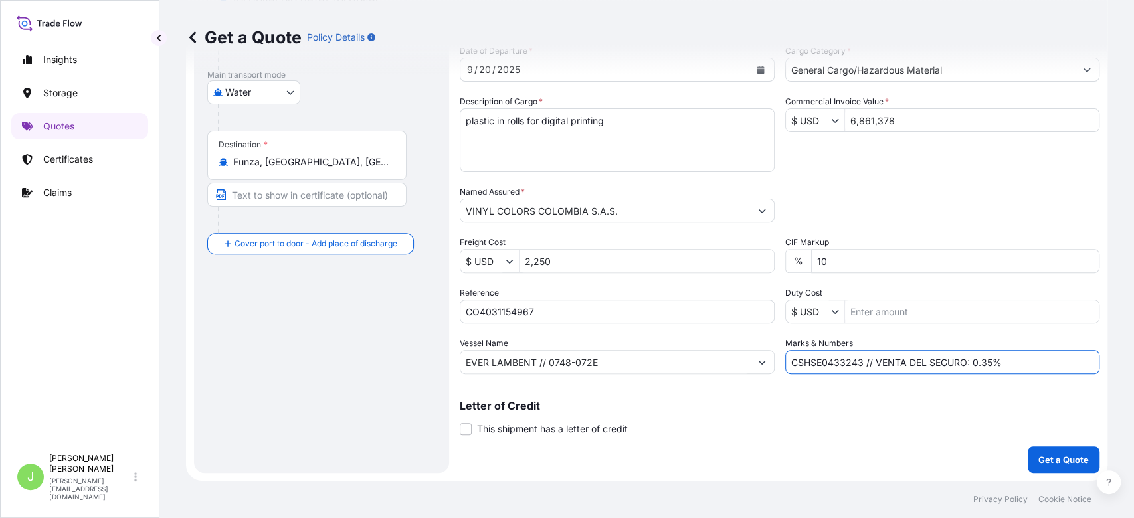
type input "CSHSE0433243 // VENTA DEL SEGURO: 0.35%"
click at [1034, 470] on button "Get a Quote" at bounding box center [1064, 459] width 72 height 27
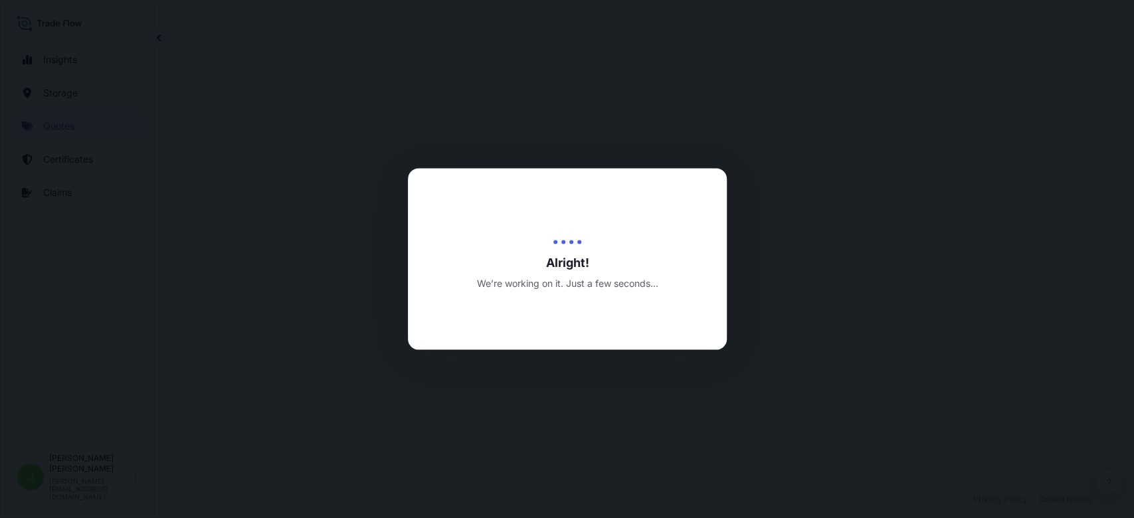
select select "Water"
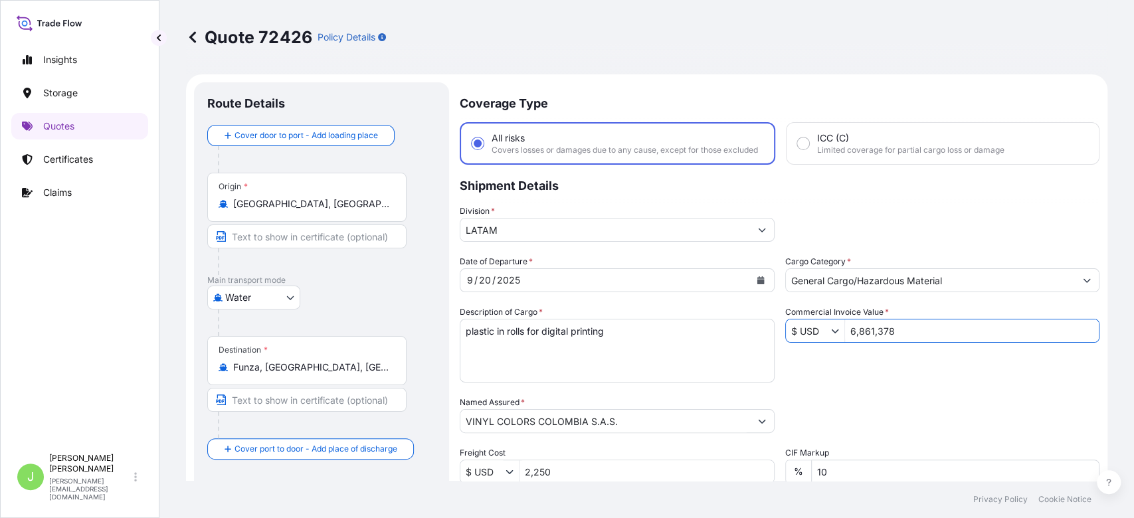
click at [893, 343] on input "6,861,378" at bounding box center [972, 331] width 254 height 24
click at [860, 375] on div "Date of Departure * 9 / 20 / 2025 Cargo Category * General Cargo/Hazardous Mate…" at bounding box center [780, 420] width 640 height 330
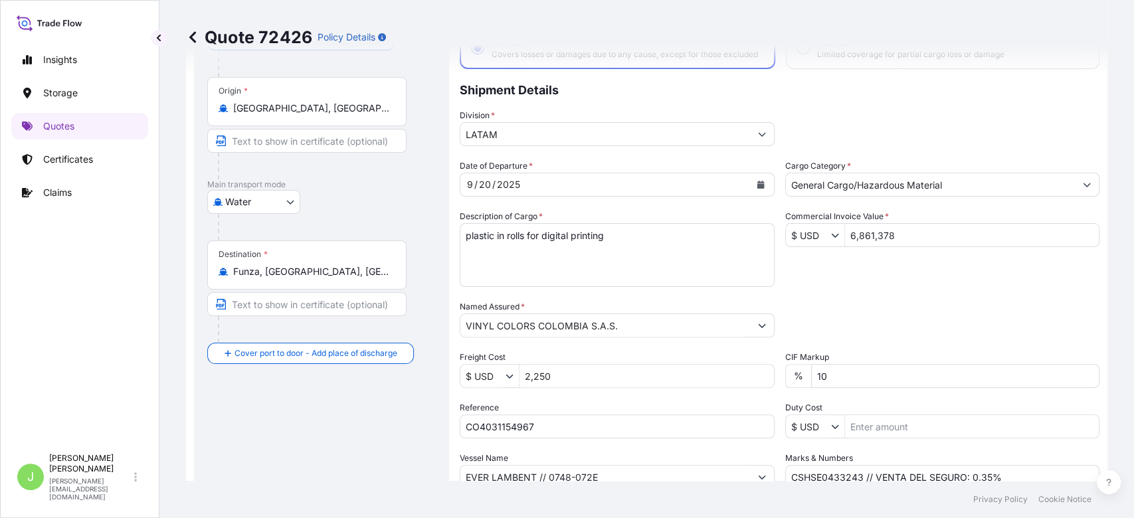
scroll to position [99, 0]
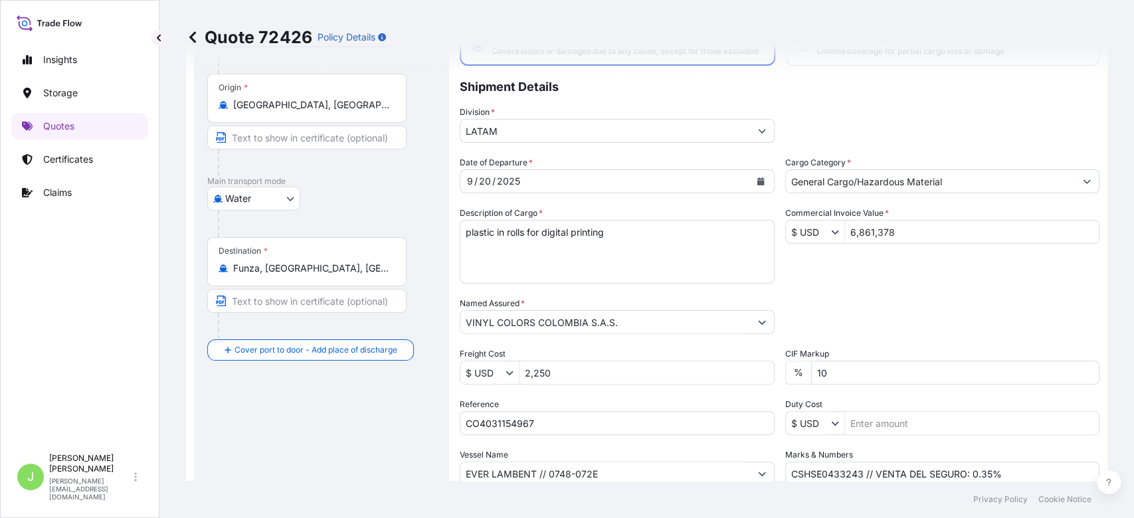
click at [853, 300] on div "Date of Departure * 9 / 20 / 2025 Cargo Category * General Cargo/Hazardous Mate…" at bounding box center [780, 321] width 640 height 330
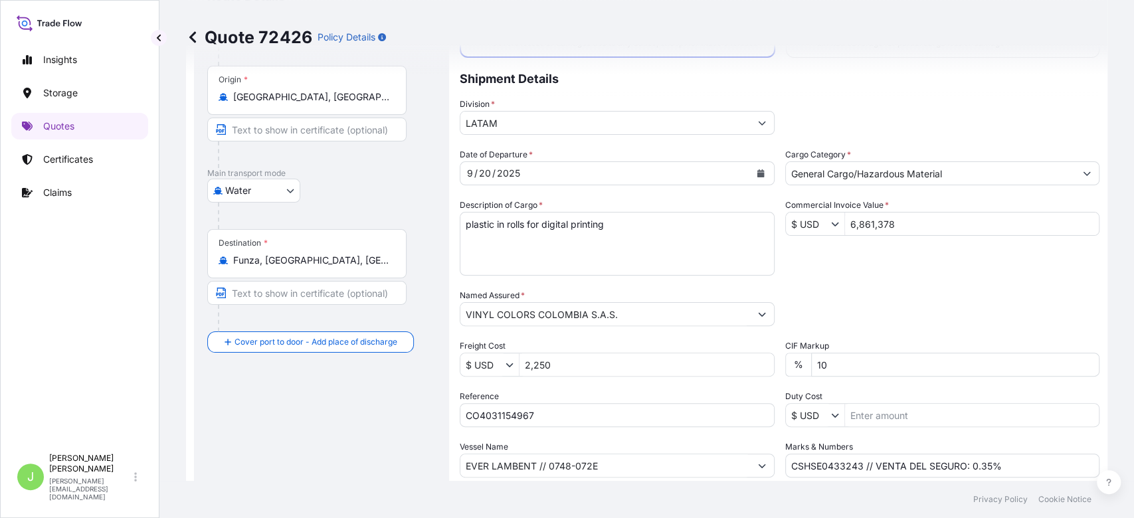
click at [883, 236] on input "6,861,378" at bounding box center [972, 224] width 254 height 24
type input "68,613.78"
click at [886, 283] on div "Date of Departure * 9 / 20 / 2025 Cargo Category * General Cargo/Hazardous Mate…" at bounding box center [780, 313] width 640 height 330
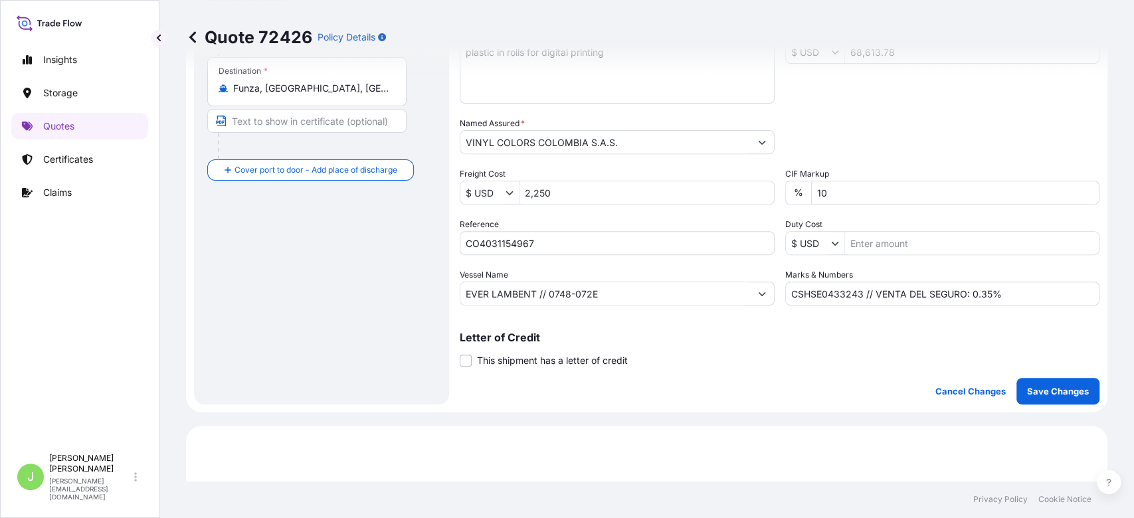
scroll to position [280, 0]
click at [1027, 397] on p "Save Changes" at bounding box center [1058, 389] width 62 height 13
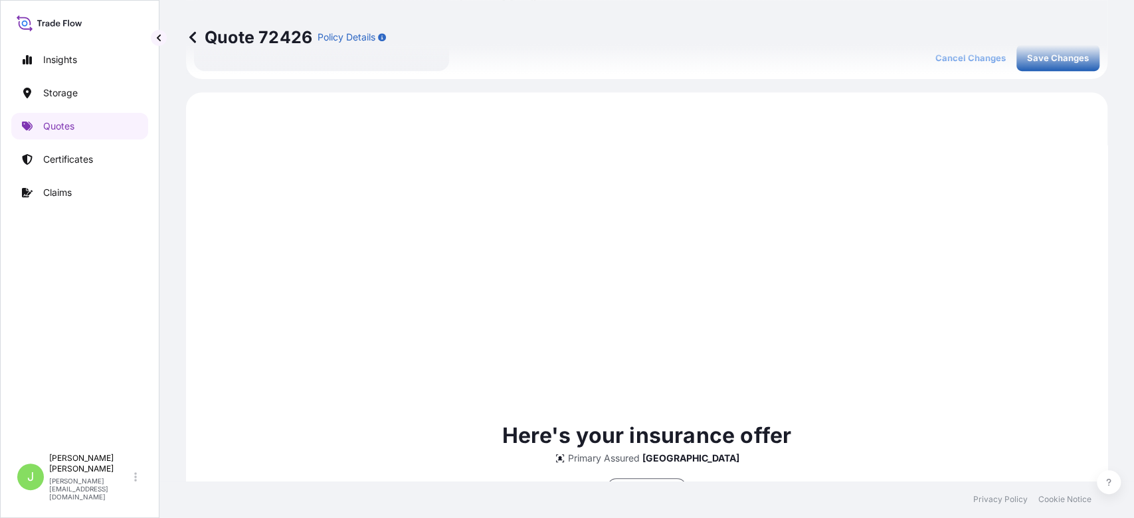
scroll to position [648, 0]
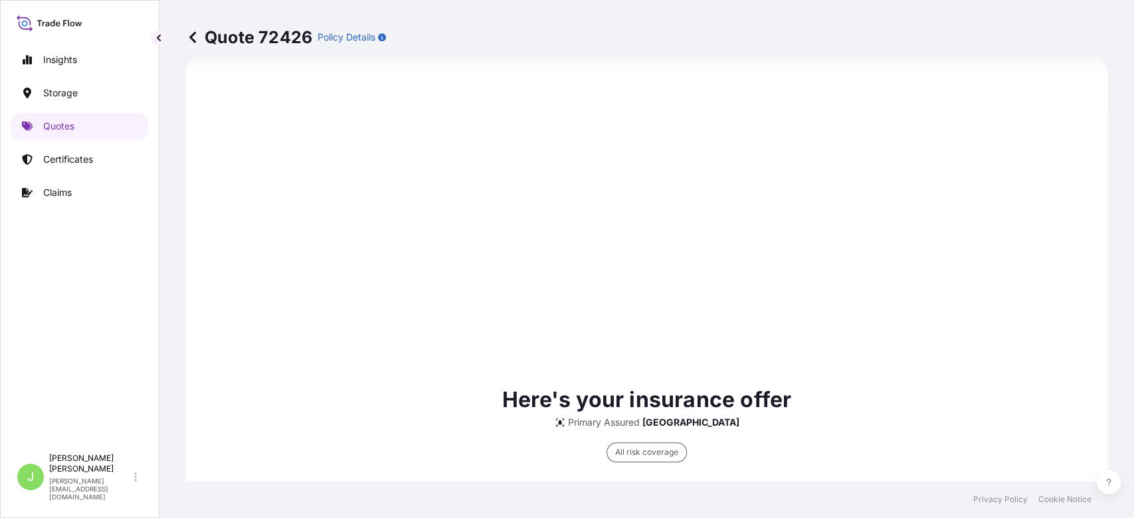
select select "Water"
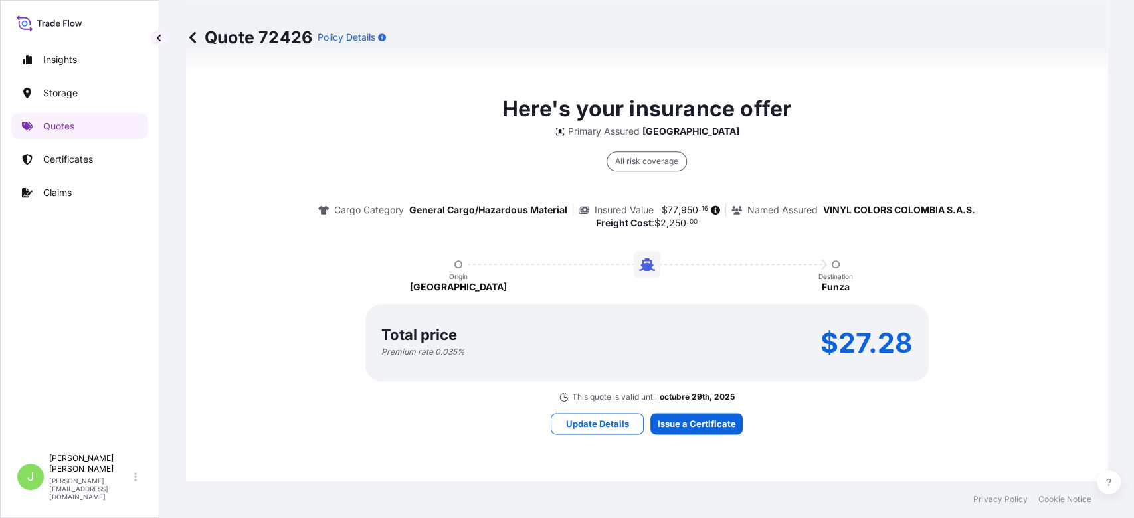
scroll to position [999, 0]
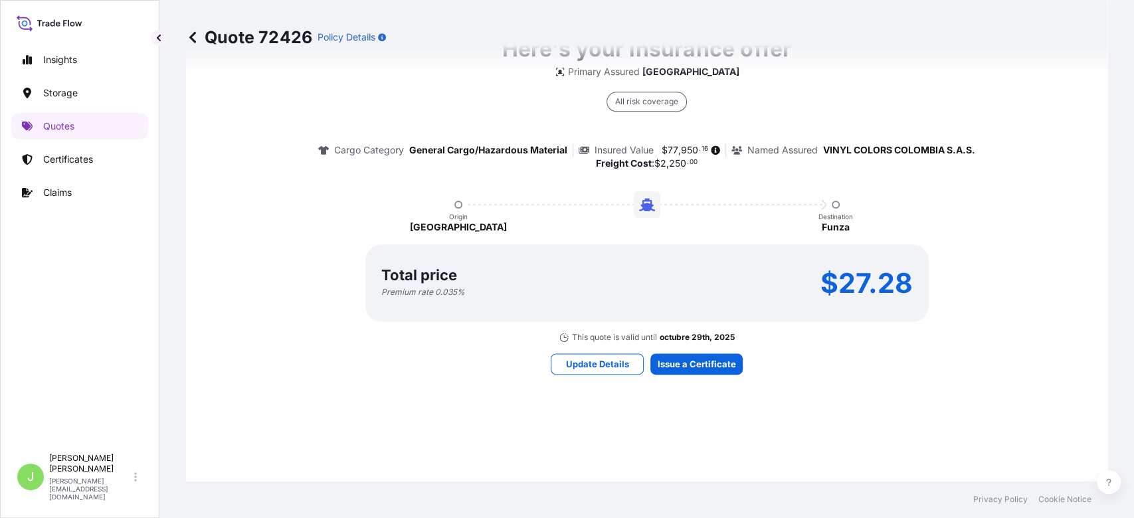
click at [838, 291] on p "$27.28" at bounding box center [867, 282] width 92 height 21
copy div "$27.28"
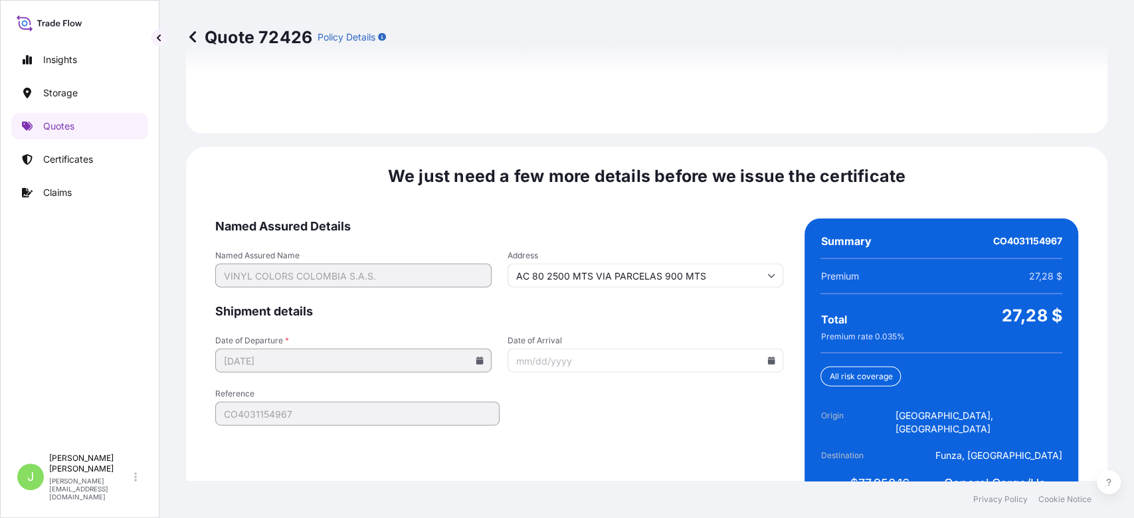
scroll to position [2019, 0]
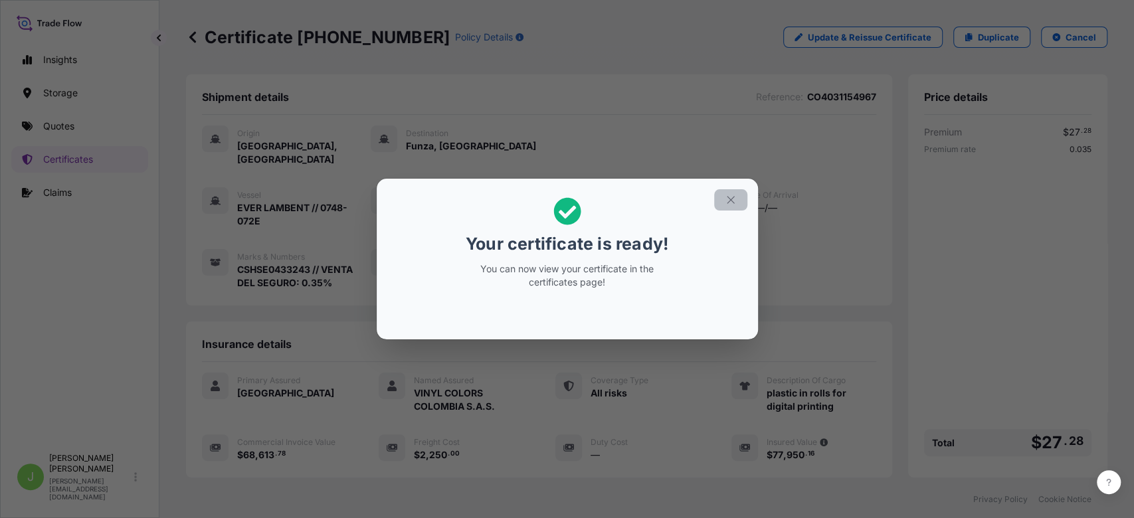
click at [721, 207] on button "button" at bounding box center [730, 199] width 33 height 21
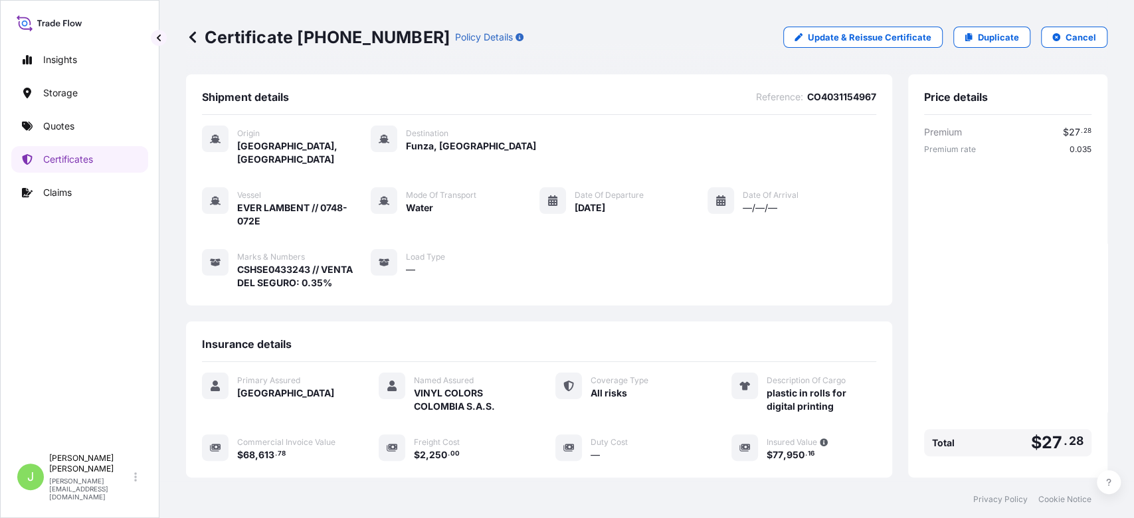
click at [281, 32] on p "Certificate 31619-445-1" at bounding box center [318, 37] width 264 height 21
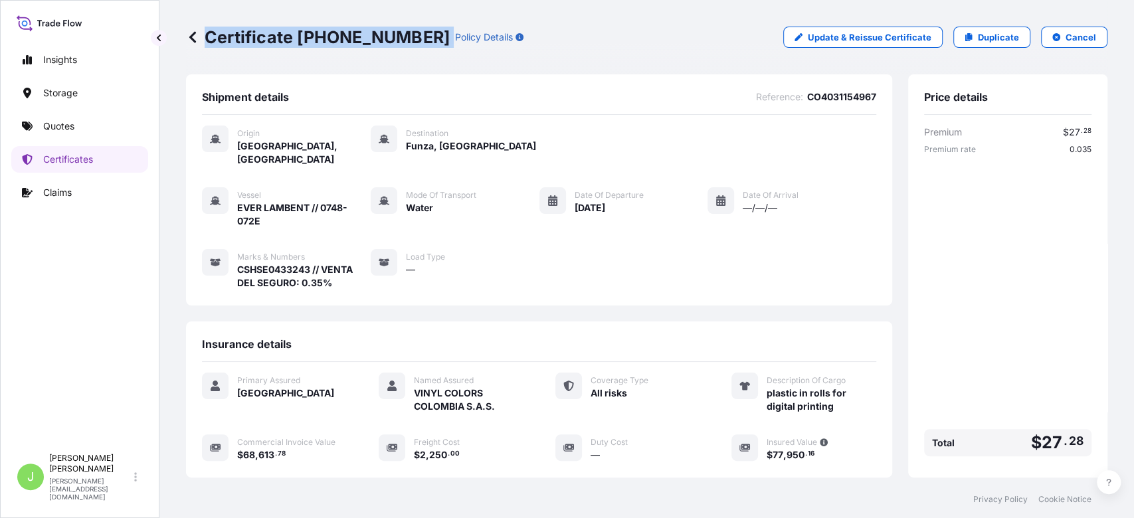
scroll to position [205, 0]
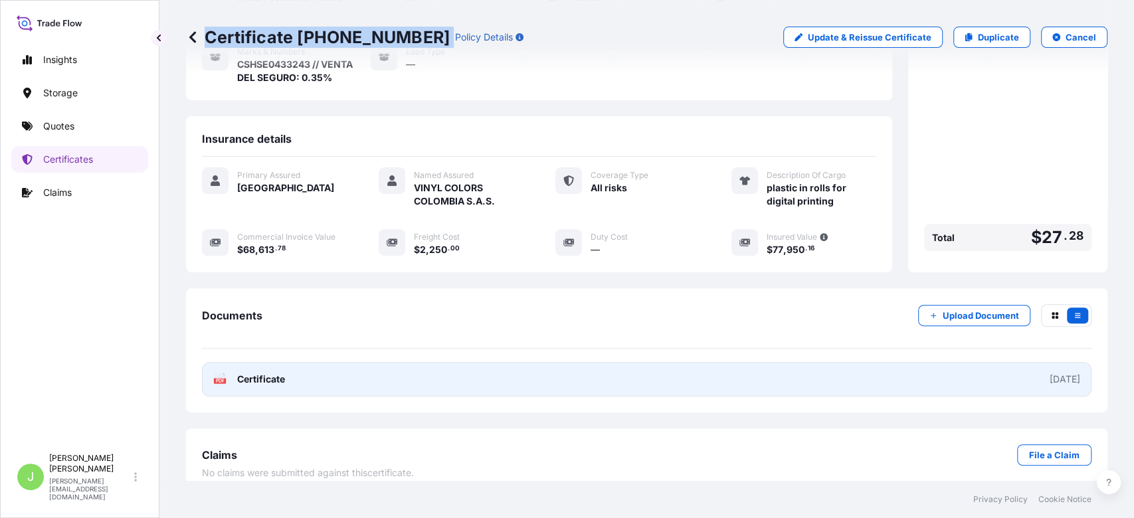
click at [304, 374] on link "PDF Certificate 2025-09-29" at bounding box center [647, 379] width 890 height 35
